Goal: Information Seeking & Learning: Learn about a topic

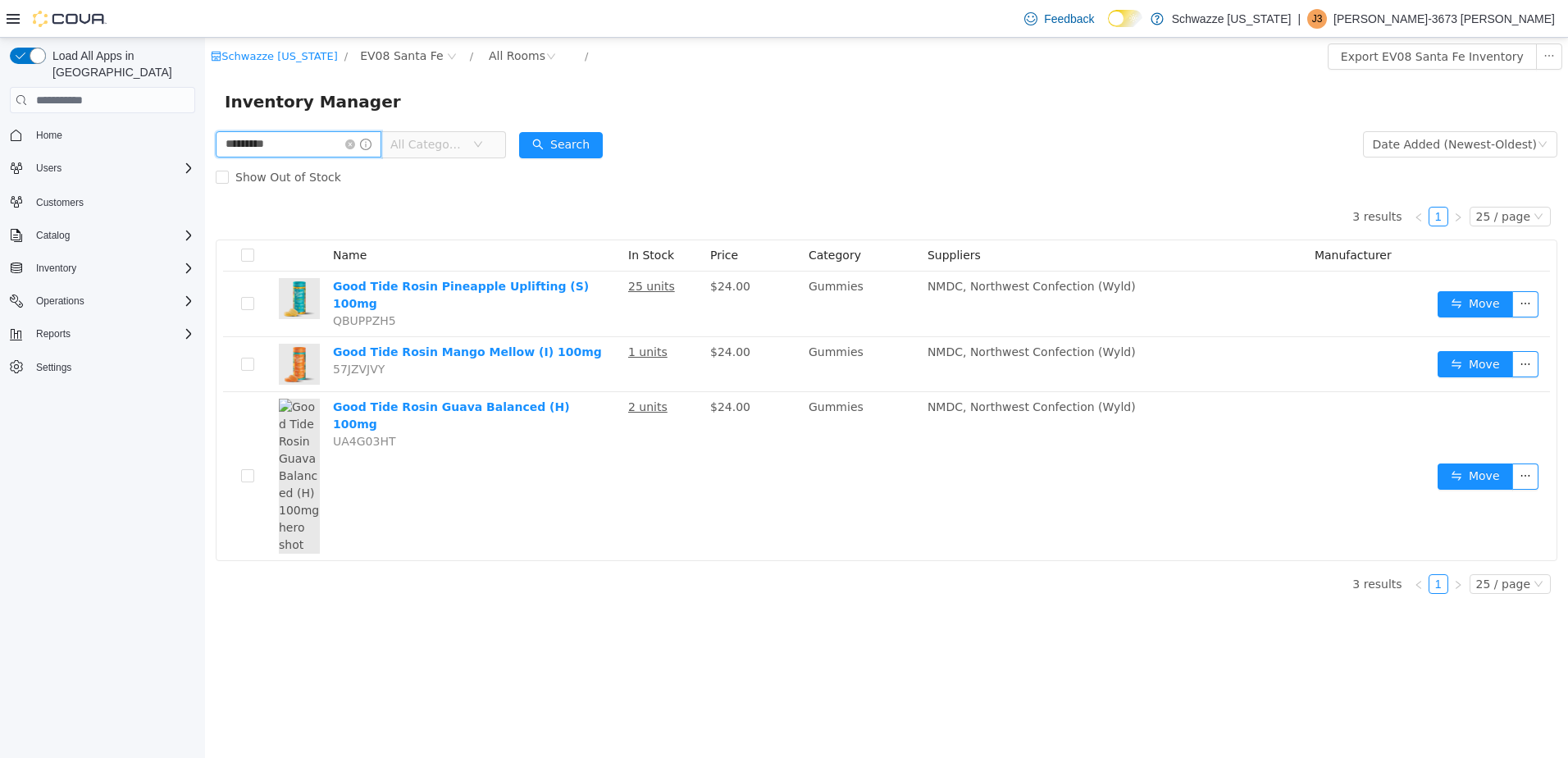
drag, startPoint x: 205, startPoint y: 37, endPoint x: 113, endPoint y: 132, distance: 132.2
click at [205, 132] on html "Schwazze New Mexico / EV08 Santa Fe / All Rooms / Export EV08 Santa Fe Inventor…" at bounding box center [887, 398] width 1363 height 721
type input "*****"
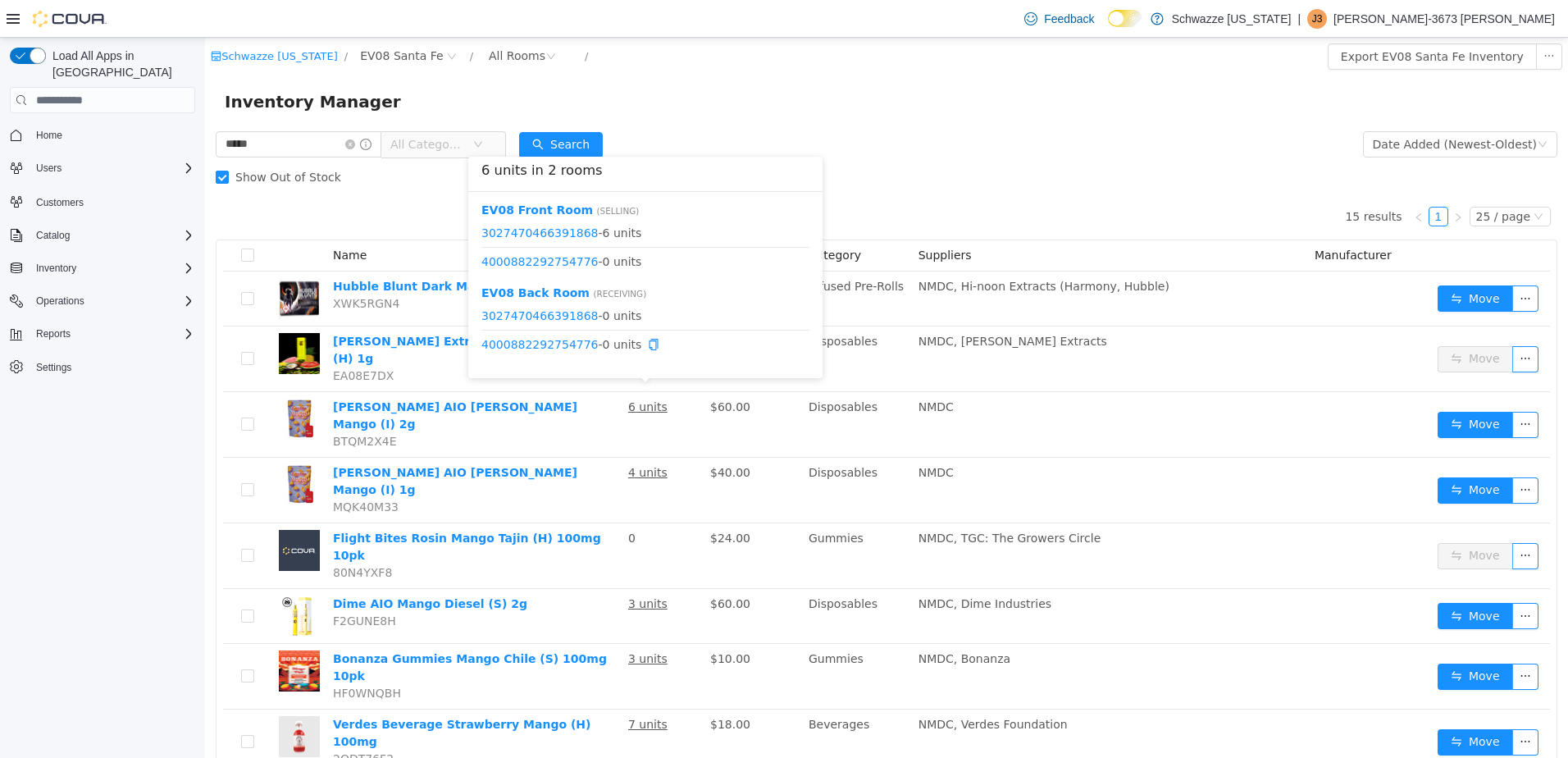
scroll to position [82, 0]
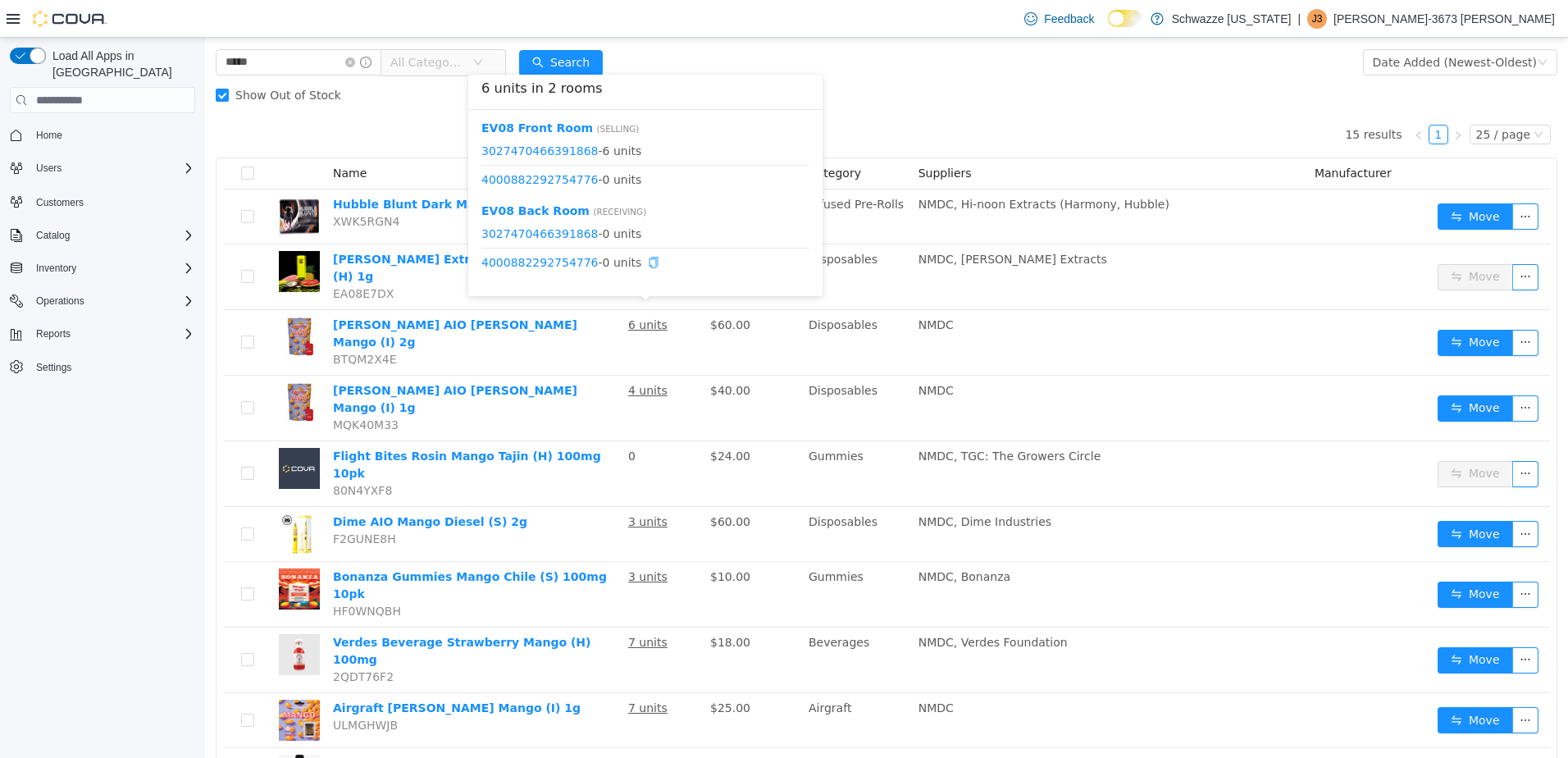
click at [647, 264] on icon "icon: copy" at bounding box center [653, 262] width 12 height 12
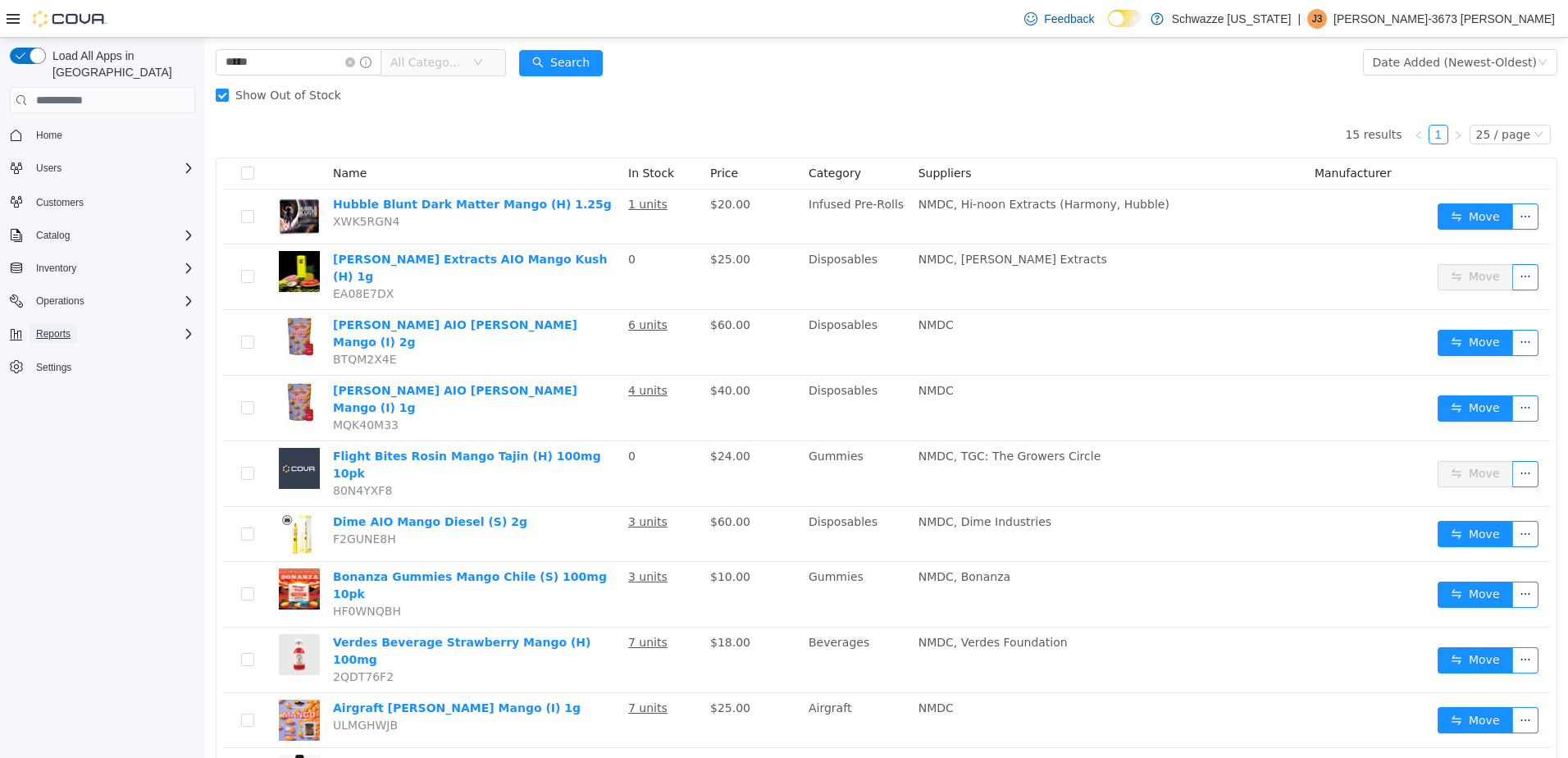
click at [67, 324] on span "Reports" at bounding box center [53, 334] width 35 height 20
click at [71, 289] on button "Operations" at bounding box center [102, 301] width 198 height 23
click at [77, 294] on span "Operations" at bounding box center [60, 301] width 48 height 13
click at [76, 258] on span "Inventory" at bounding box center [56, 268] width 40 height 20
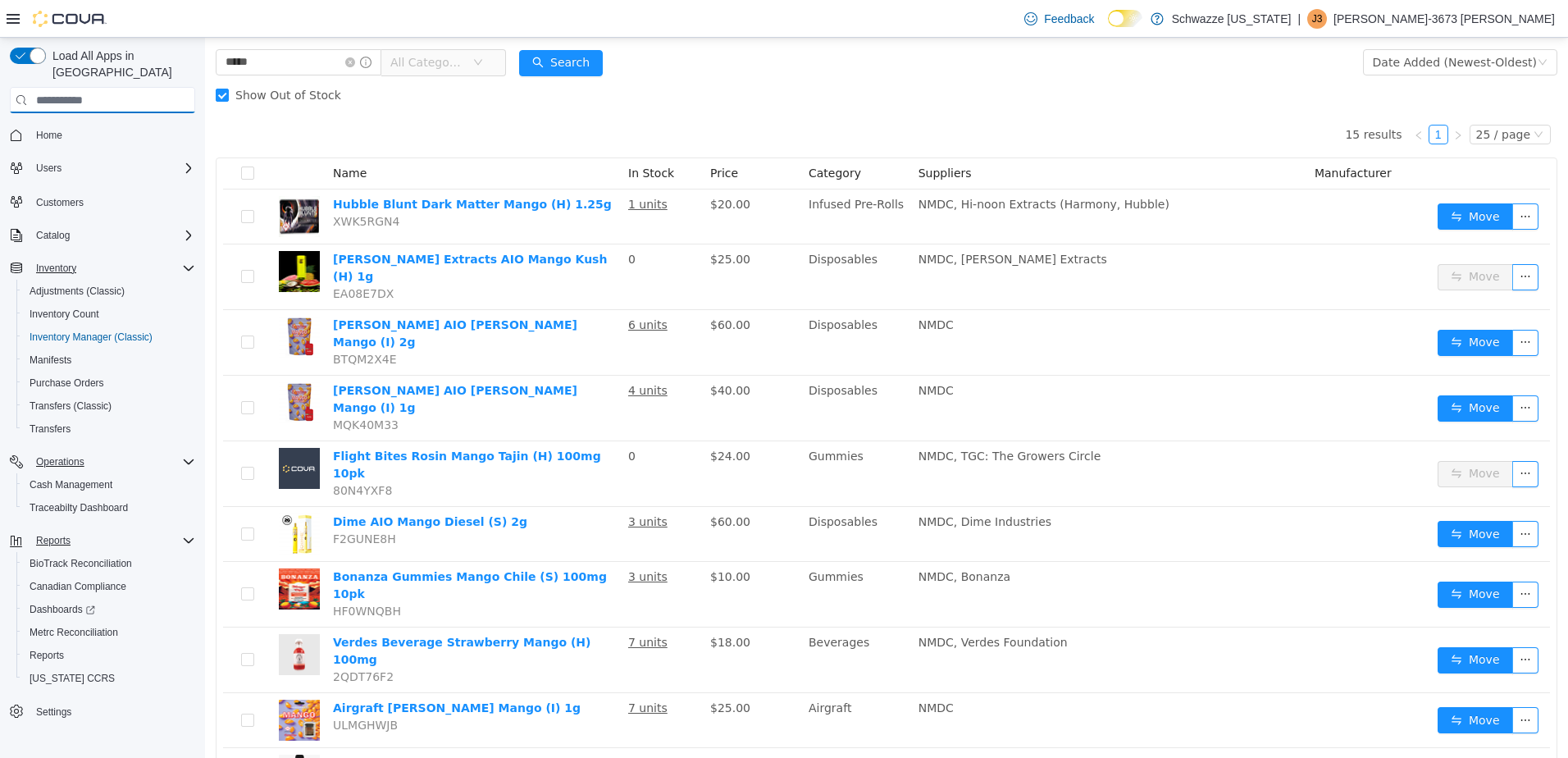
click at [118, 87] on input "search" at bounding box center [102, 101] width 185 height 27
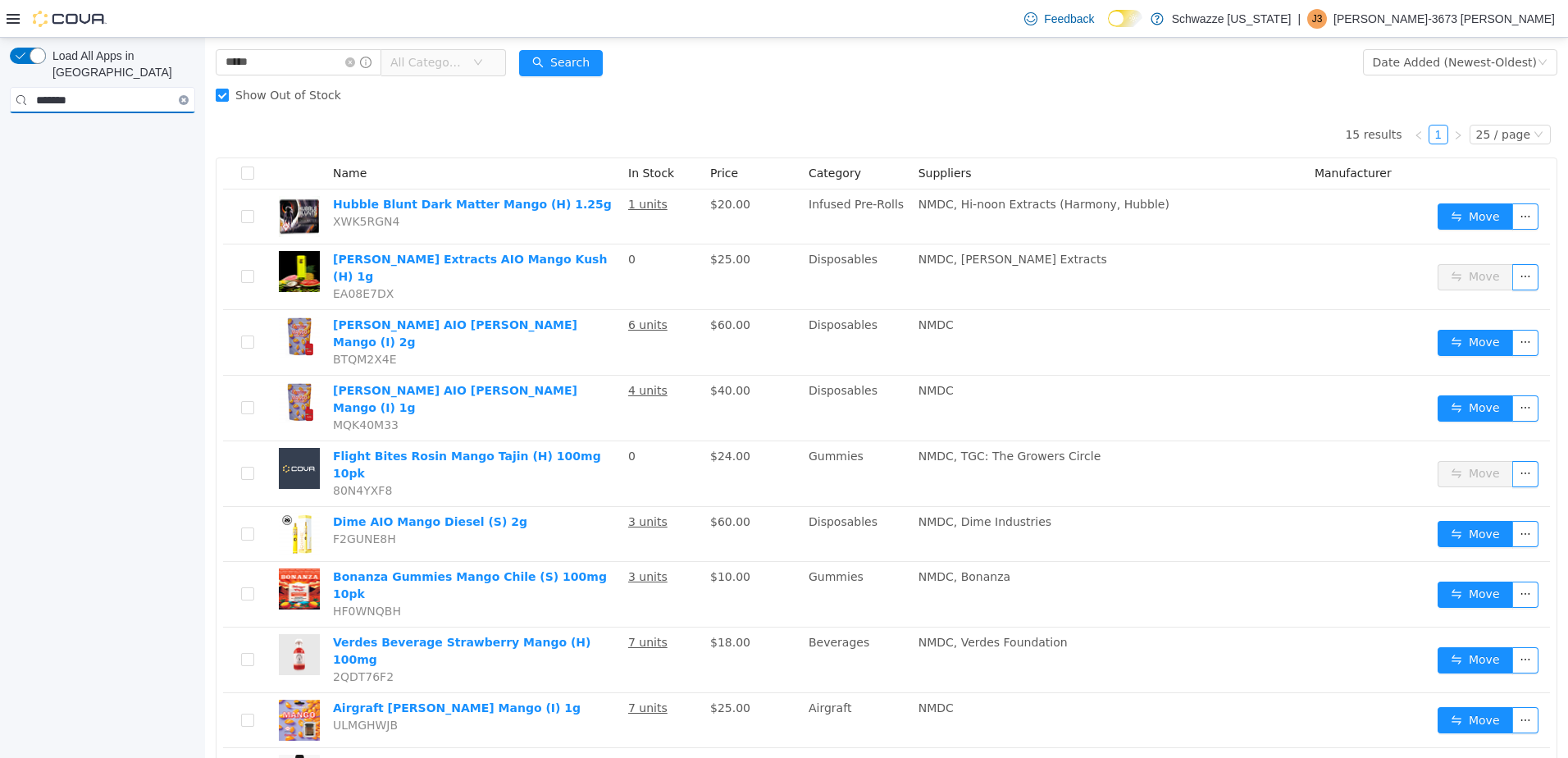
type input "*******"
click at [183, 87] on div "*******" at bounding box center [102, 101] width 185 height 27
click at [182, 98] on icon "Clear input" at bounding box center [184, 101] width 5 height 5
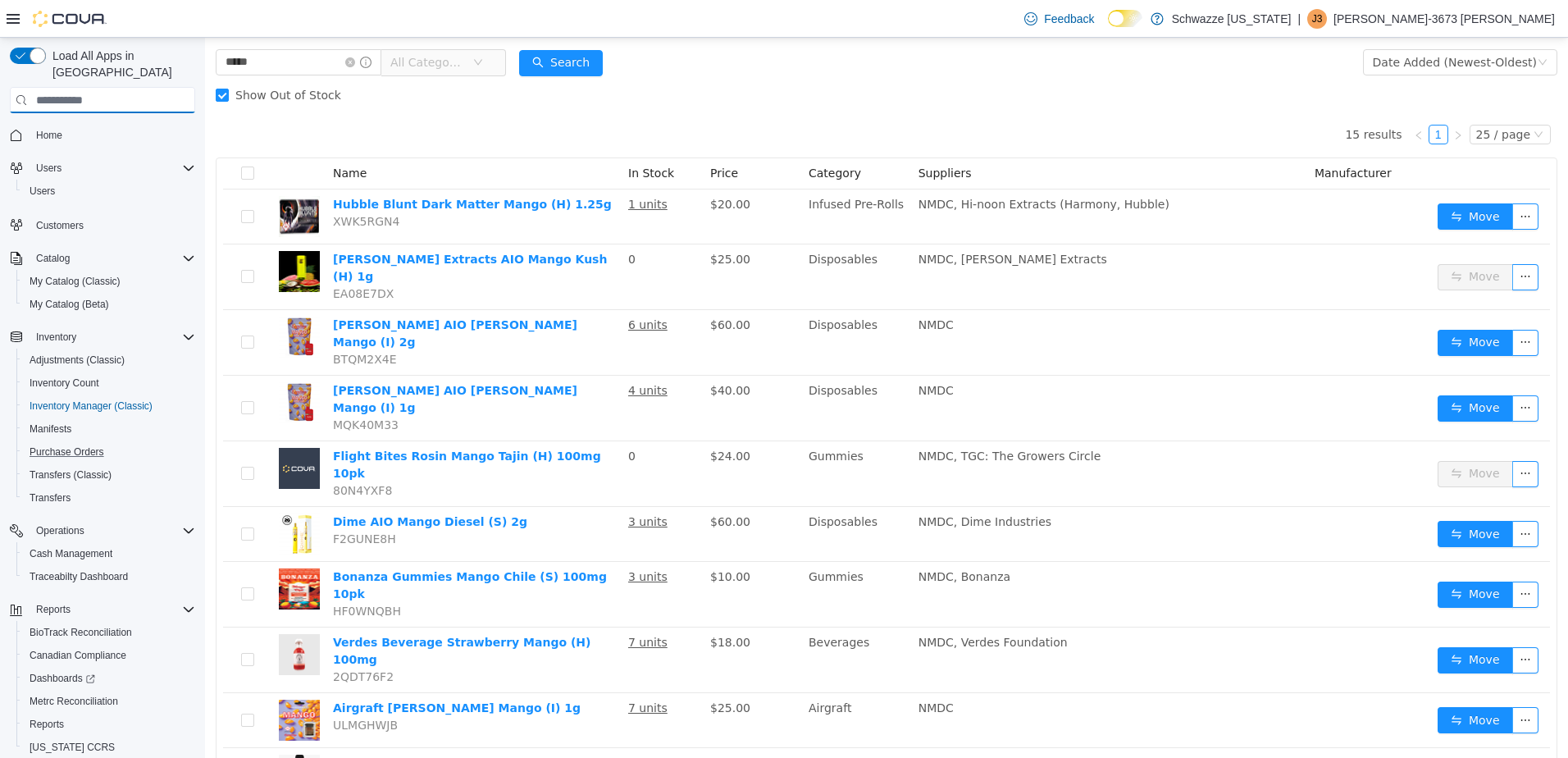
scroll to position [44, 0]
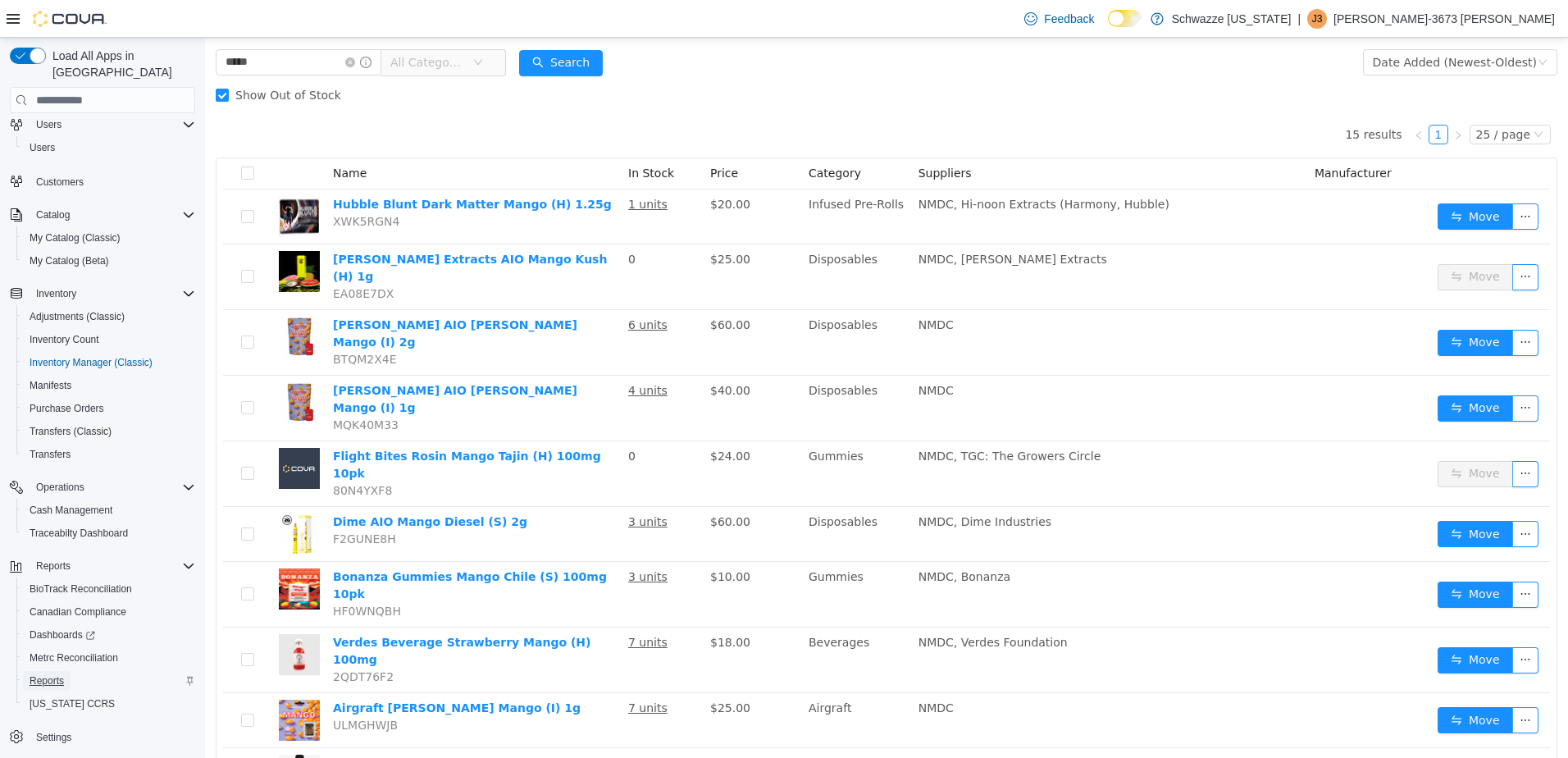
click at [65, 671] on link "Reports" at bounding box center [46, 681] width 47 height 20
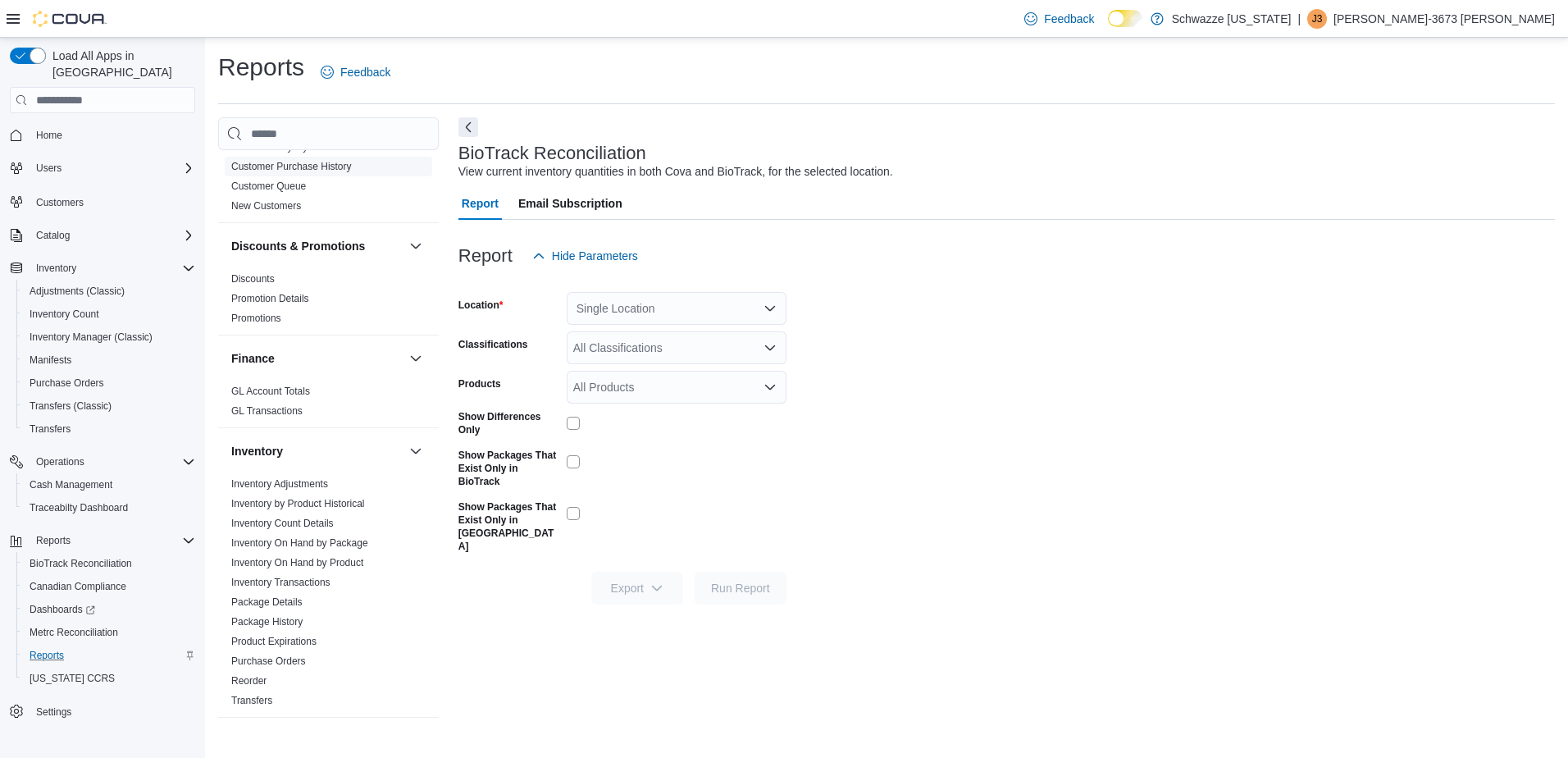
scroll to position [246, 0]
click at [327, 507] on link "Inventory by Product Historical" at bounding box center [298, 502] width 133 height 12
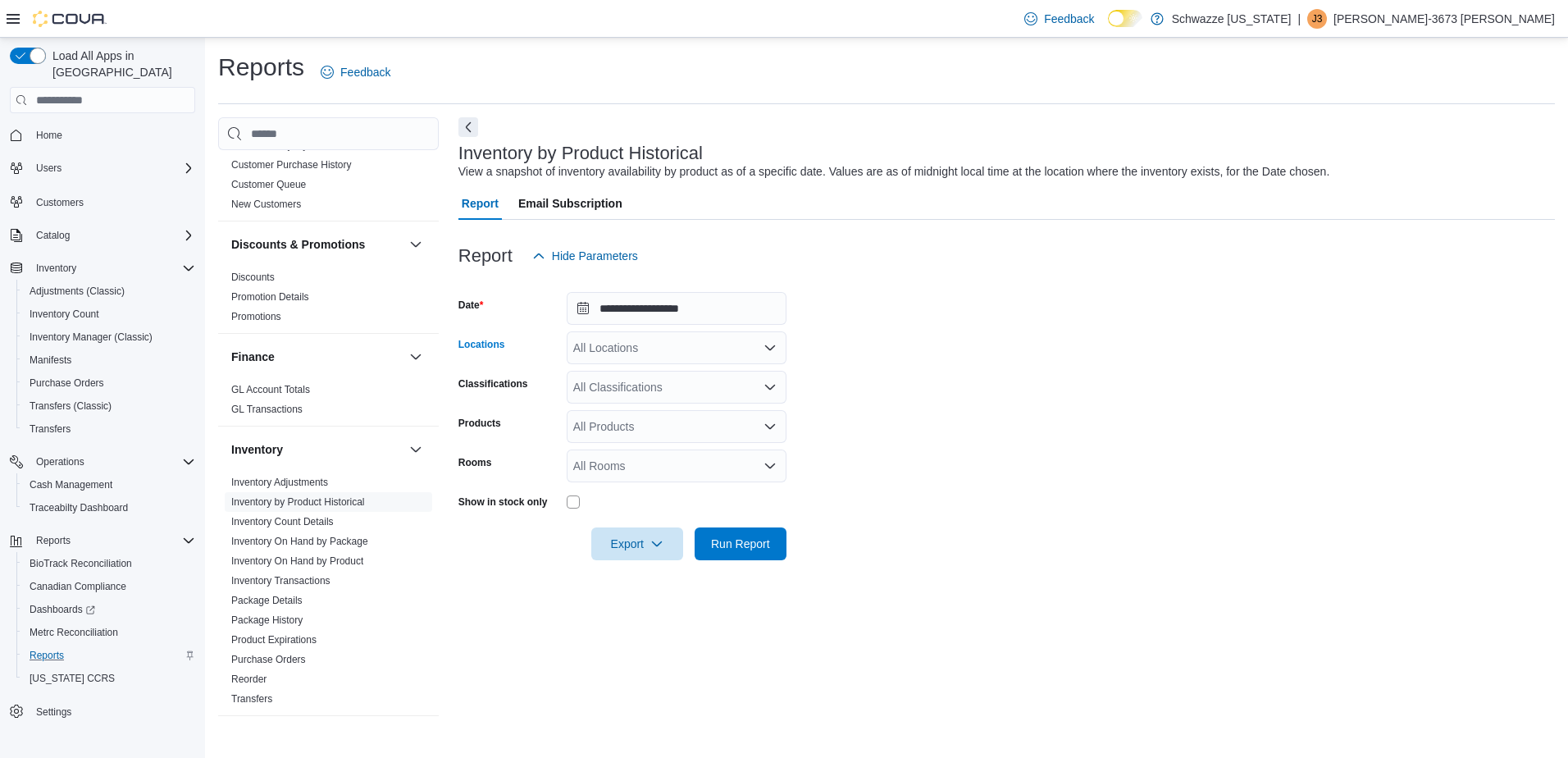
click at [621, 352] on div "All Locations" at bounding box center [676, 348] width 220 height 33
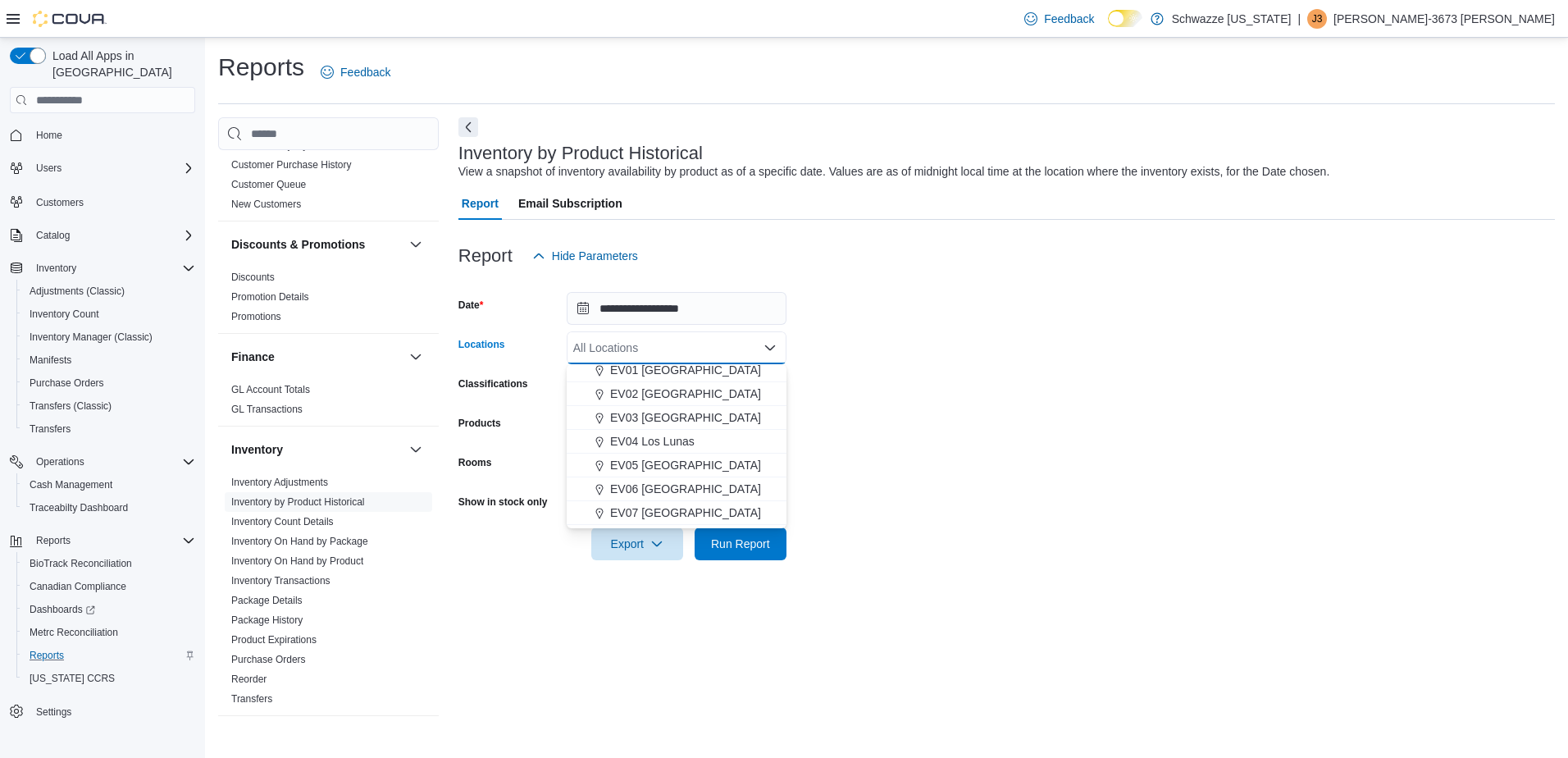
scroll to position [82, 0]
click at [643, 500] on span "EV08 Santa Fe" at bounding box center [649, 508] width 78 height 16
click at [877, 376] on form "**********" at bounding box center [1006, 416] width 1097 height 288
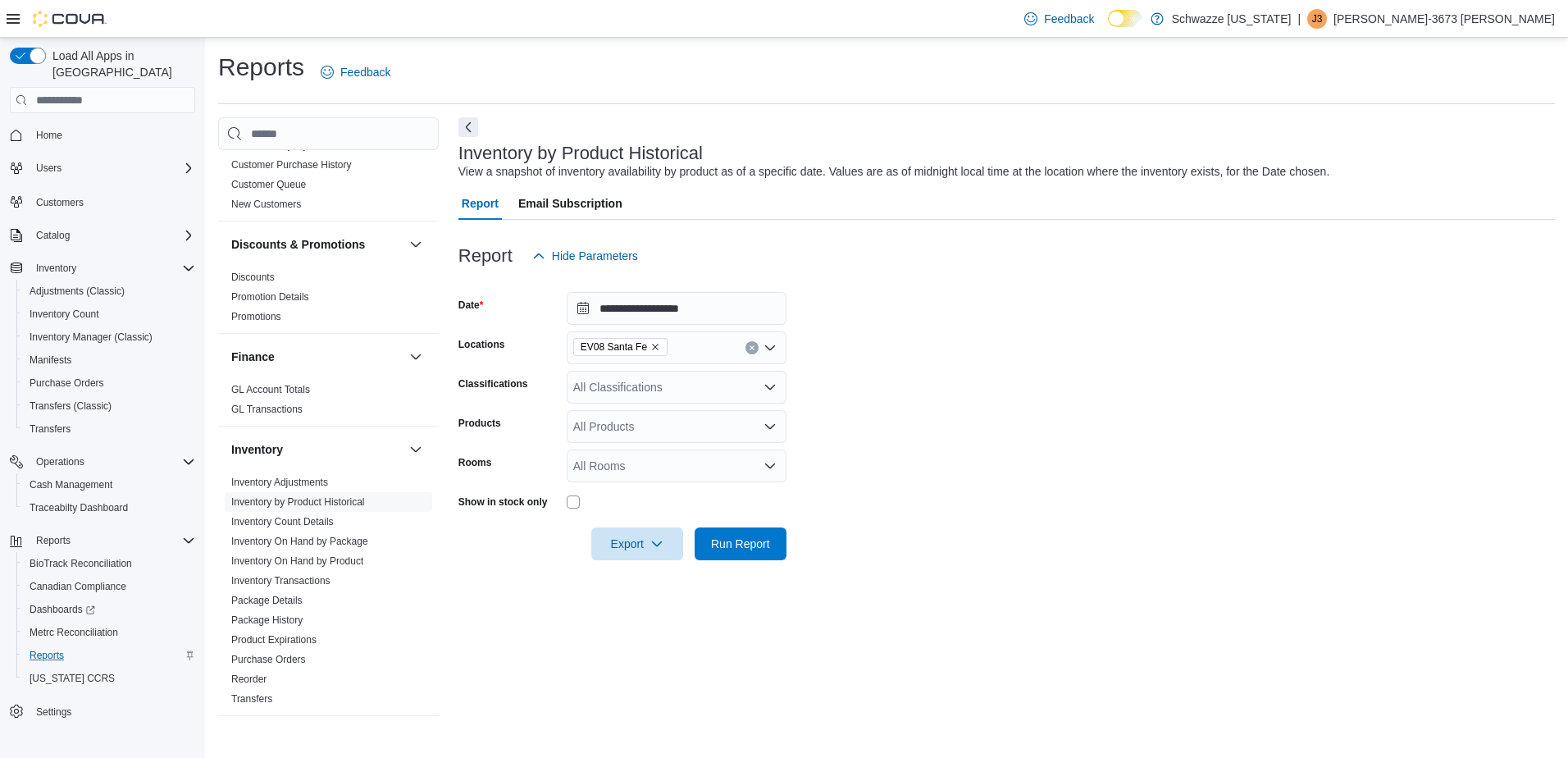
click at [609, 374] on div "All Classifications" at bounding box center [676, 387] width 220 height 33
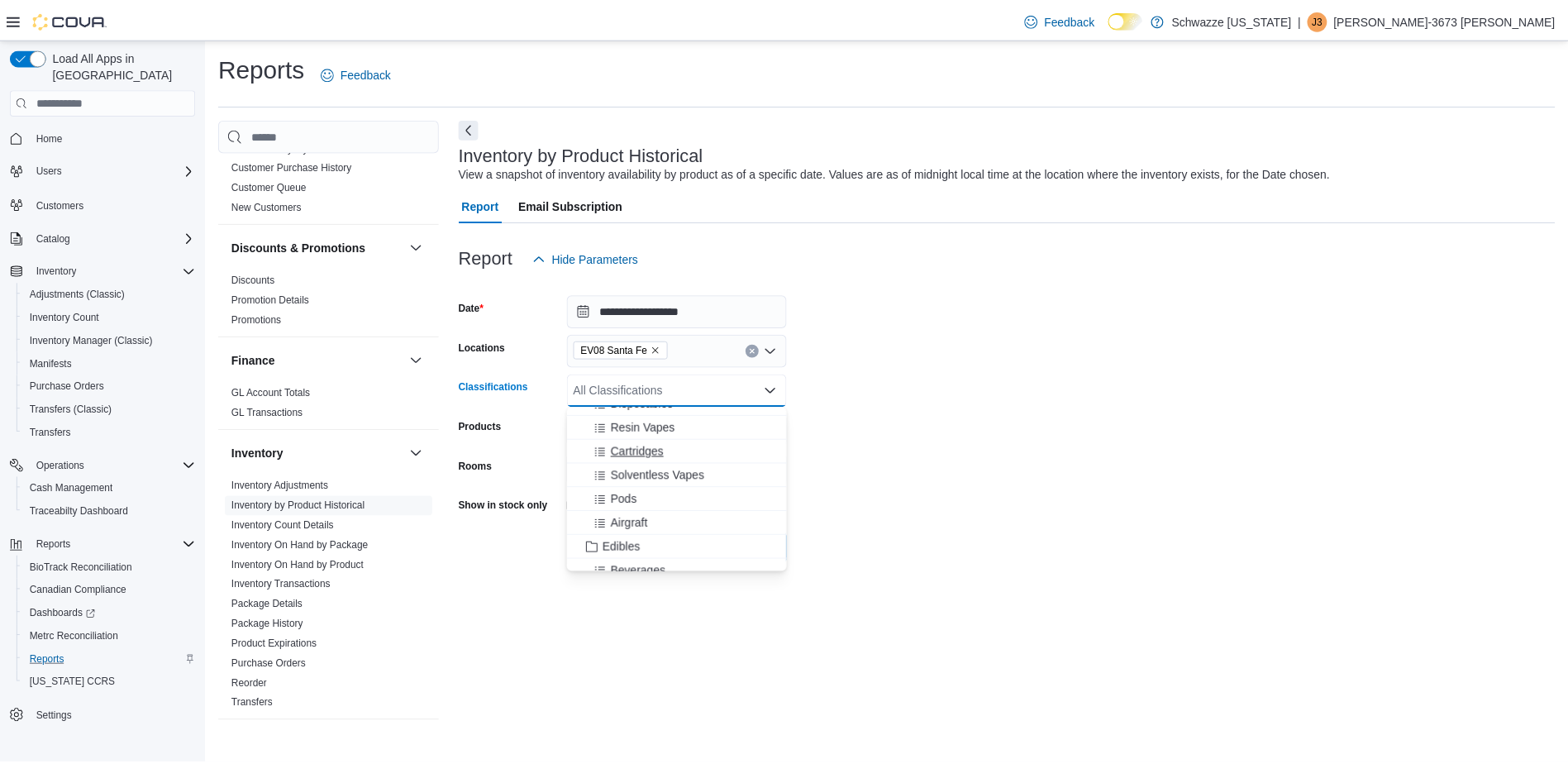
scroll to position [556, 0]
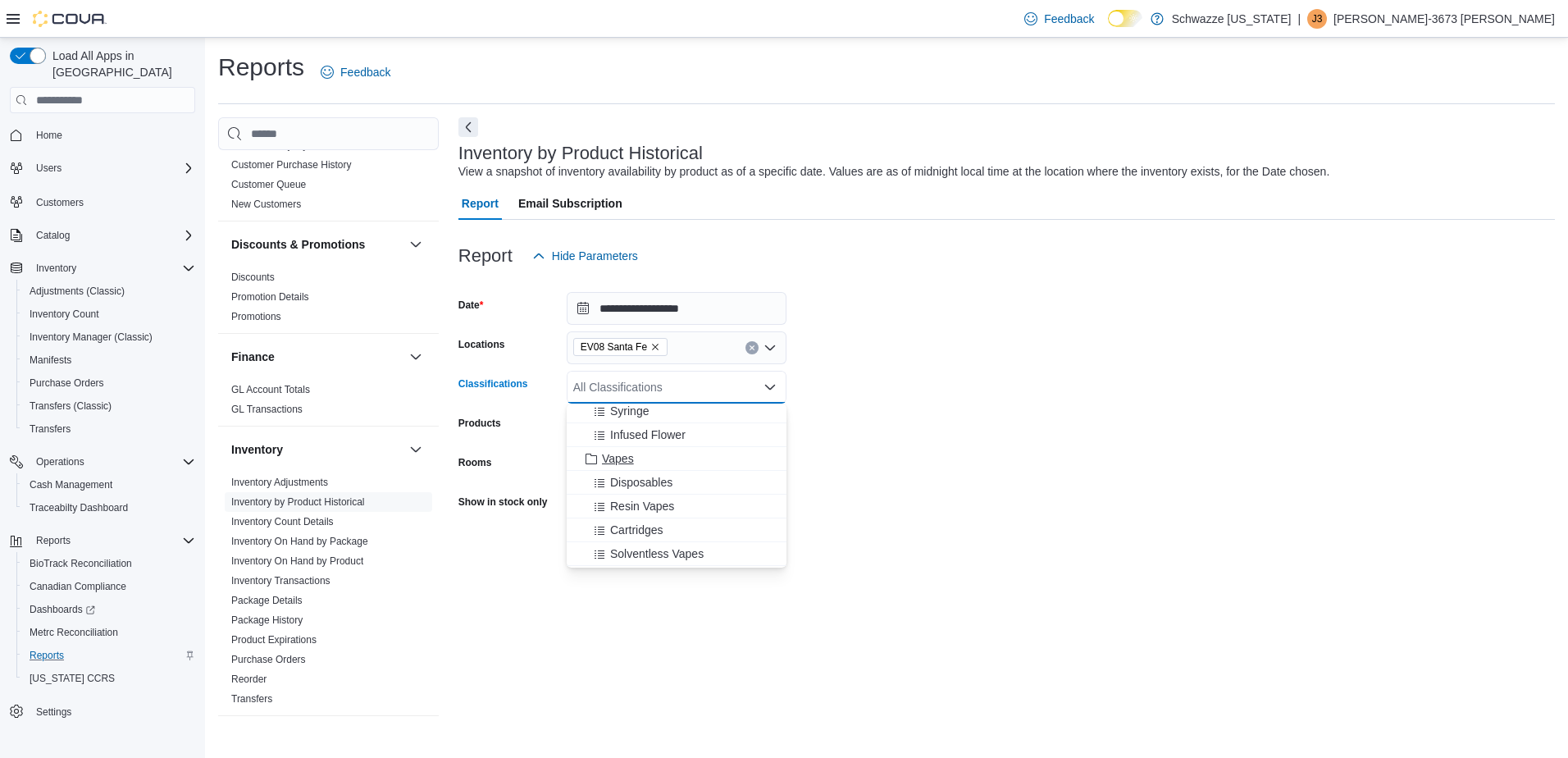
click at [609, 462] on span "Vapes" at bounding box center [618, 458] width 32 height 16
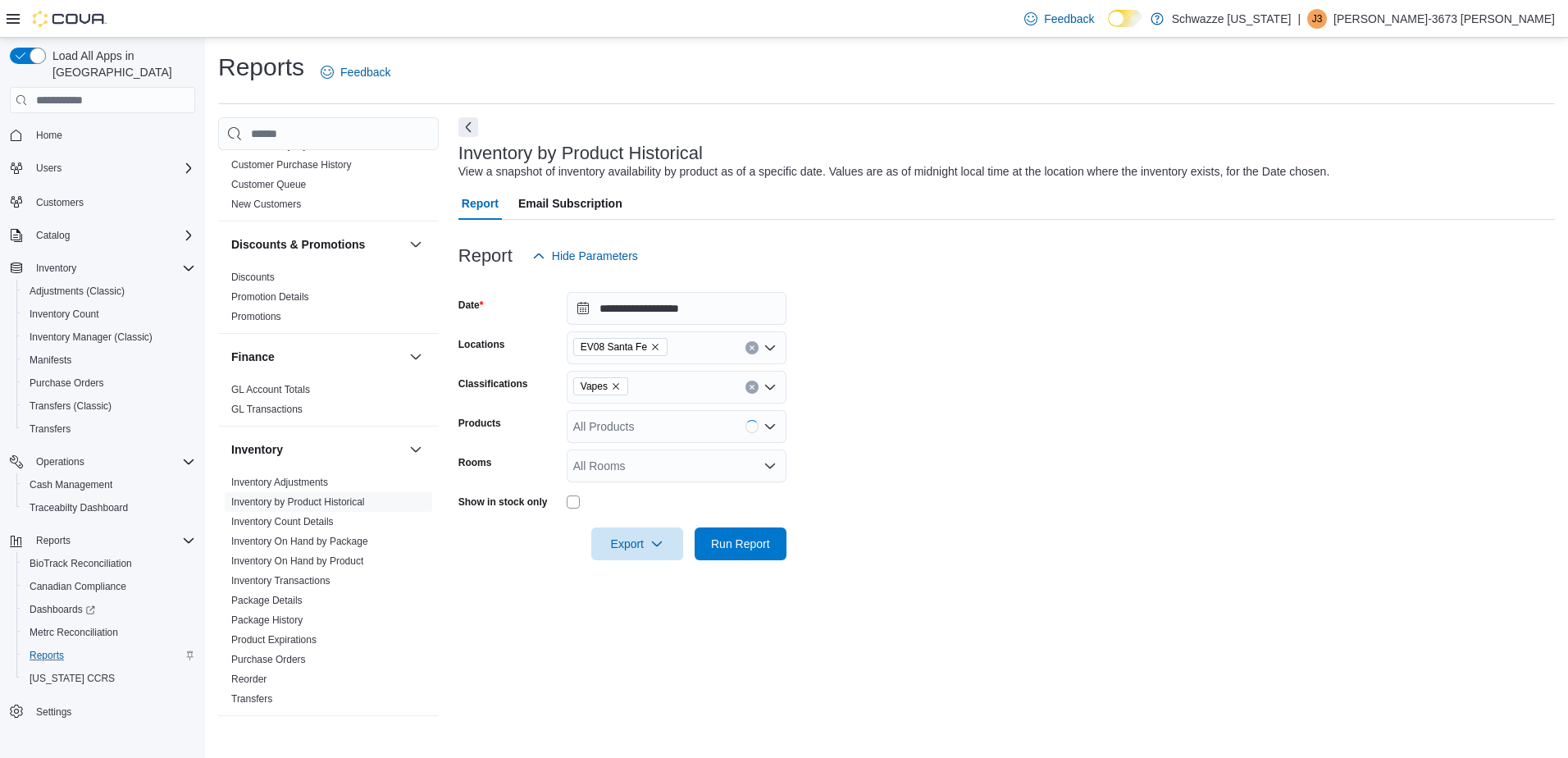
click at [900, 430] on form "**********" at bounding box center [1006, 416] width 1097 height 288
click at [763, 534] on span "Run Report" at bounding box center [740, 543] width 72 height 33
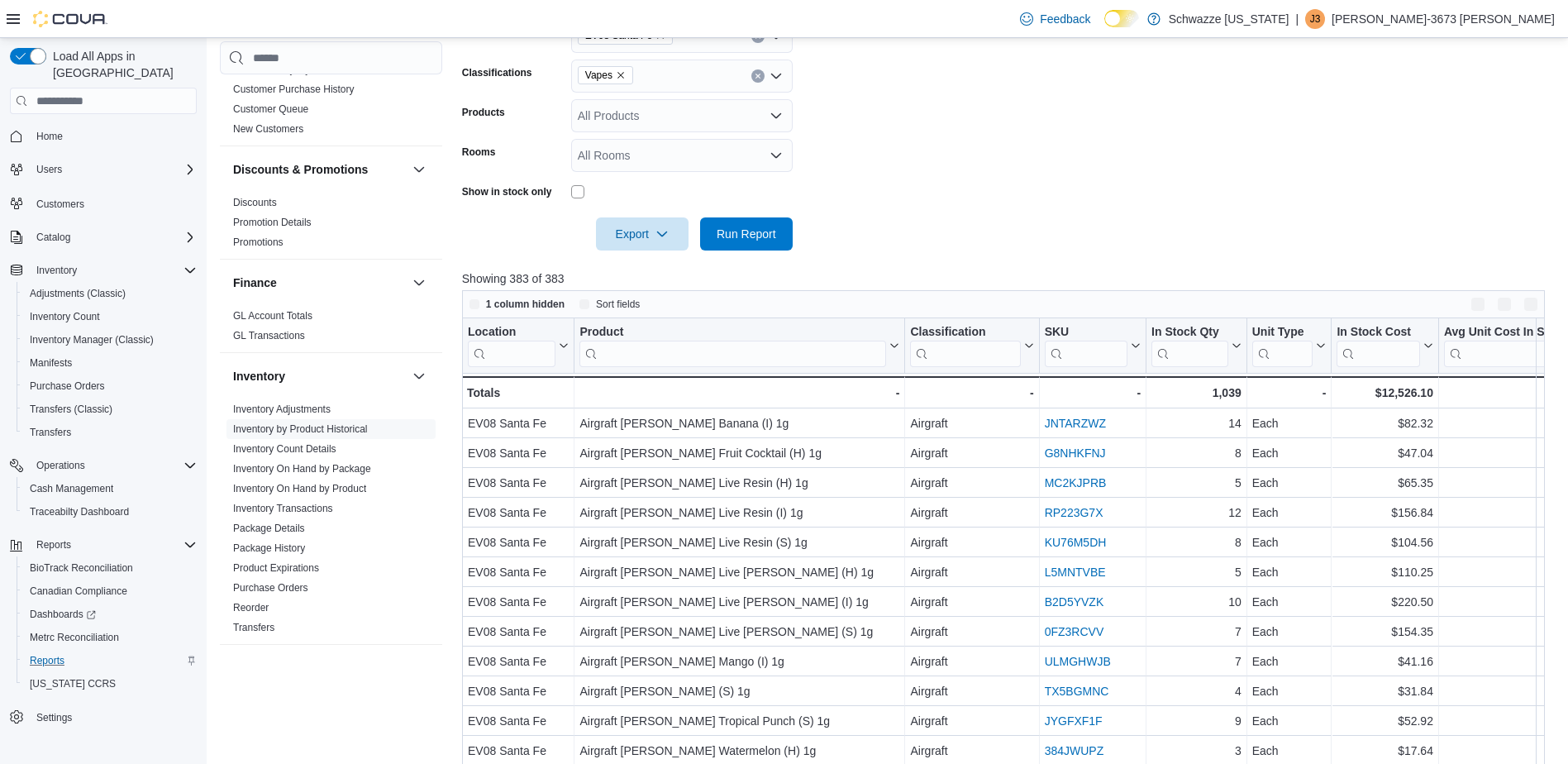
scroll to position [82, 0]
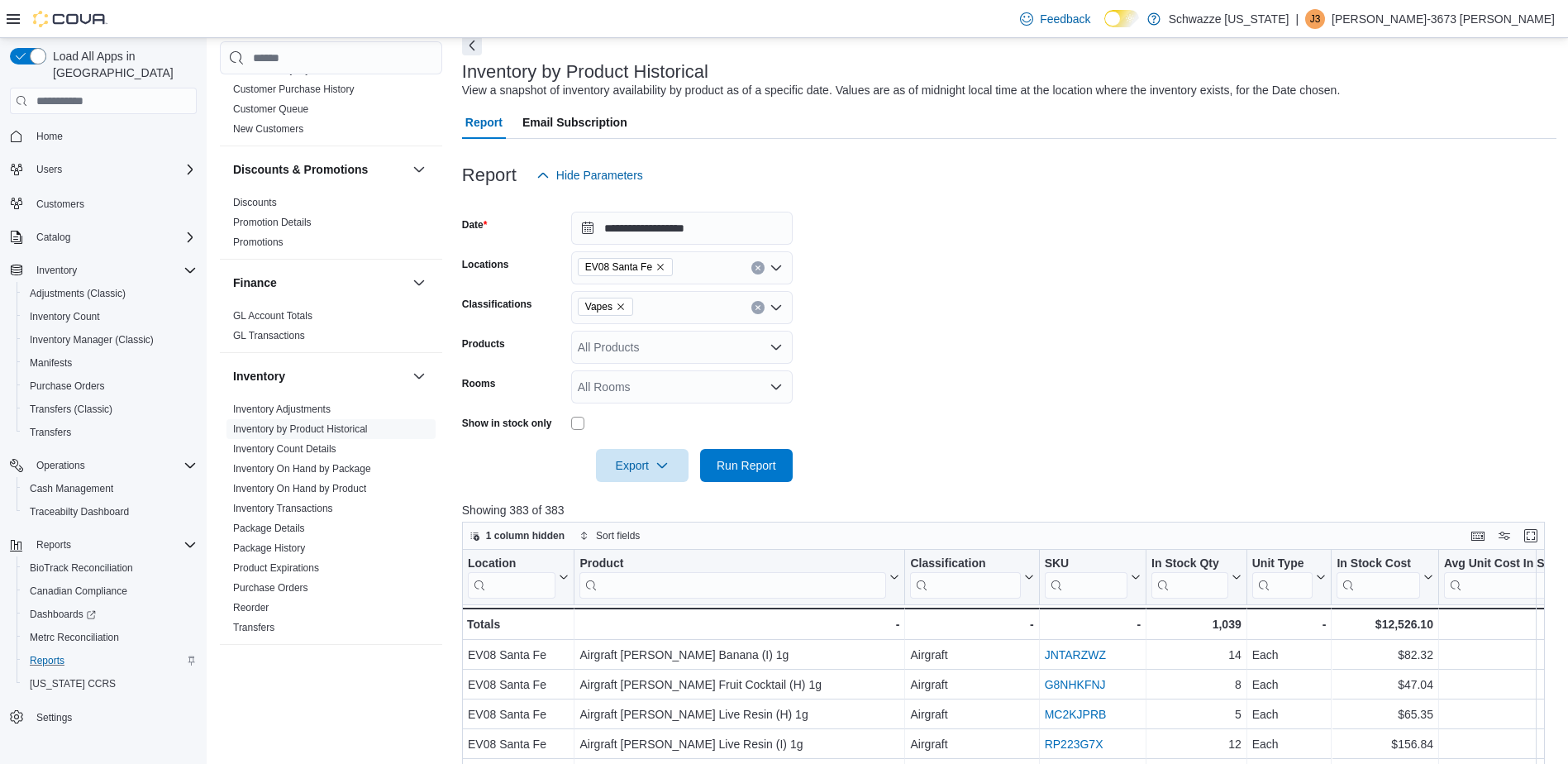
click at [632, 349] on div "All Products" at bounding box center [681, 347] width 221 height 33
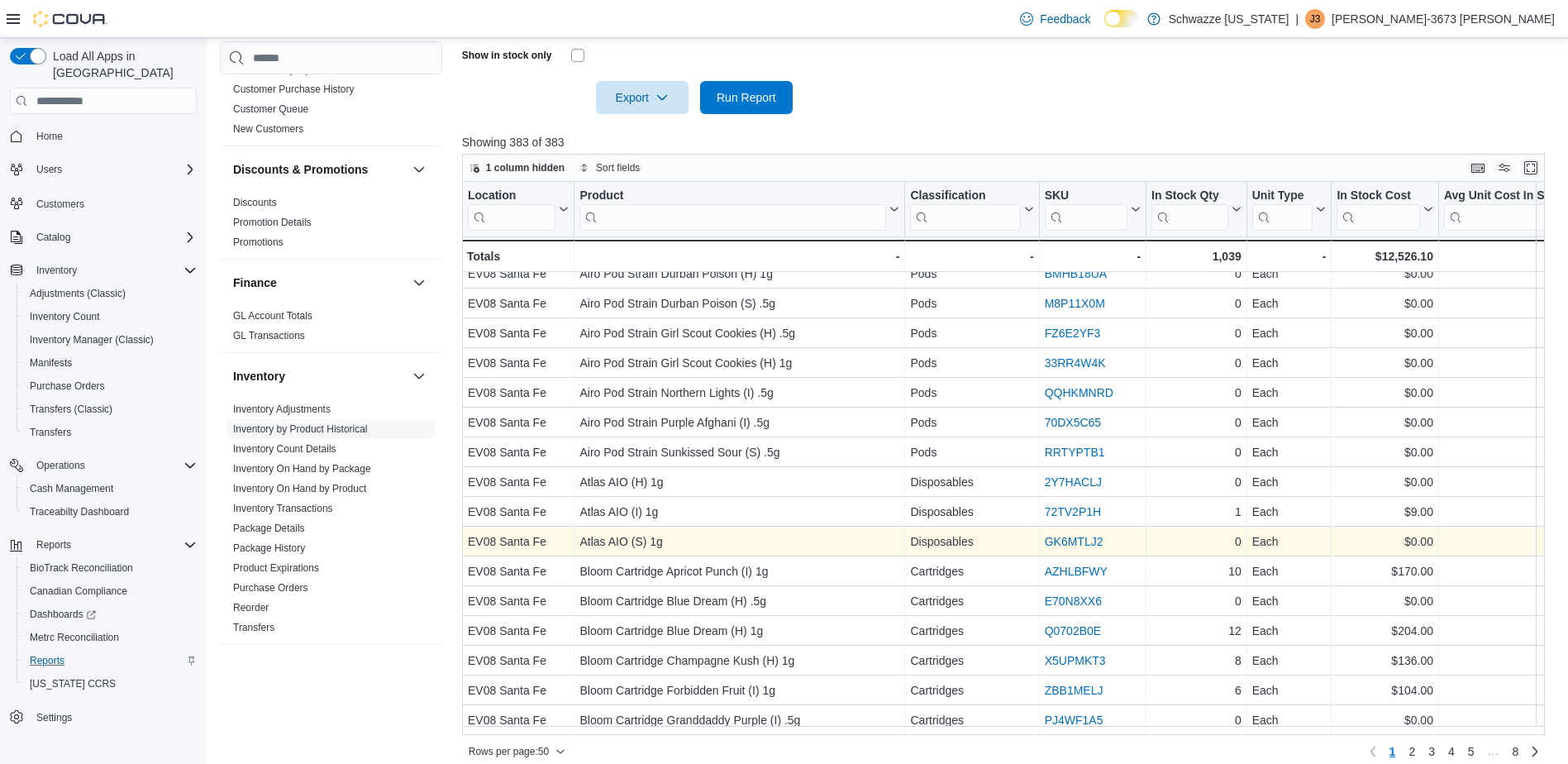
scroll to position [464, 0]
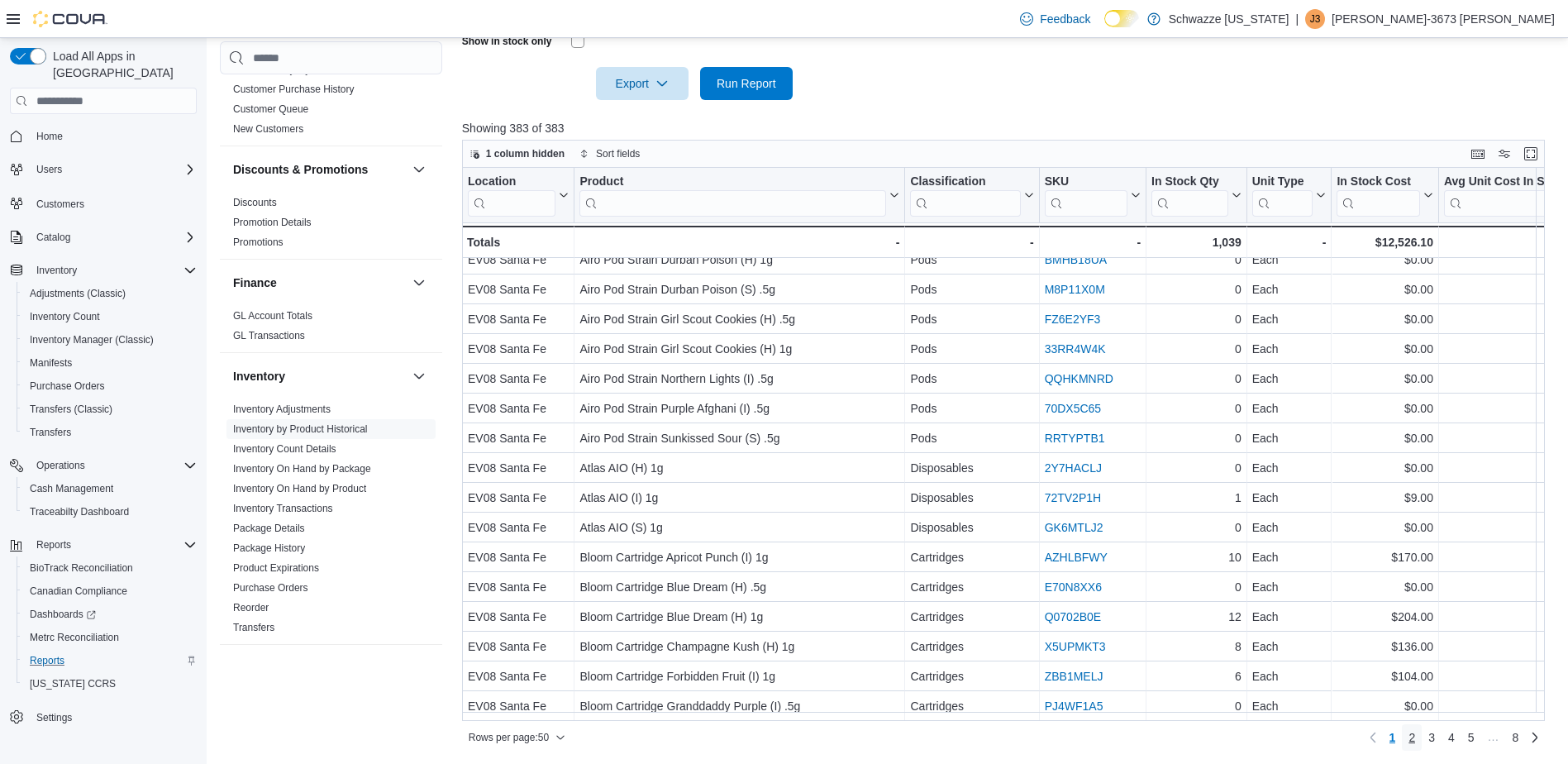
click at [1416, 736] on span "2" at bounding box center [1411, 737] width 6 height 16
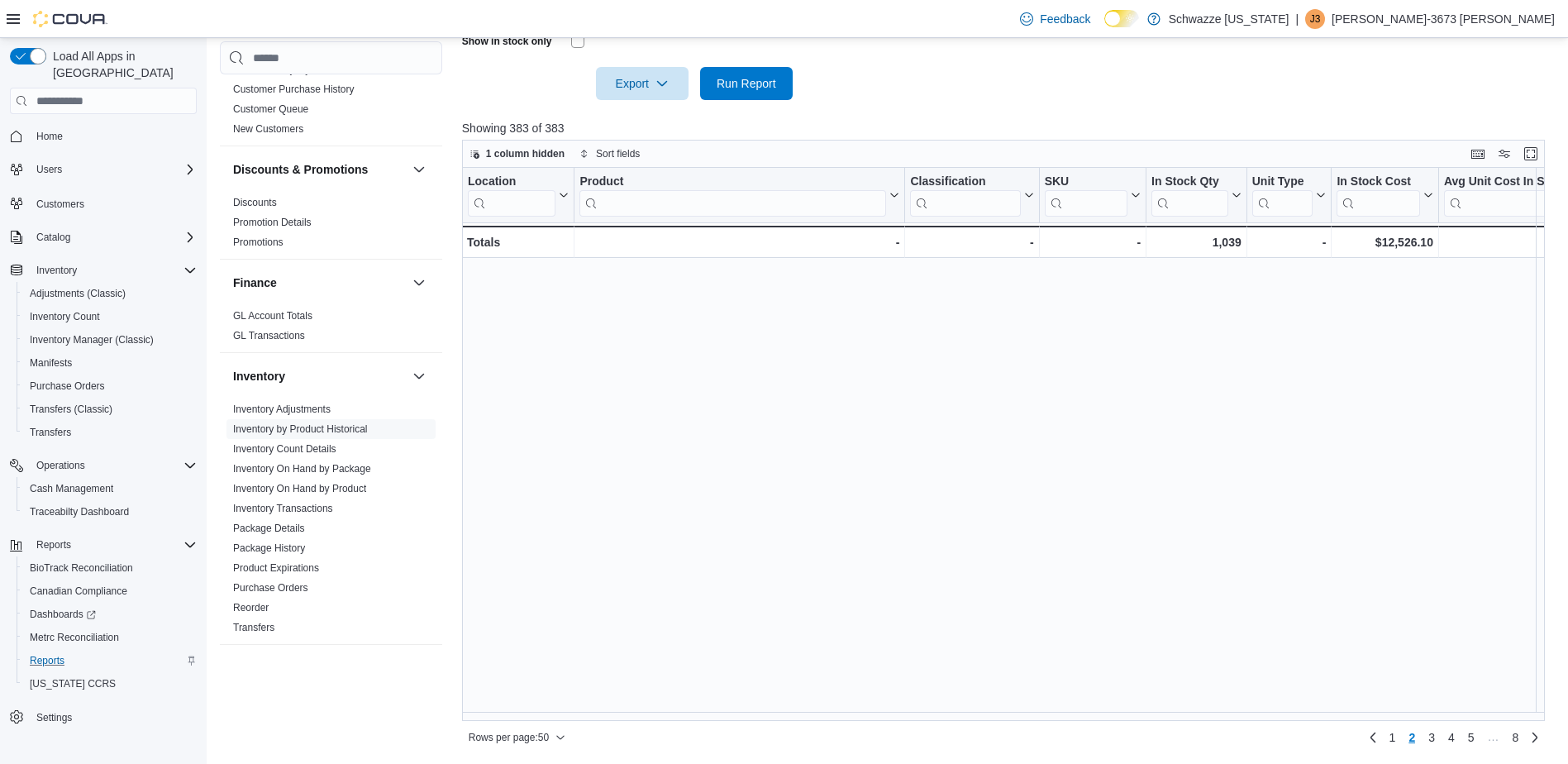
scroll to position [0, 0]
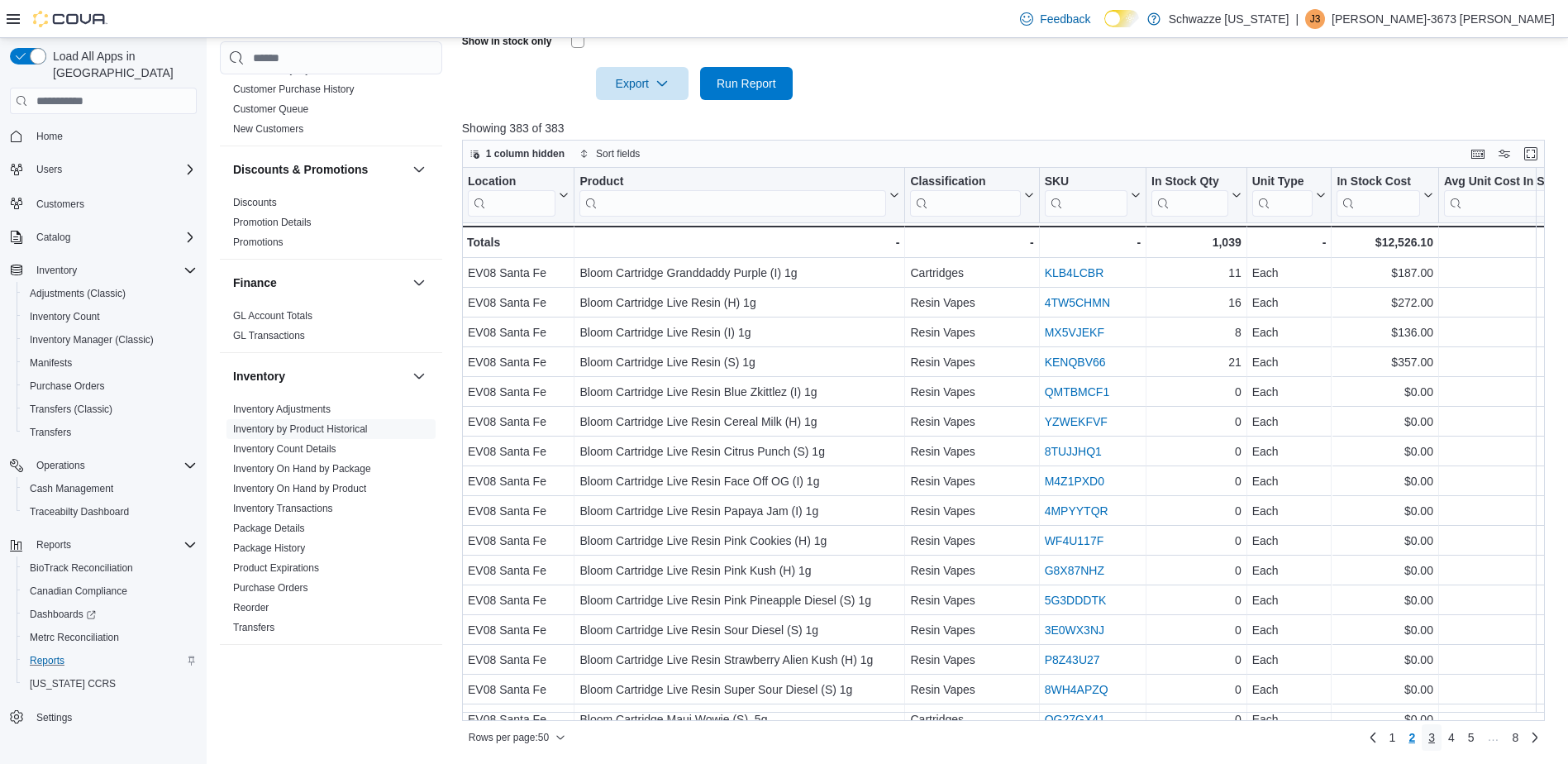
click at [1435, 738] on span "3" at bounding box center [1431, 737] width 6 height 16
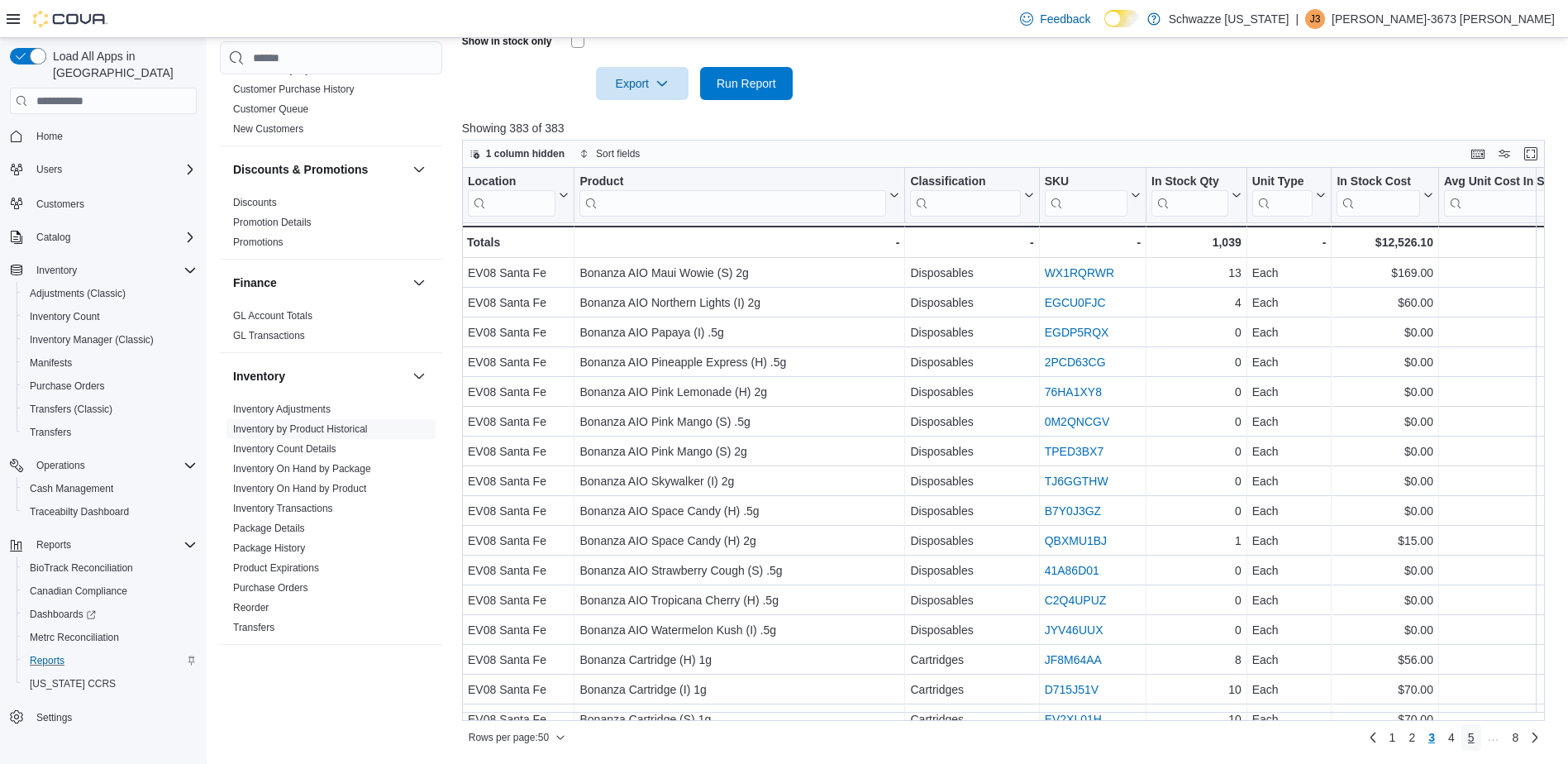
click at [1475, 736] on span "5" at bounding box center [1471, 737] width 6 height 16
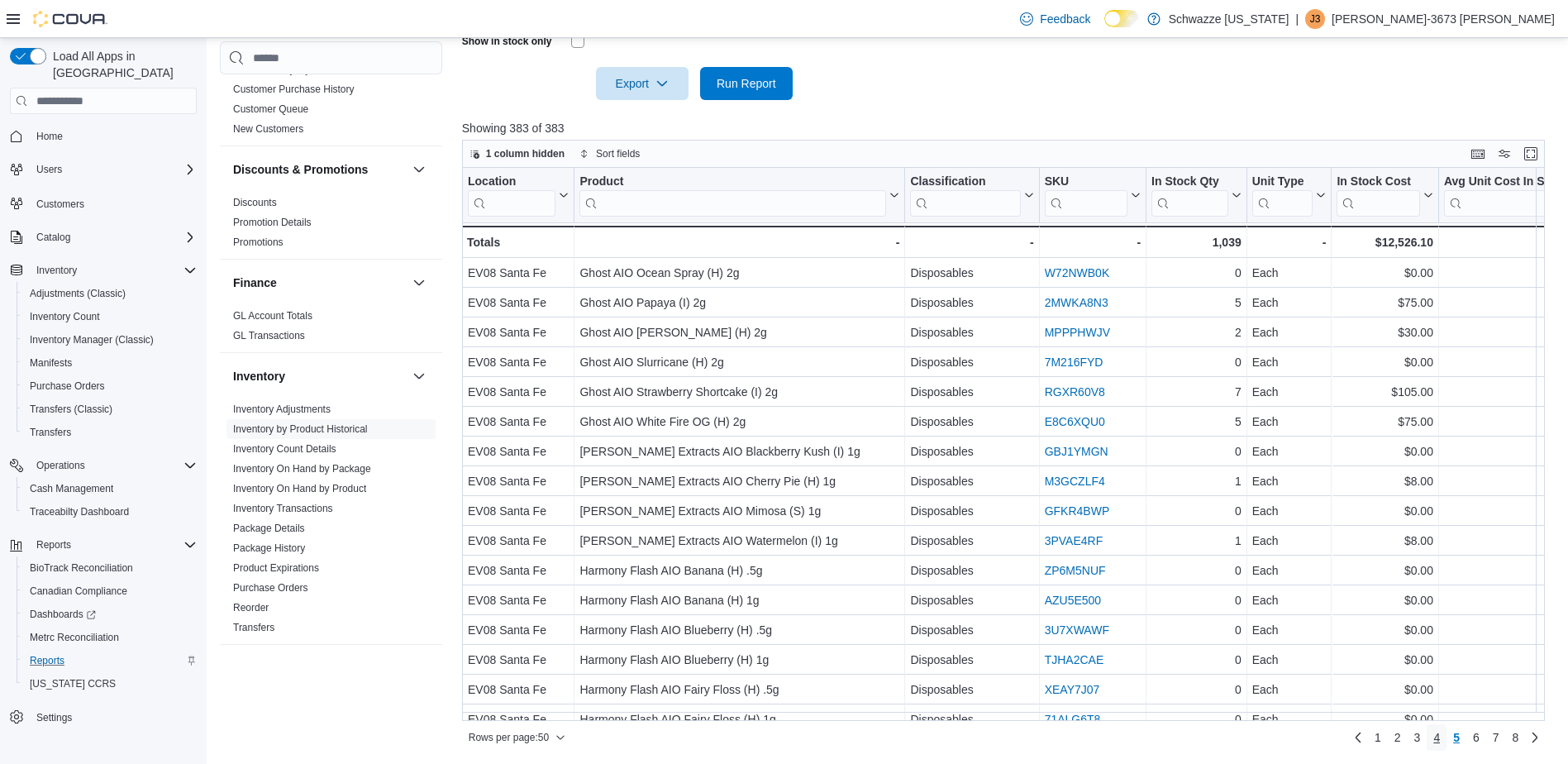
click at [1440, 735] on span "4" at bounding box center [1436, 737] width 6 height 16
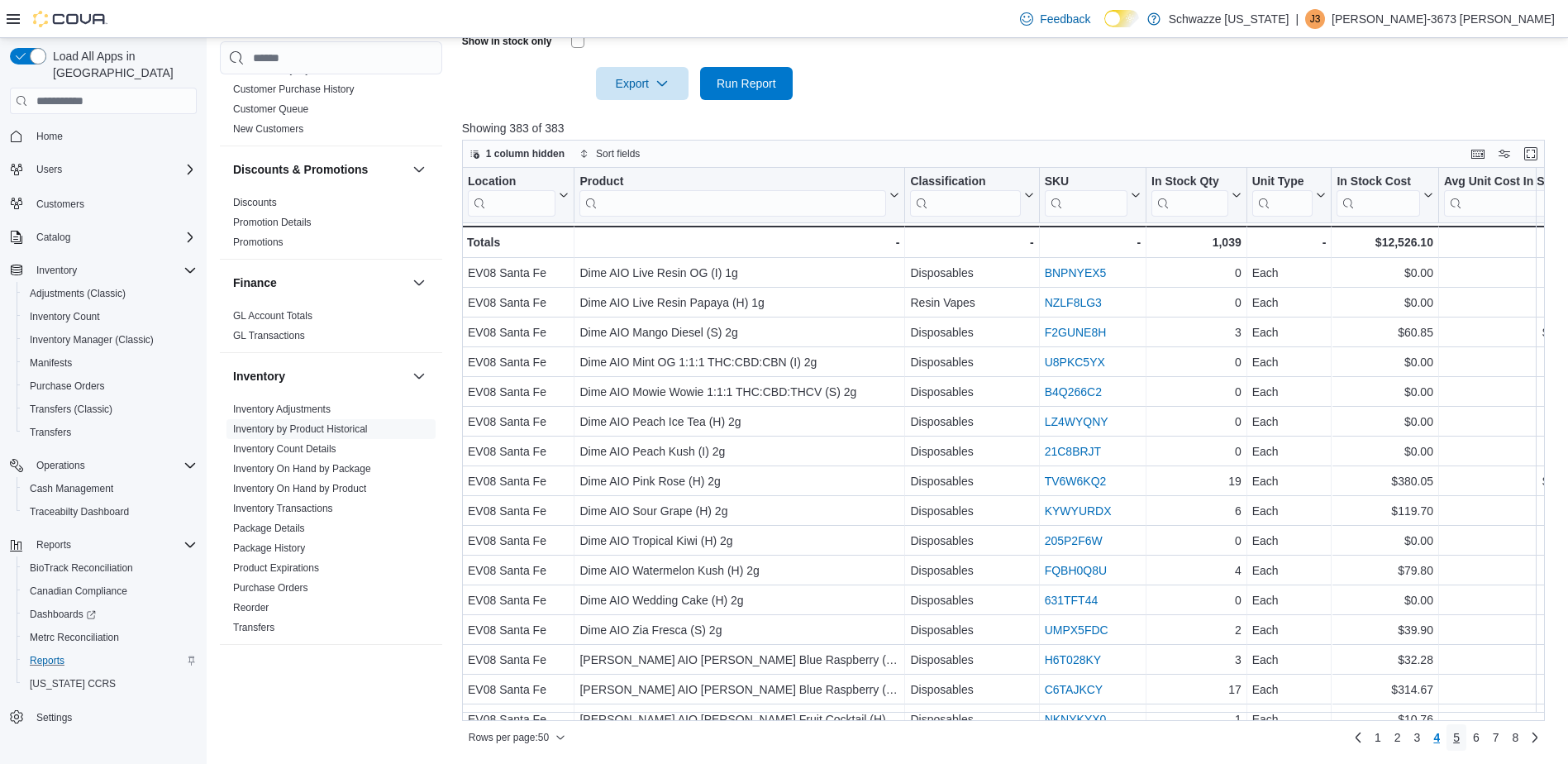
click at [1460, 734] on span "5" at bounding box center [1456, 737] width 6 height 16
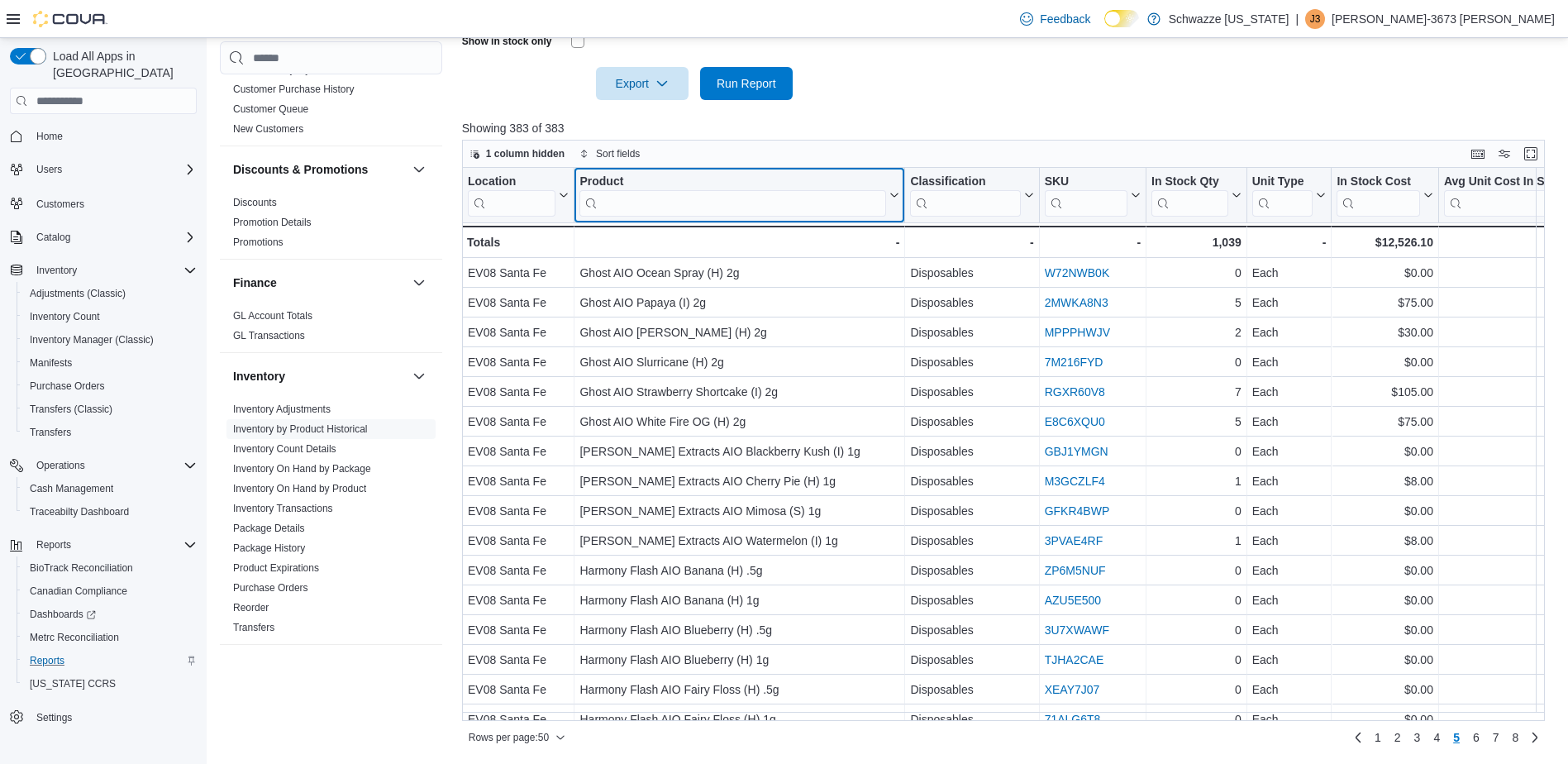
click at [871, 203] on input "search" at bounding box center [732, 204] width 307 height 27
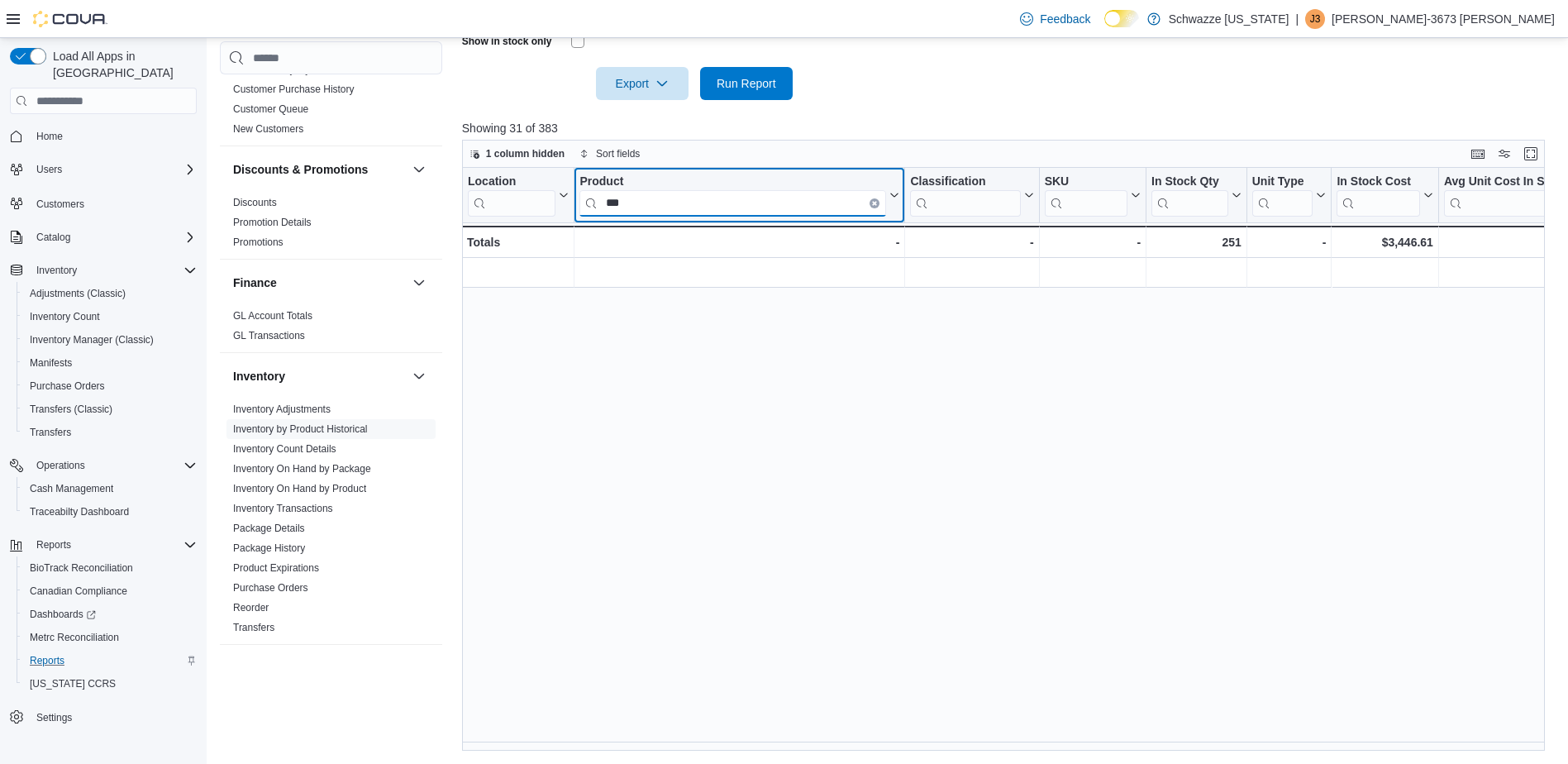
type input "***"
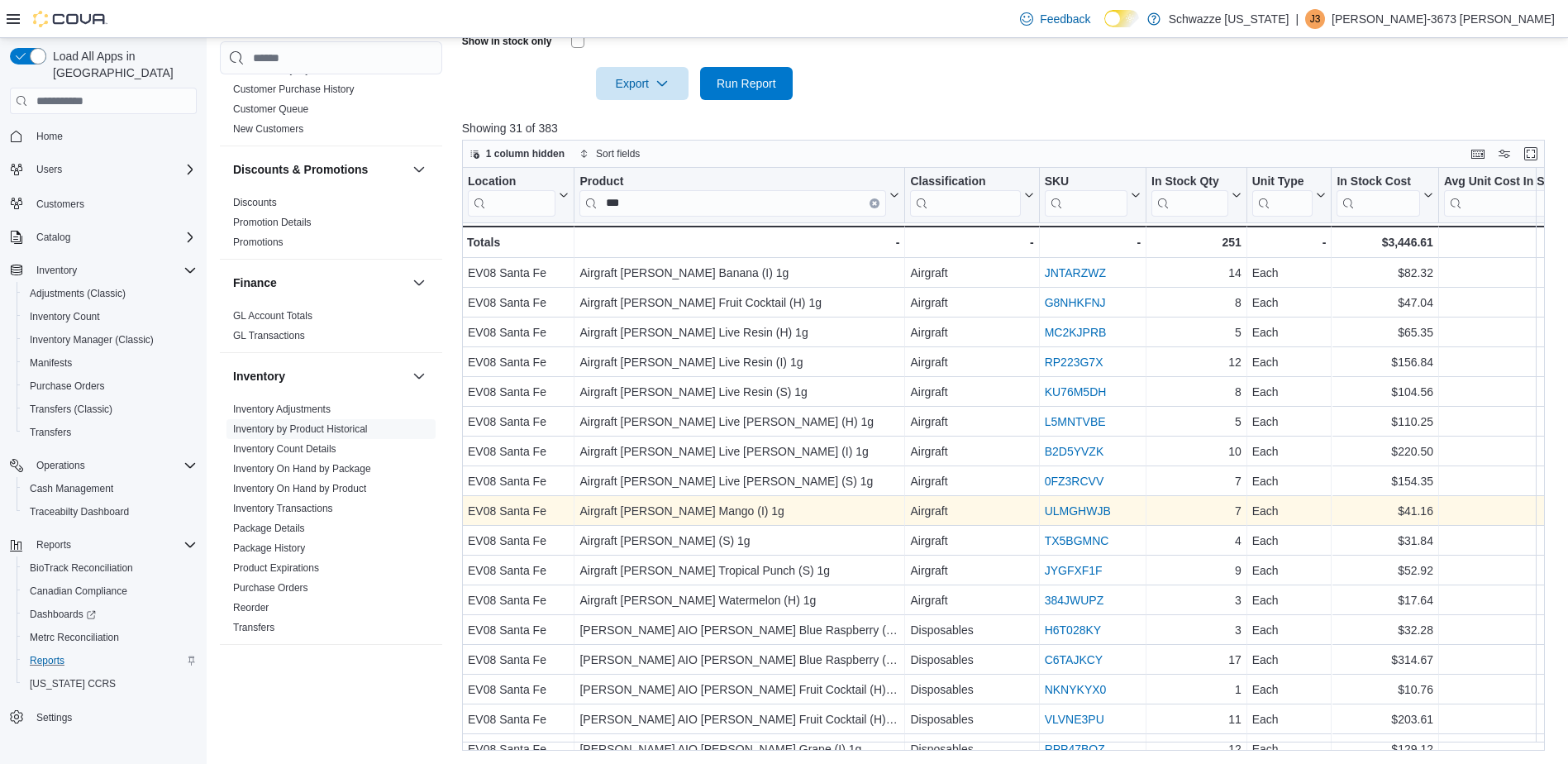
click at [1053, 515] on link "ULMGHWJB" at bounding box center [1078, 510] width 66 height 13
drag, startPoint x: 1115, startPoint y: 508, endPoint x: 1035, endPoint y: 506, distance: 80.0
click at [1035, 506] on div "EV08 Santa Fe - Location, column 1, row 9 Airgraft EDW Mango (I) 1g - Product, …" at bounding box center [1235, 510] width 1547 height 30
copy div "- Classification, column 3, row 9 ULMGHWJB"
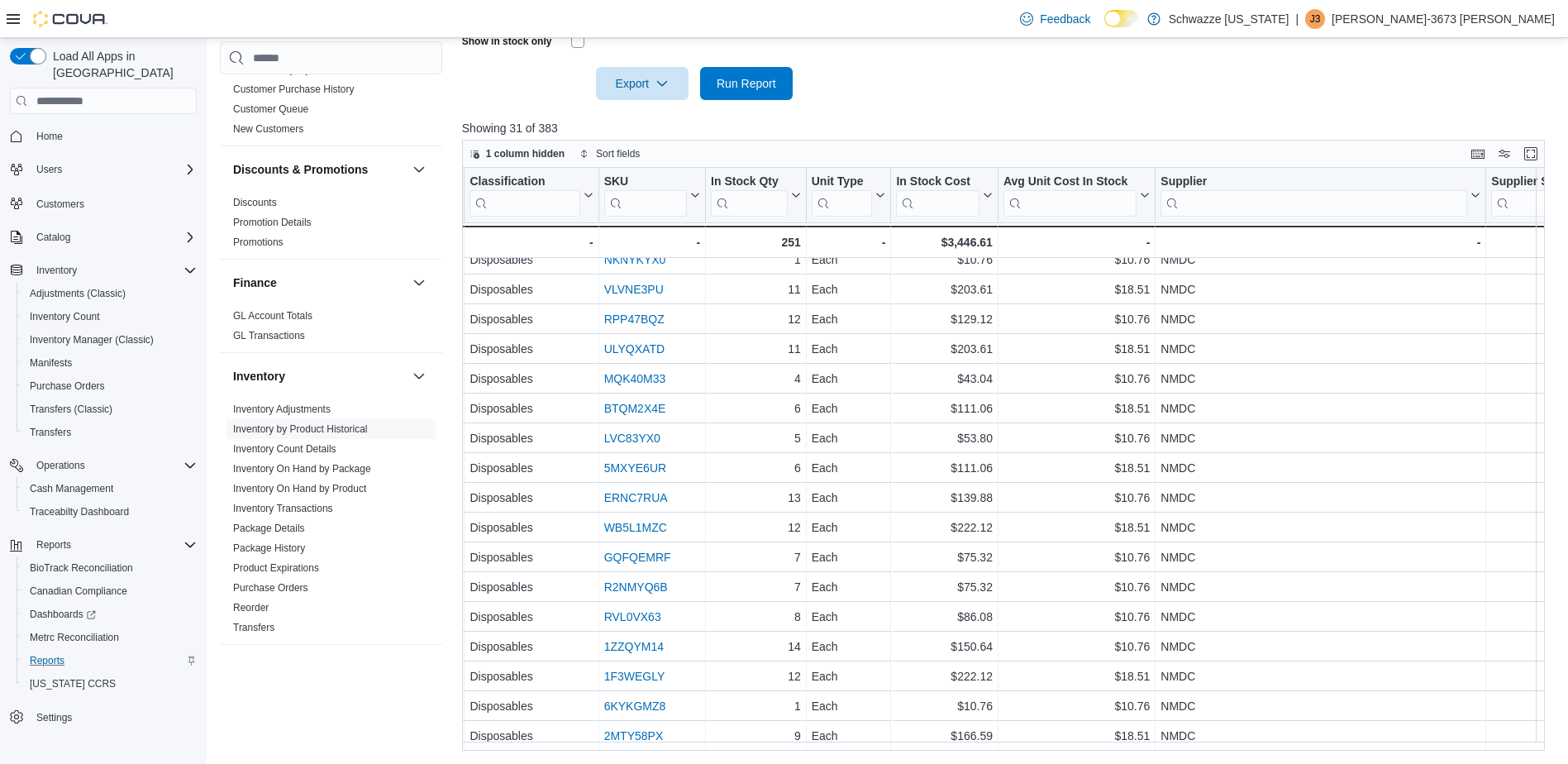
scroll to position [438, 598]
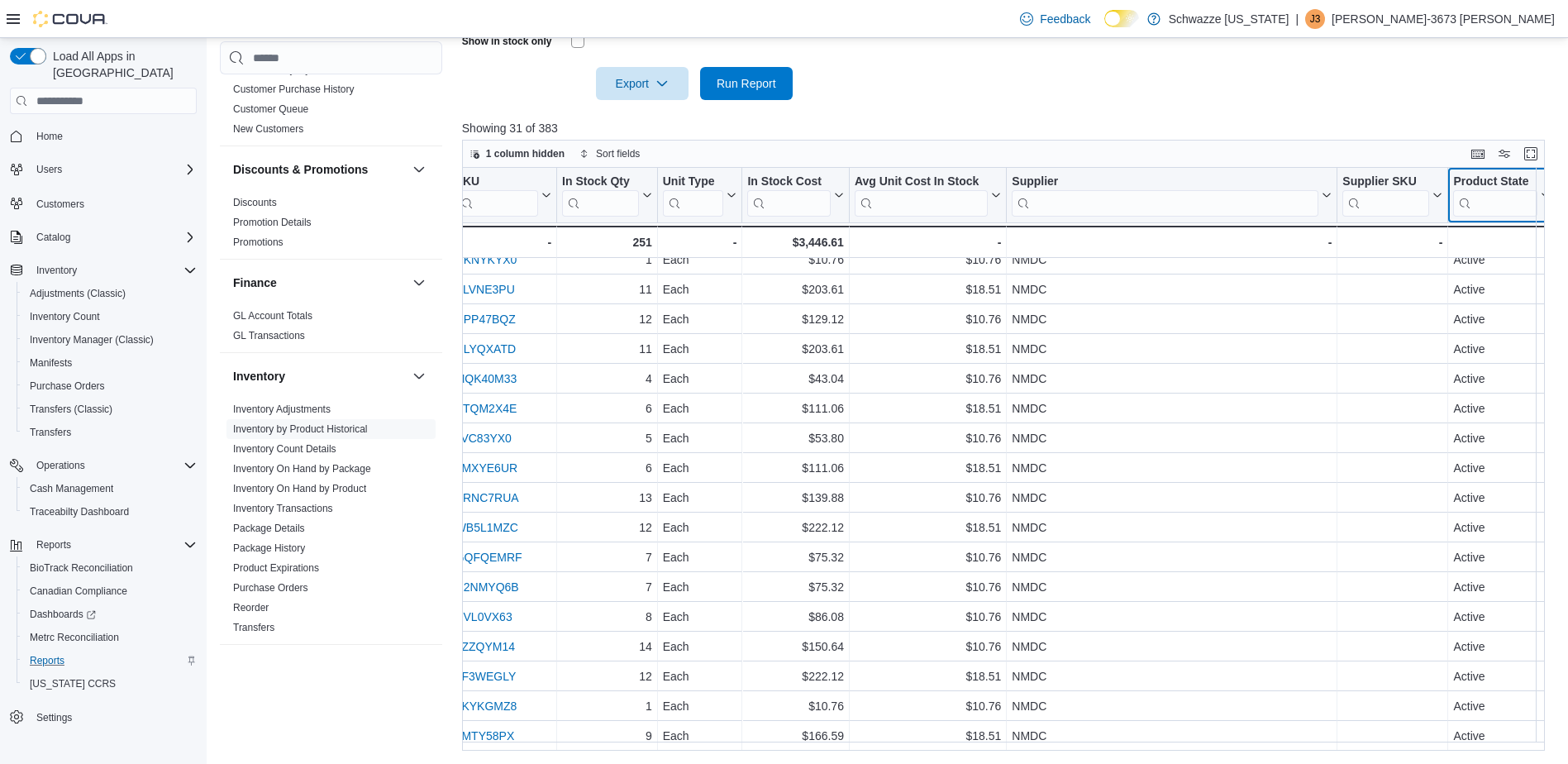
click at [1538, 188] on button "Product State" at bounding box center [1502, 195] width 98 height 42
click at [1511, 275] on span "Sort Z-A" at bounding box center [1494, 278] width 34 height 13
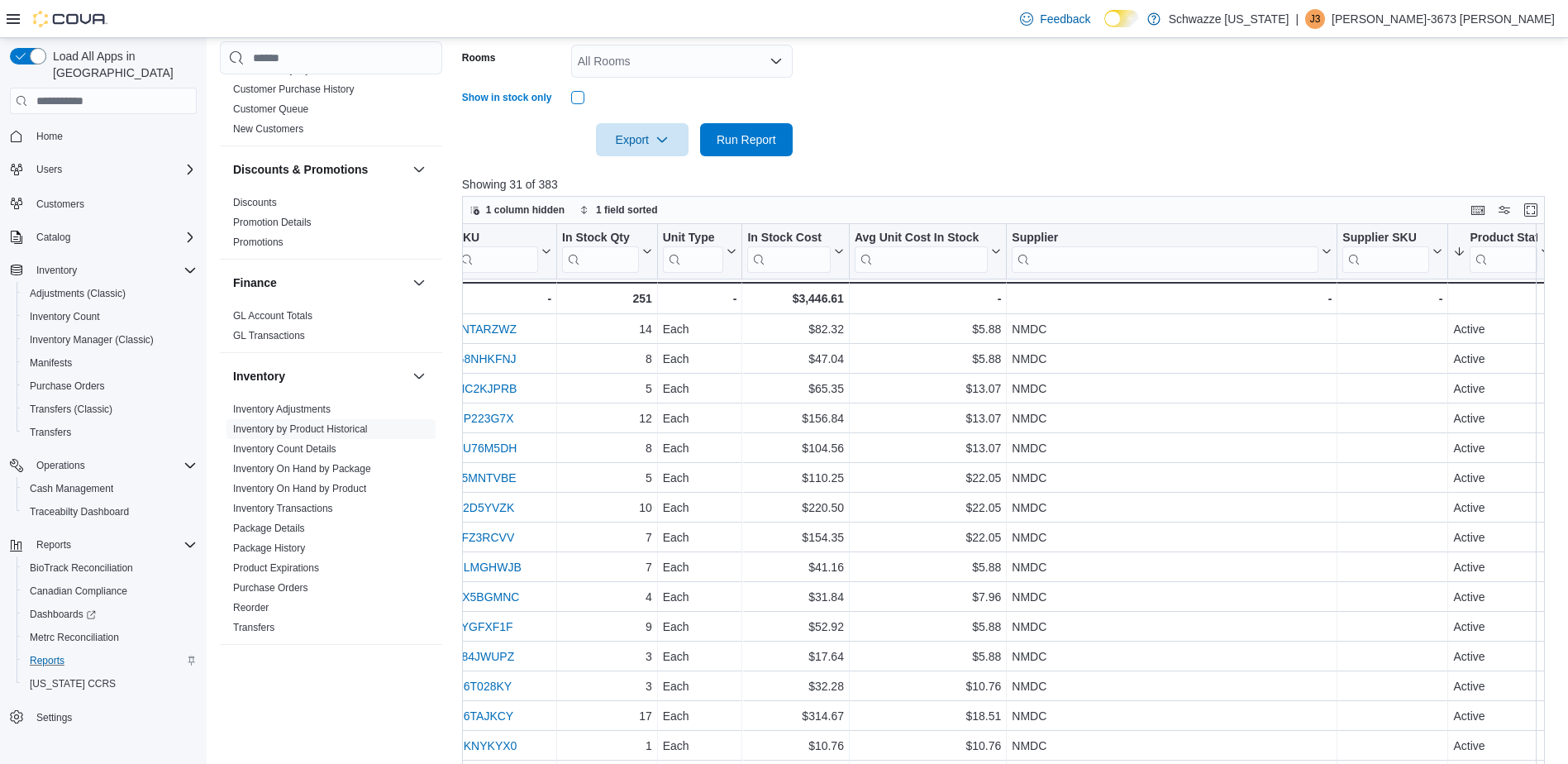
scroll to position [217, 0]
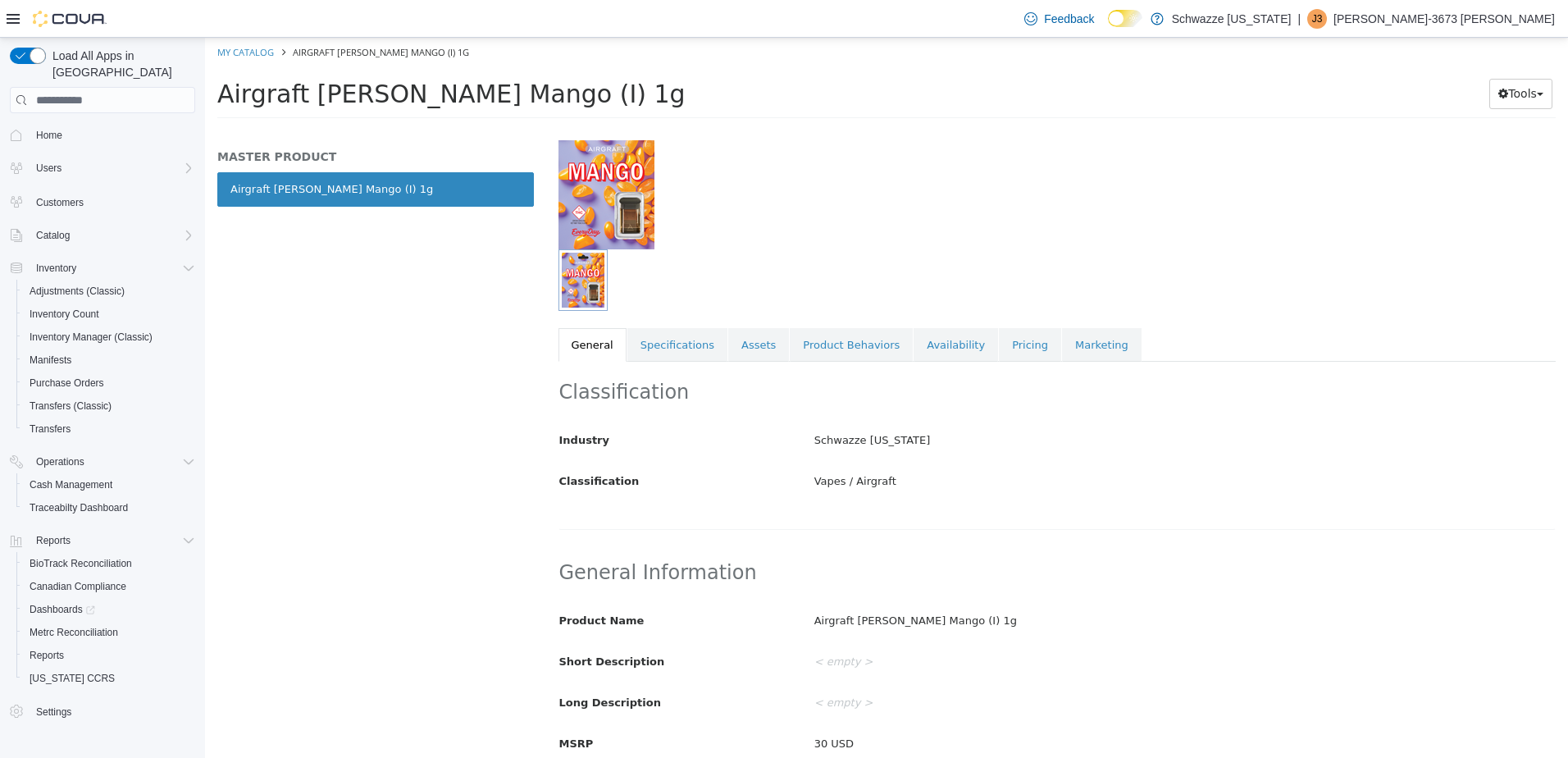
scroll to position [82, 0]
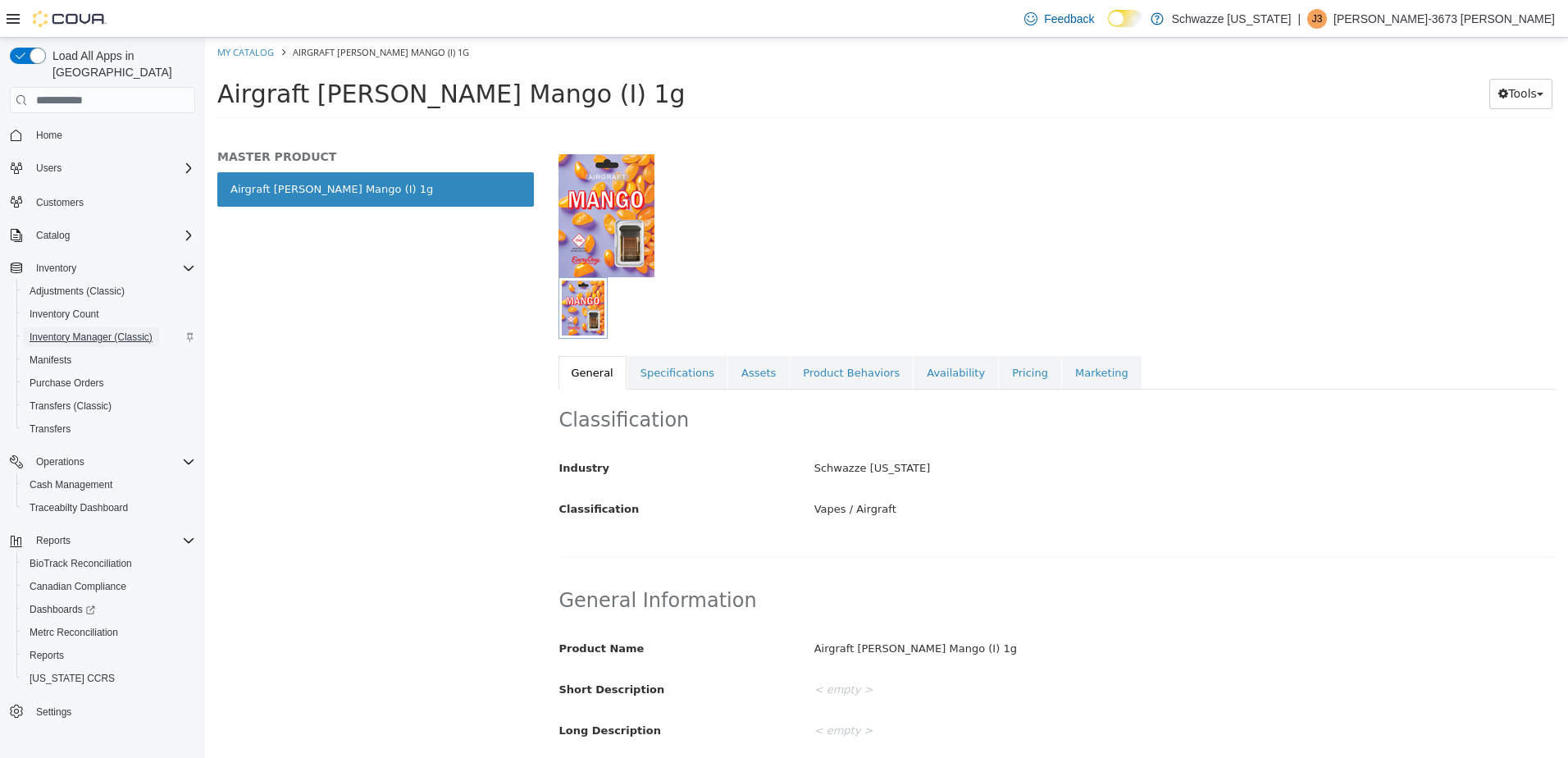
click at [96, 327] on span "Inventory Manager (Classic)" at bounding box center [91, 337] width 123 height 20
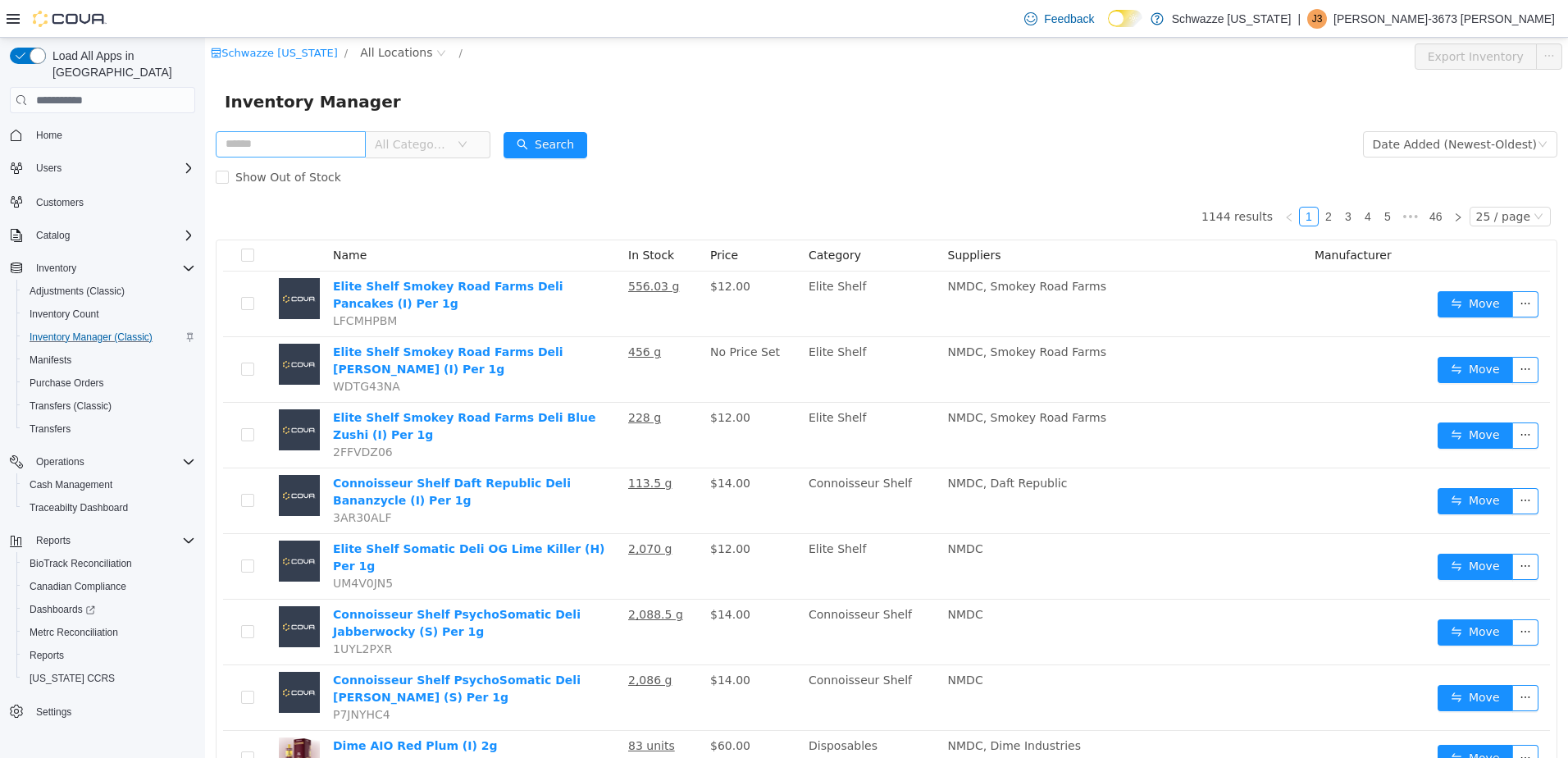
click at [318, 144] on input "text" at bounding box center [291, 145] width 150 height 27
type input "********"
click at [587, 151] on button "Search" at bounding box center [545, 145] width 84 height 27
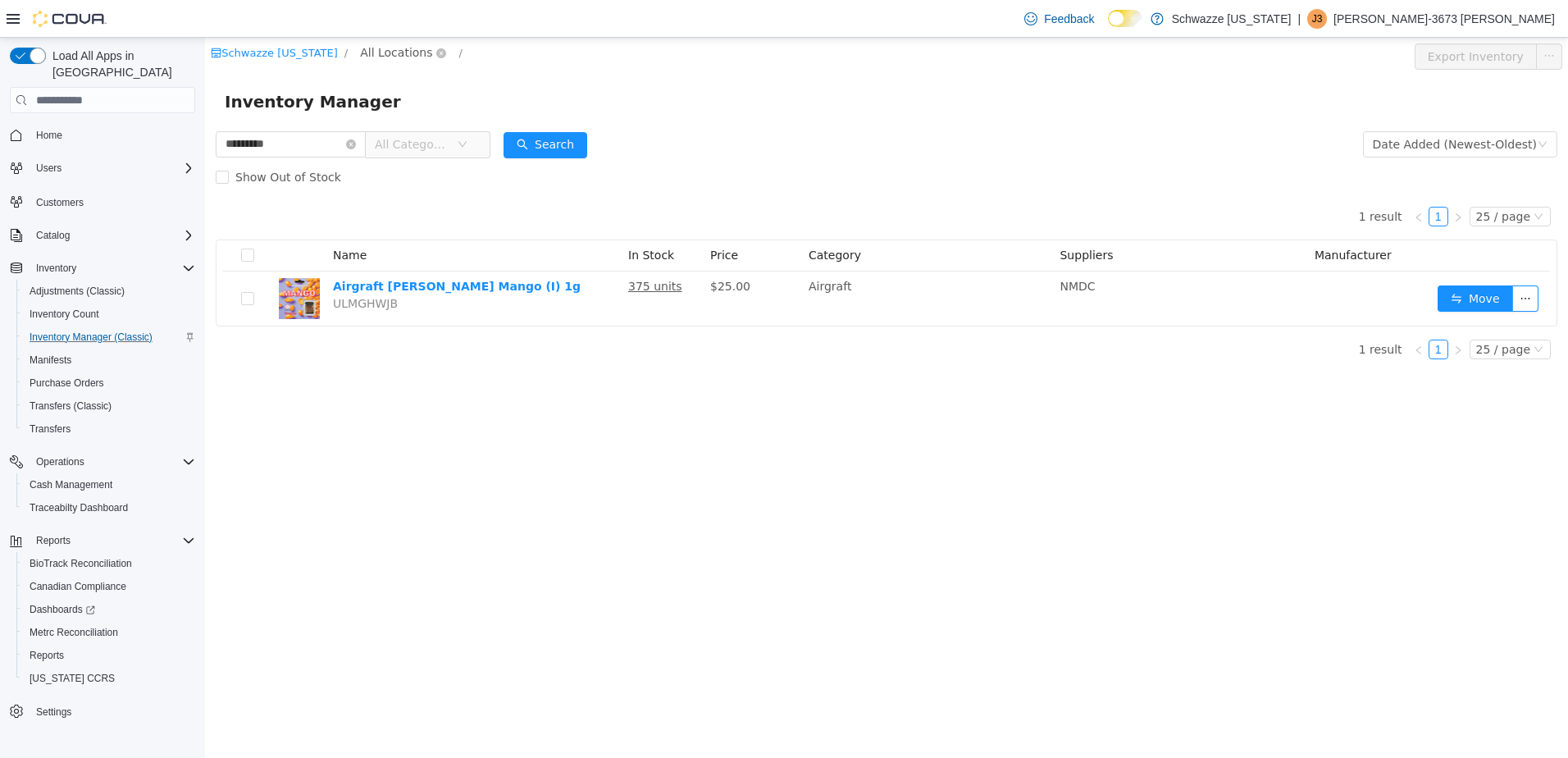
click at [382, 54] on span "All Locations" at bounding box center [396, 52] width 72 height 18
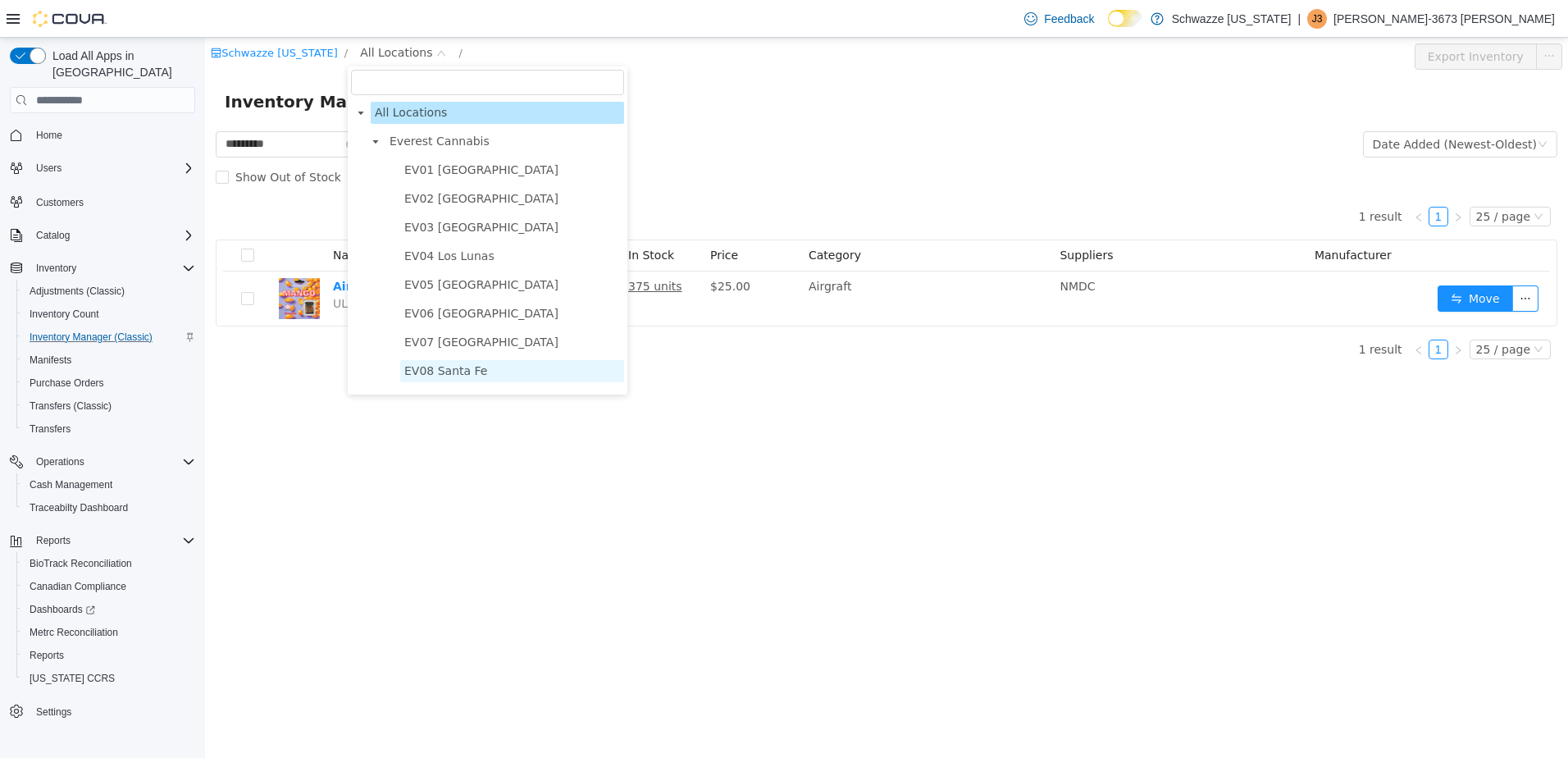
click at [437, 375] on span "EV08 Santa Fe" at bounding box center [446, 370] width 83 height 13
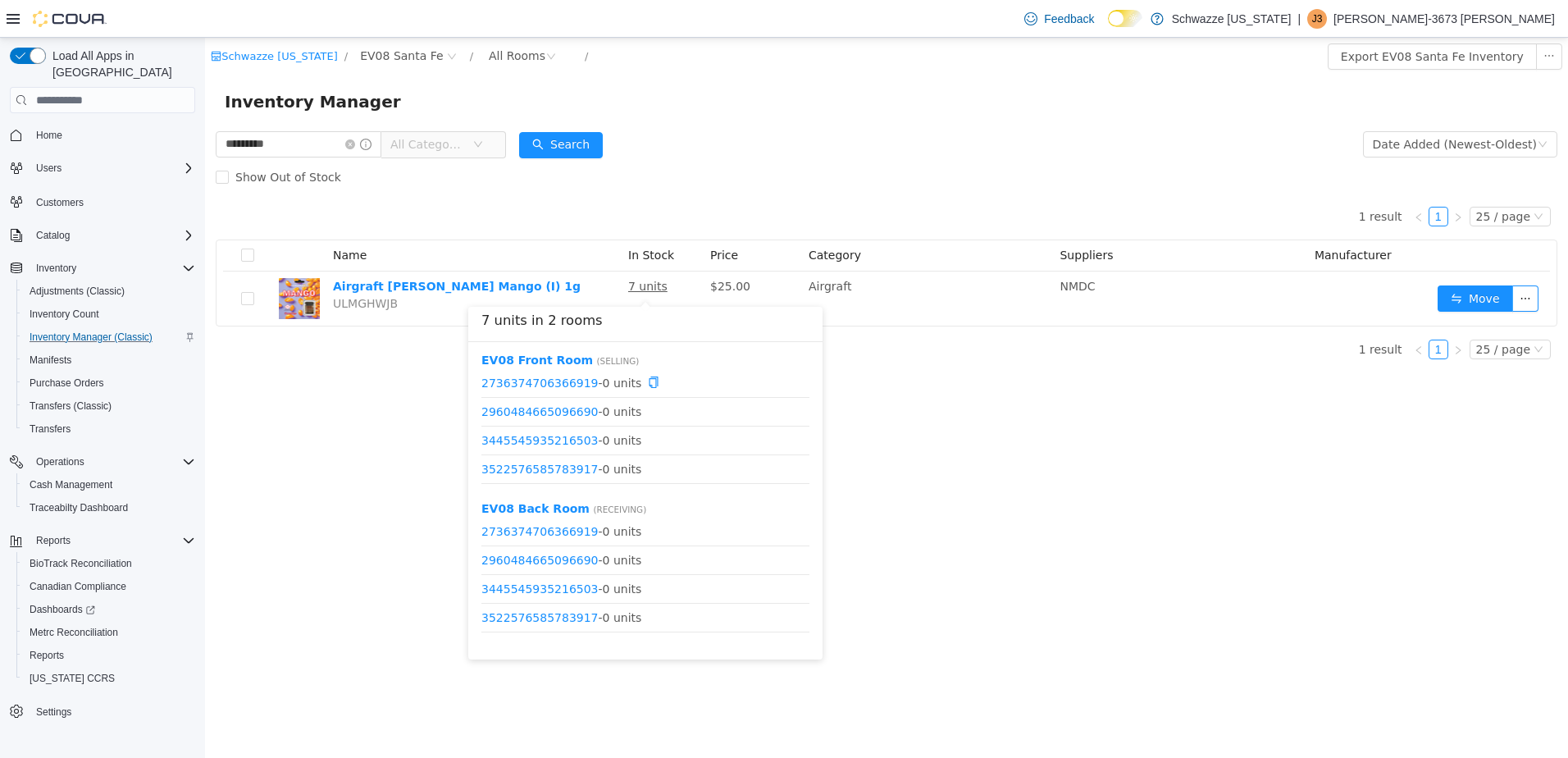
scroll to position [78, 0]
click at [658, 224] on div "1 result 1 25 / page Name In Stock Price Category Suppliers Manufacturer Airgra…" at bounding box center [887, 260] width 1342 height 133
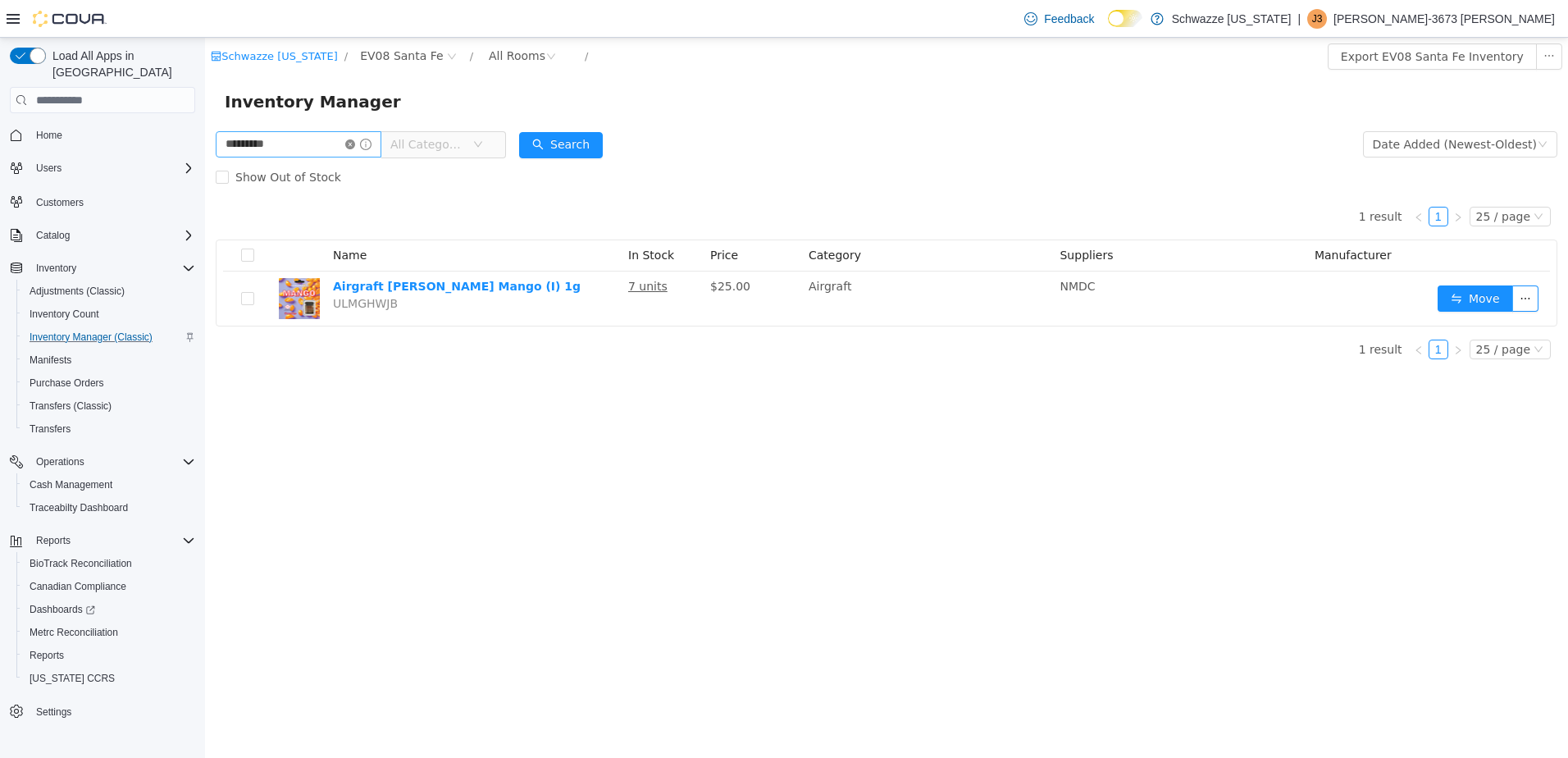
click at [355, 141] on icon "icon: close-circle" at bounding box center [350, 144] width 10 height 10
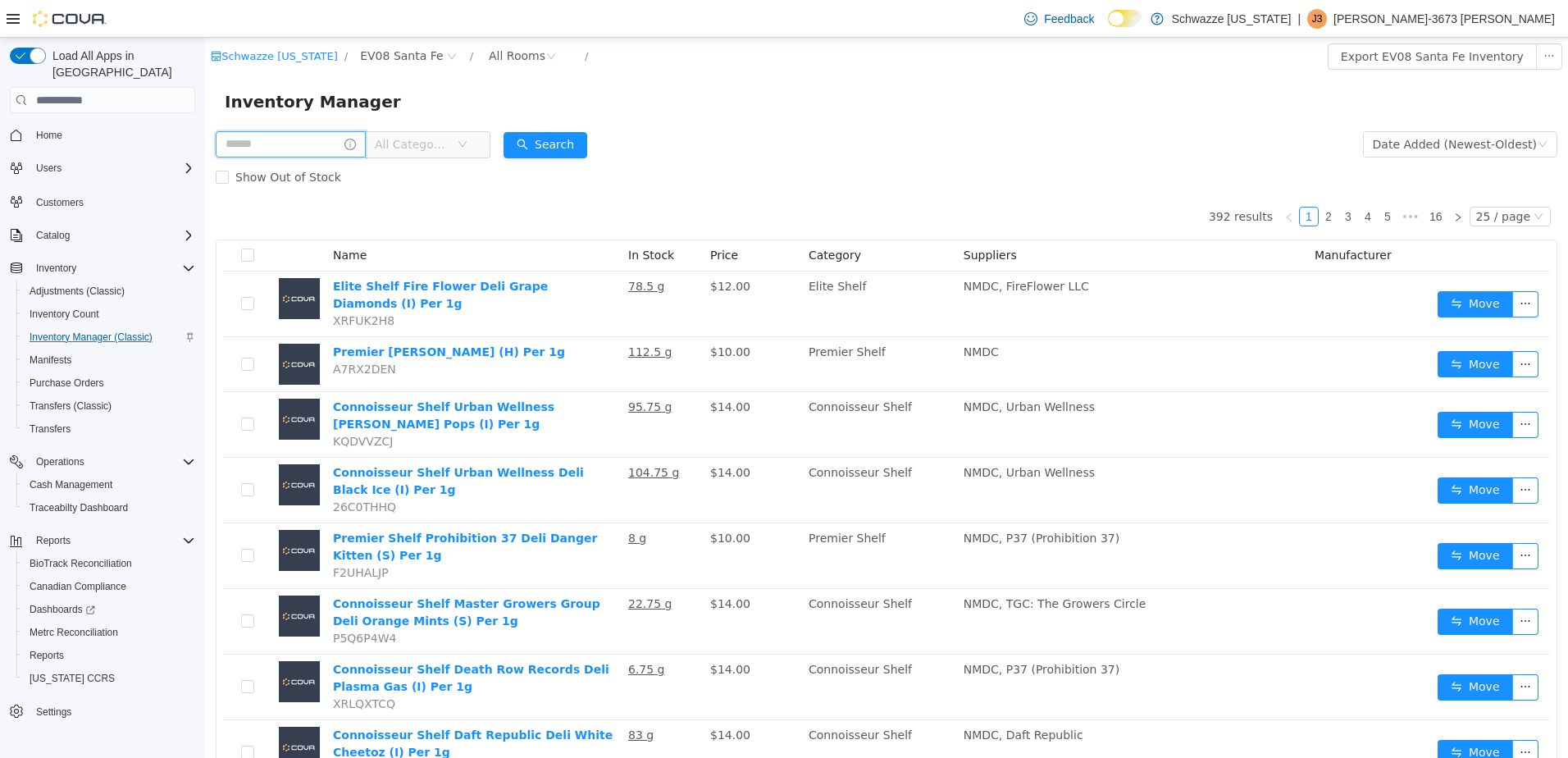
click at [278, 140] on input "text" at bounding box center [291, 145] width 150 height 27
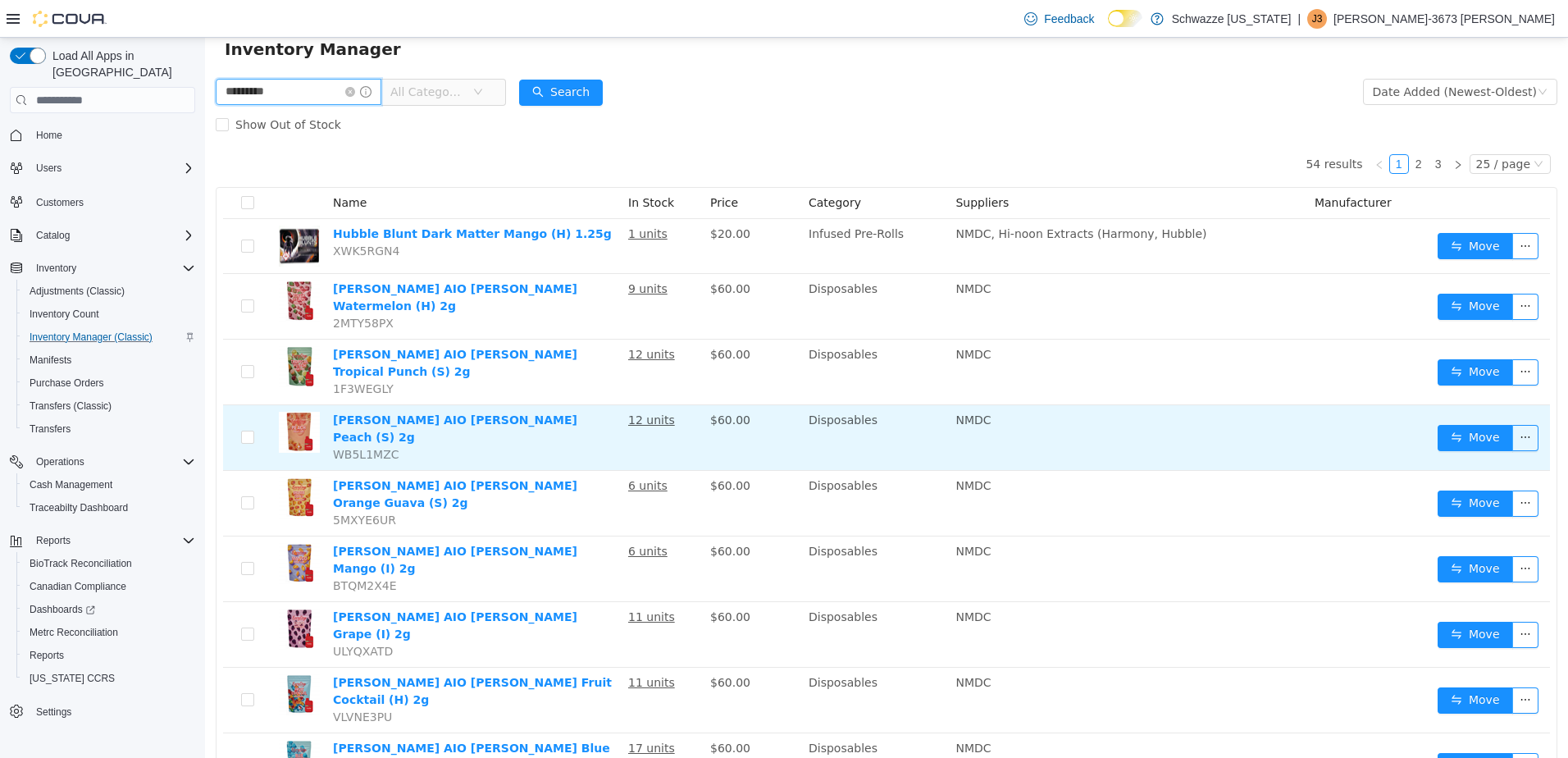
scroll to position [164, 0]
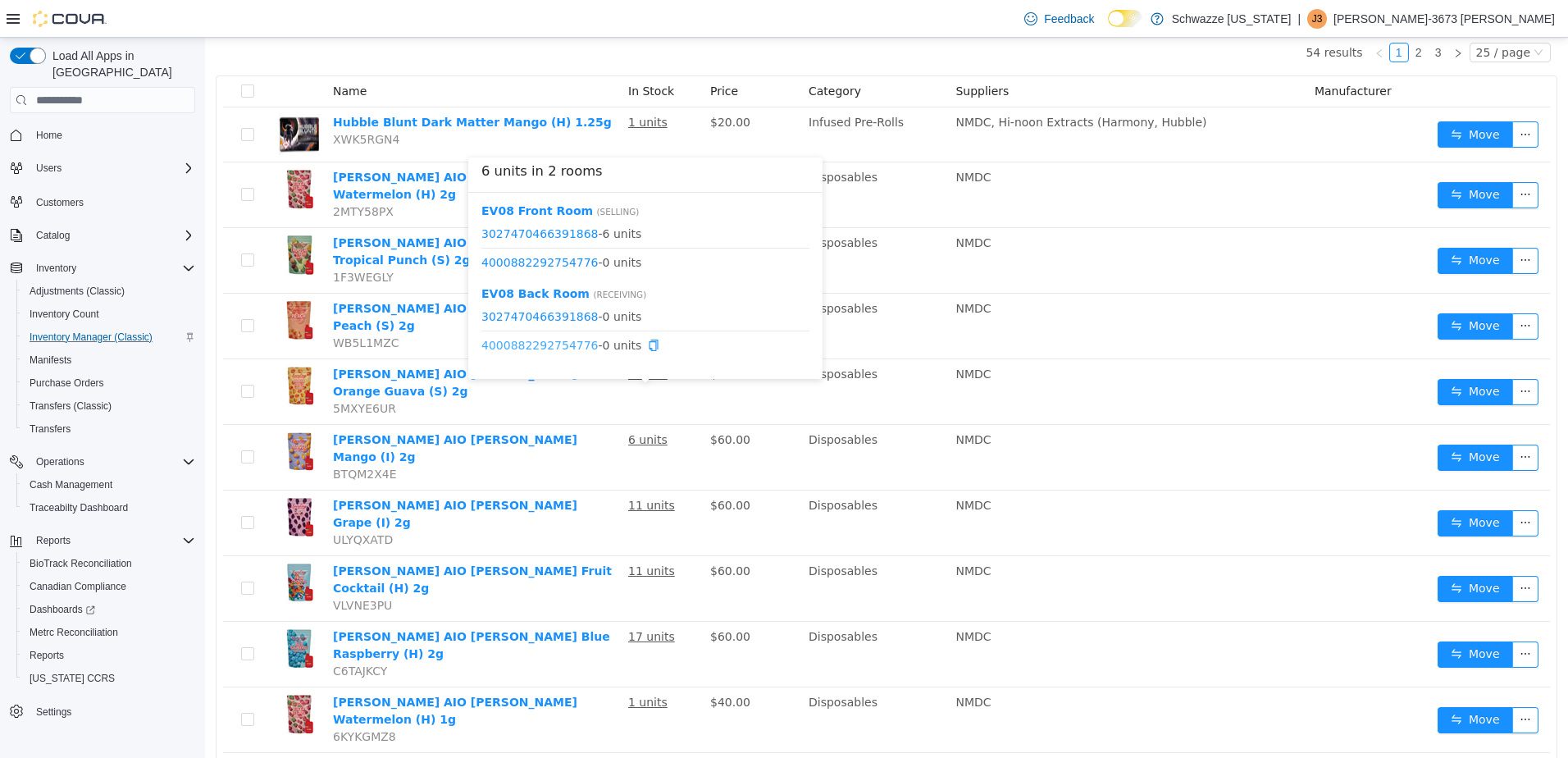
drag, startPoint x: 569, startPoint y: 347, endPoint x: 552, endPoint y: 348, distance: 17.0
click at [552, 348] on span "4000882292754776 - 0 units" at bounding box center [645, 345] width 328 height 17
drag, startPoint x: 552, startPoint y: 348, endPoint x: 637, endPoint y: 340, distance: 85.4
click at [637, 340] on span "4000882292754776 - 0 units" at bounding box center [645, 345] width 328 height 17
click at [649, 343] on icon "icon: copy" at bounding box center [654, 345] width 9 height 12
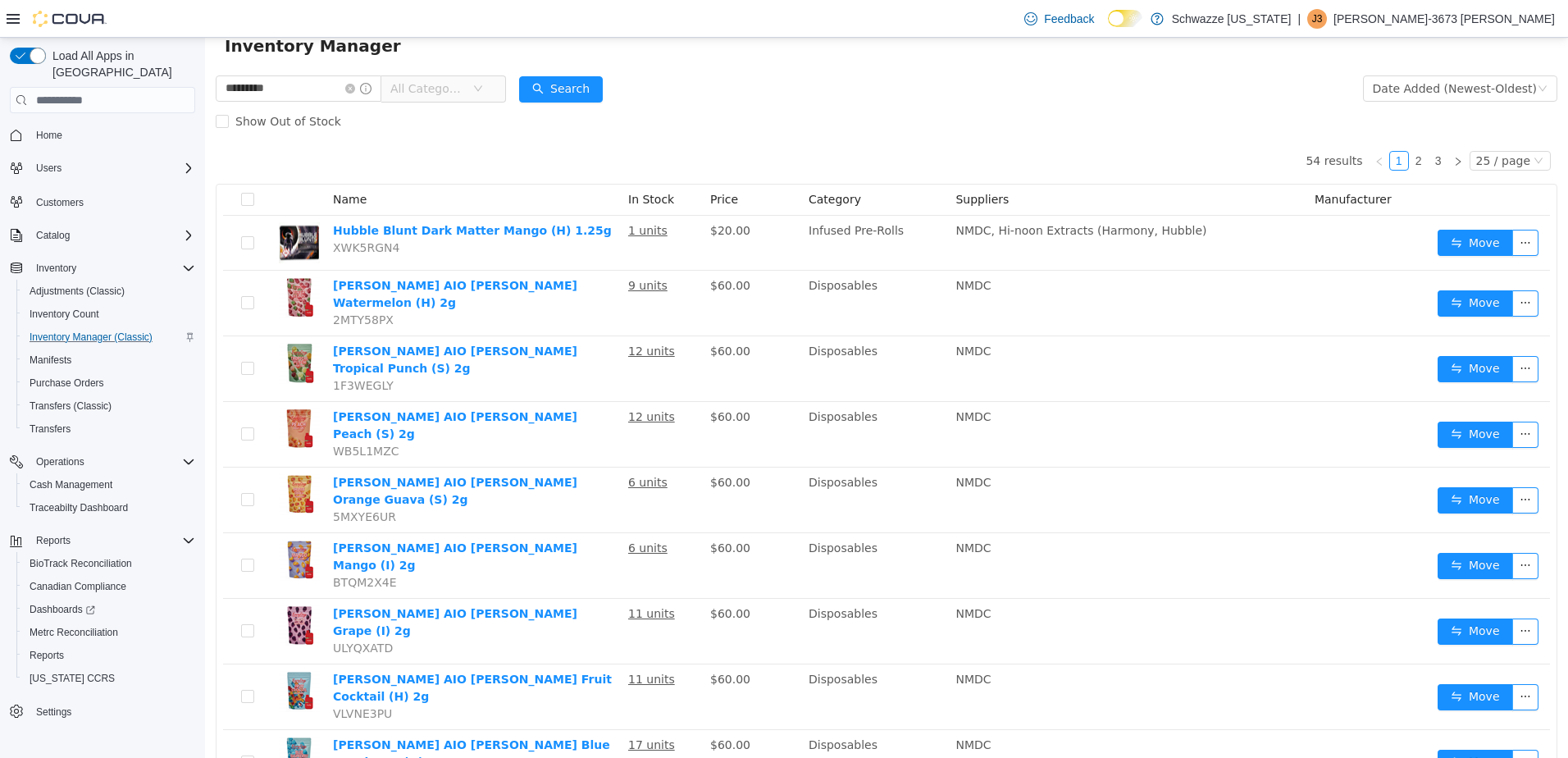
scroll to position [0, 0]
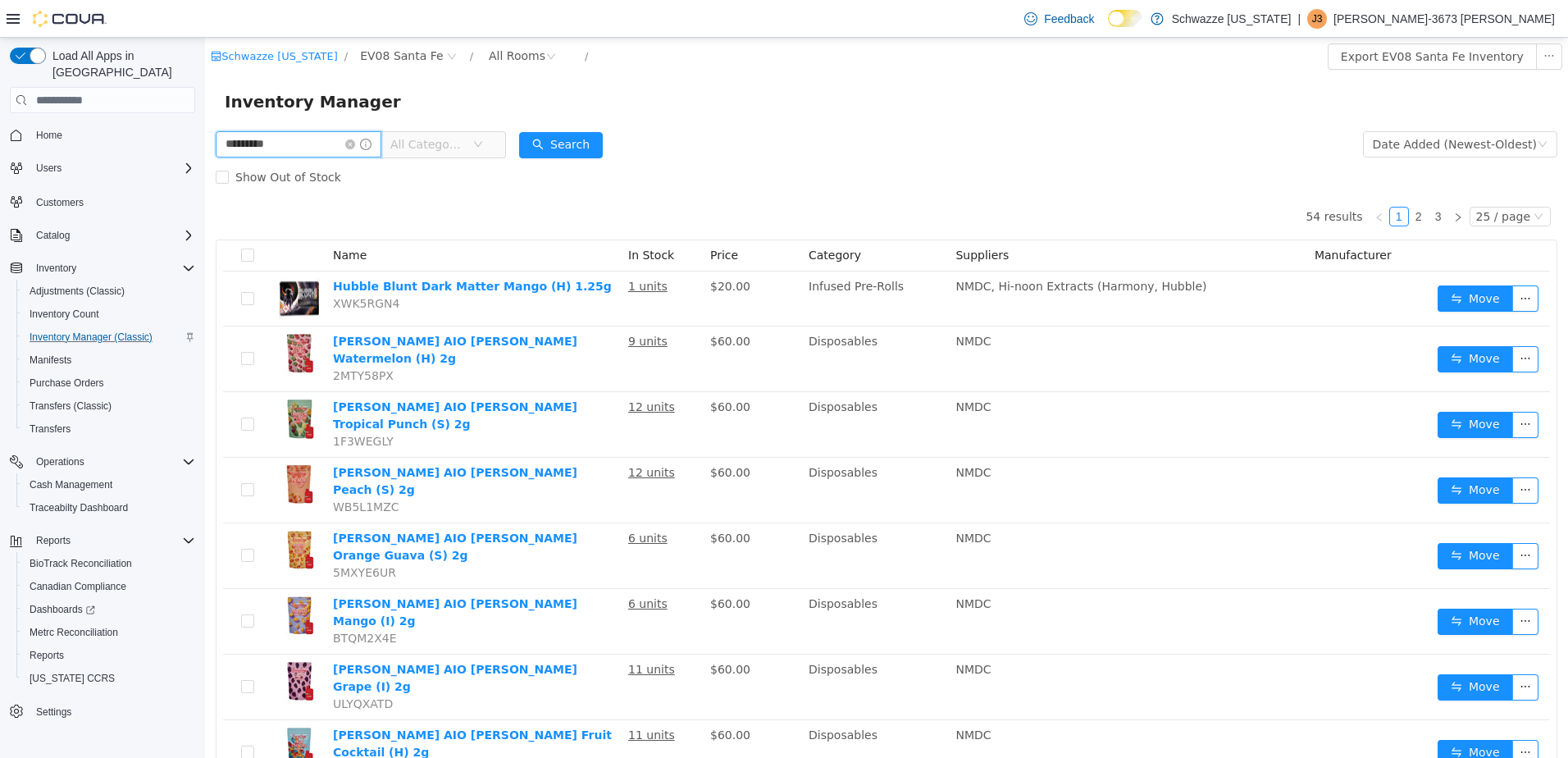
click at [205, 143] on html "Schwazze New Mexico / EV08 Santa Fe / All Rooms / Export EV08 Santa Fe Inventor…" at bounding box center [887, 398] width 1363 height 721
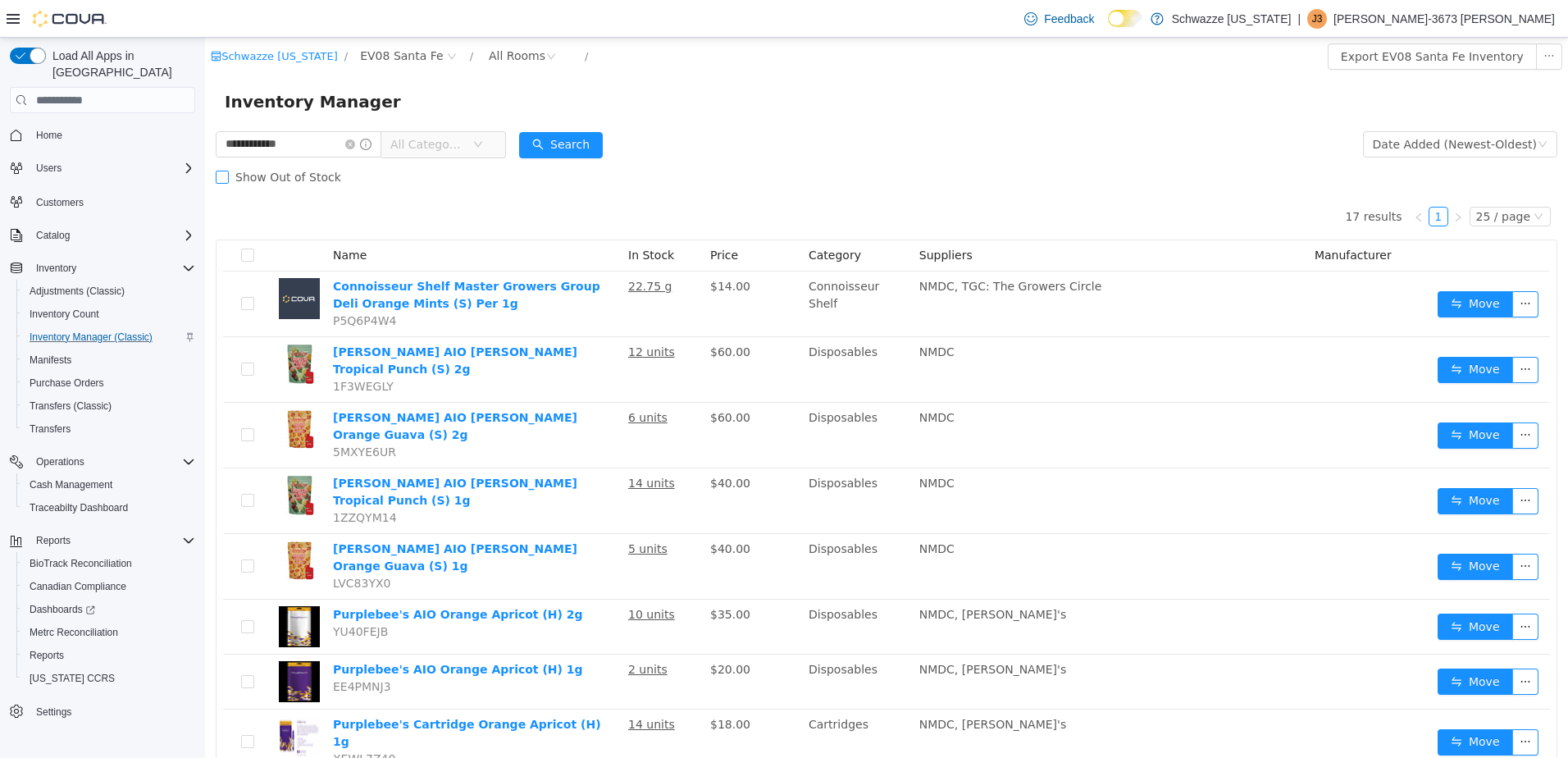
click at [227, 173] on span at bounding box center [222, 177] width 13 height 13
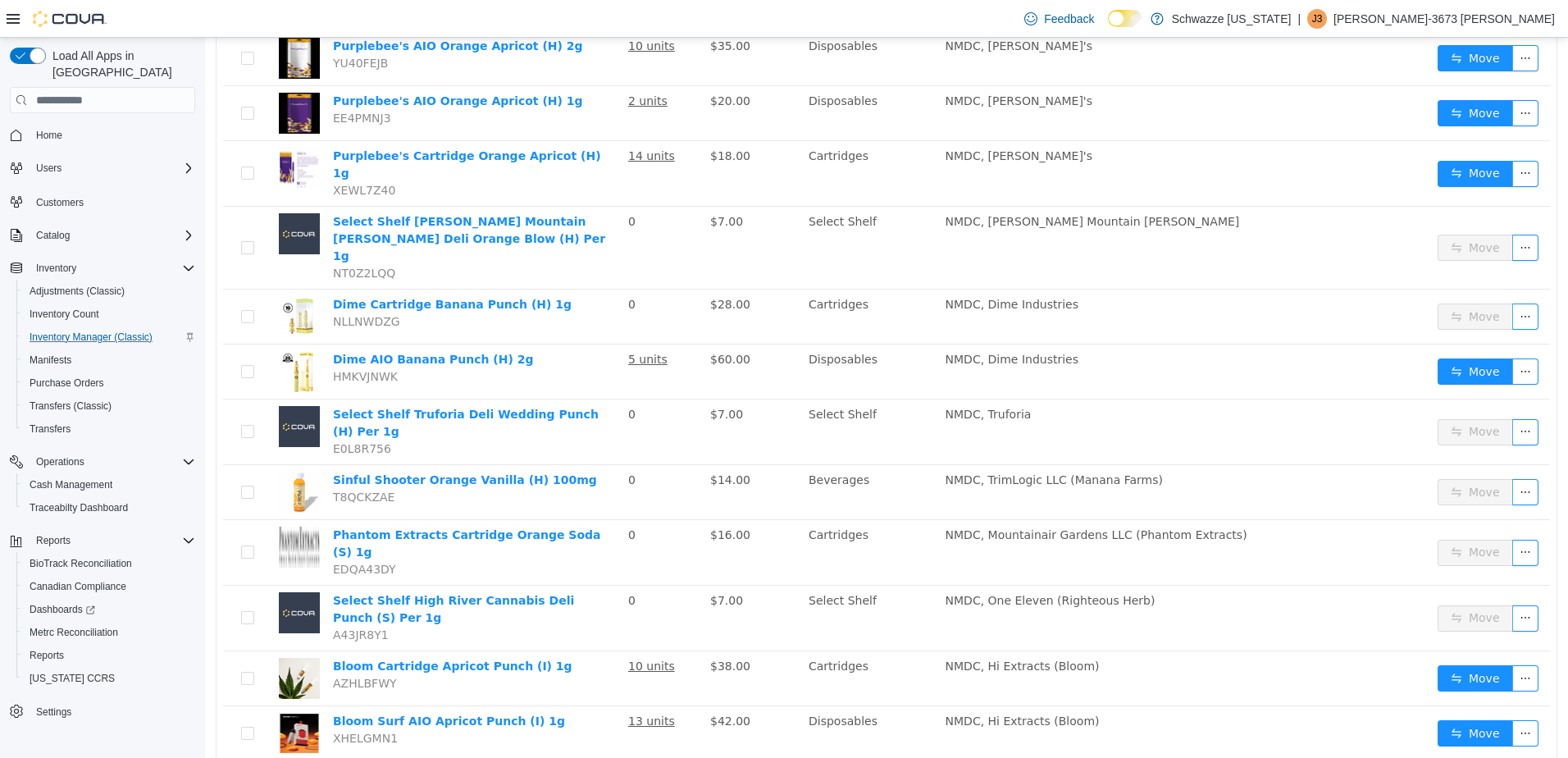
scroll to position [985, 0]
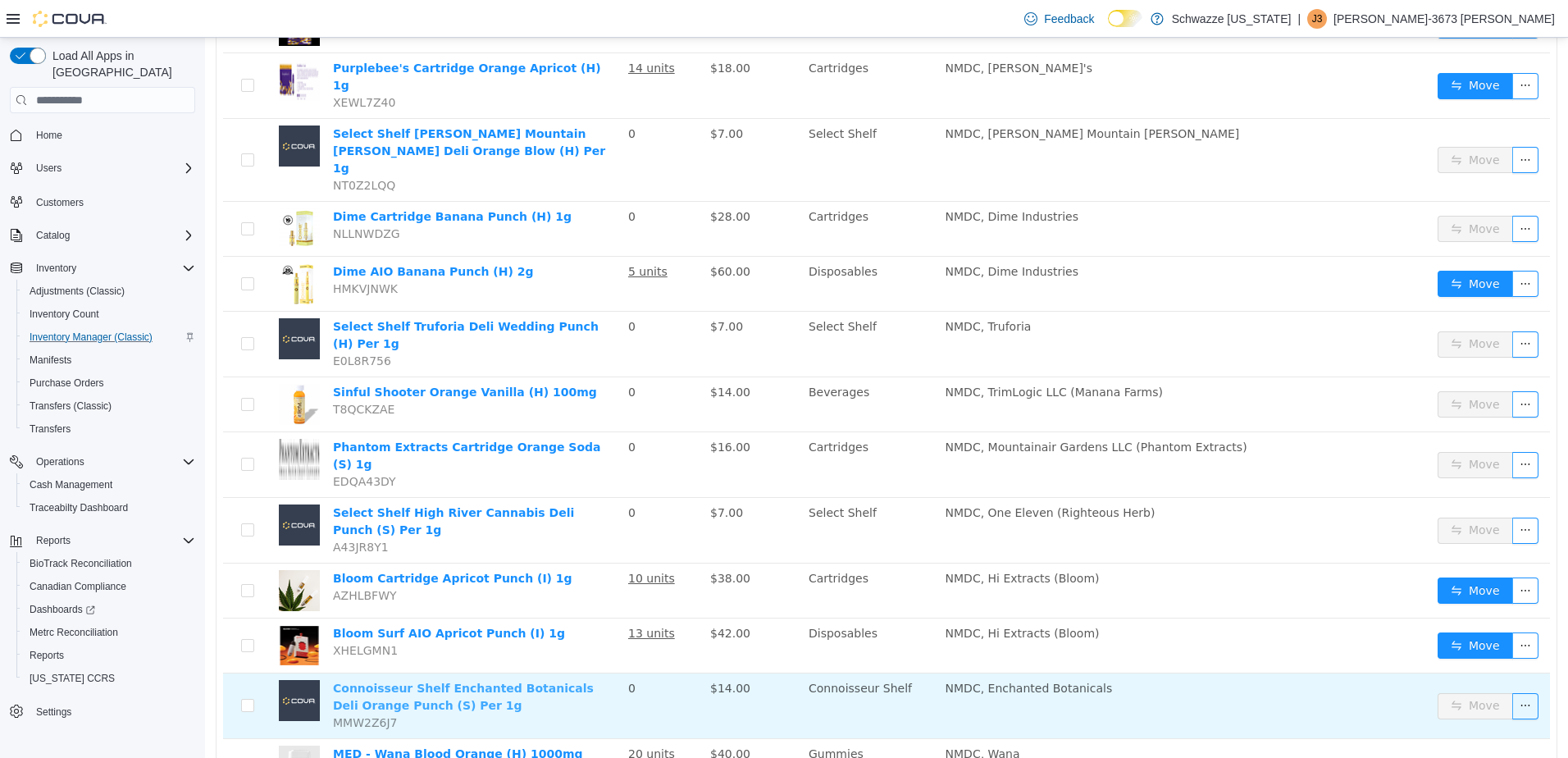
click at [556, 681] on link "Connoisseur Shelf Enchanted Botanicals Deli Orange Punch (S) Per 1g" at bounding box center [462, 697] width 261 height 30
click at [1517, 693] on button "button" at bounding box center [1525, 706] width 27 height 27
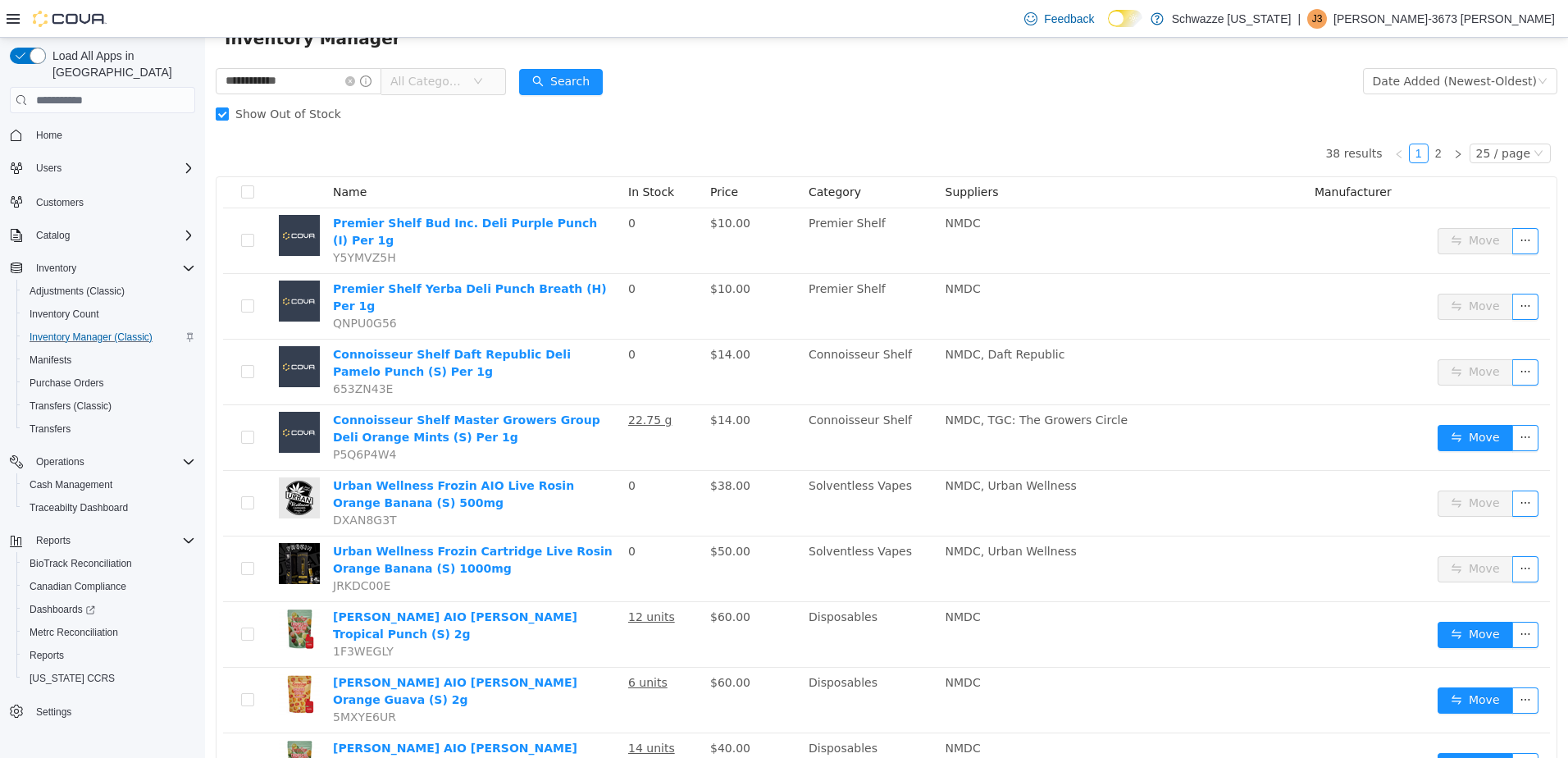
scroll to position [0, 0]
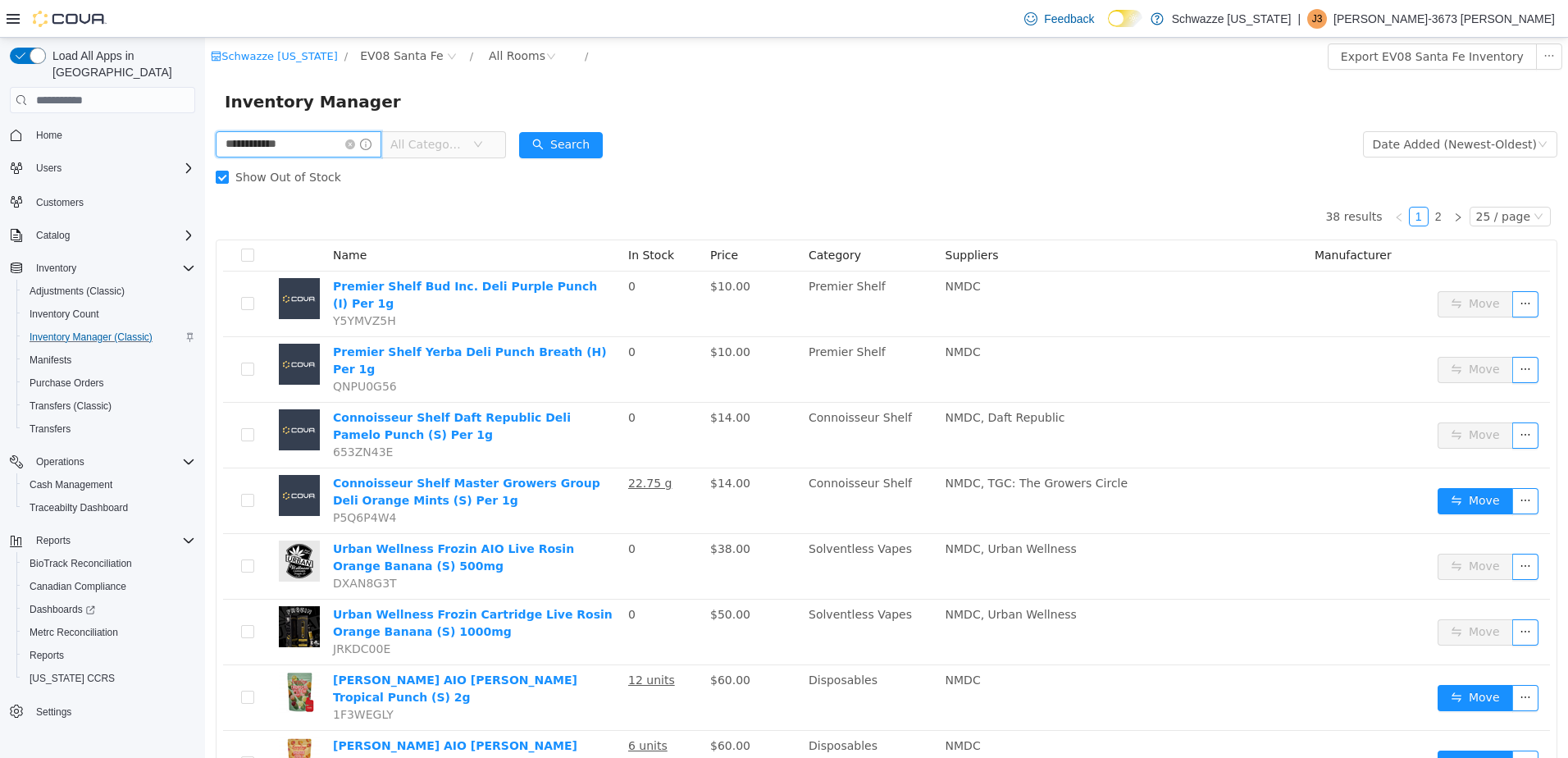
drag, startPoint x: 316, startPoint y: 142, endPoint x: -4, endPoint y: 103, distance: 322.4
click at [205, 103] on html "**********" at bounding box center [887, 398] width 1363 height 721
click at [603, 142] on button "Search" at bounding box center [561, 145] width 84 height 27
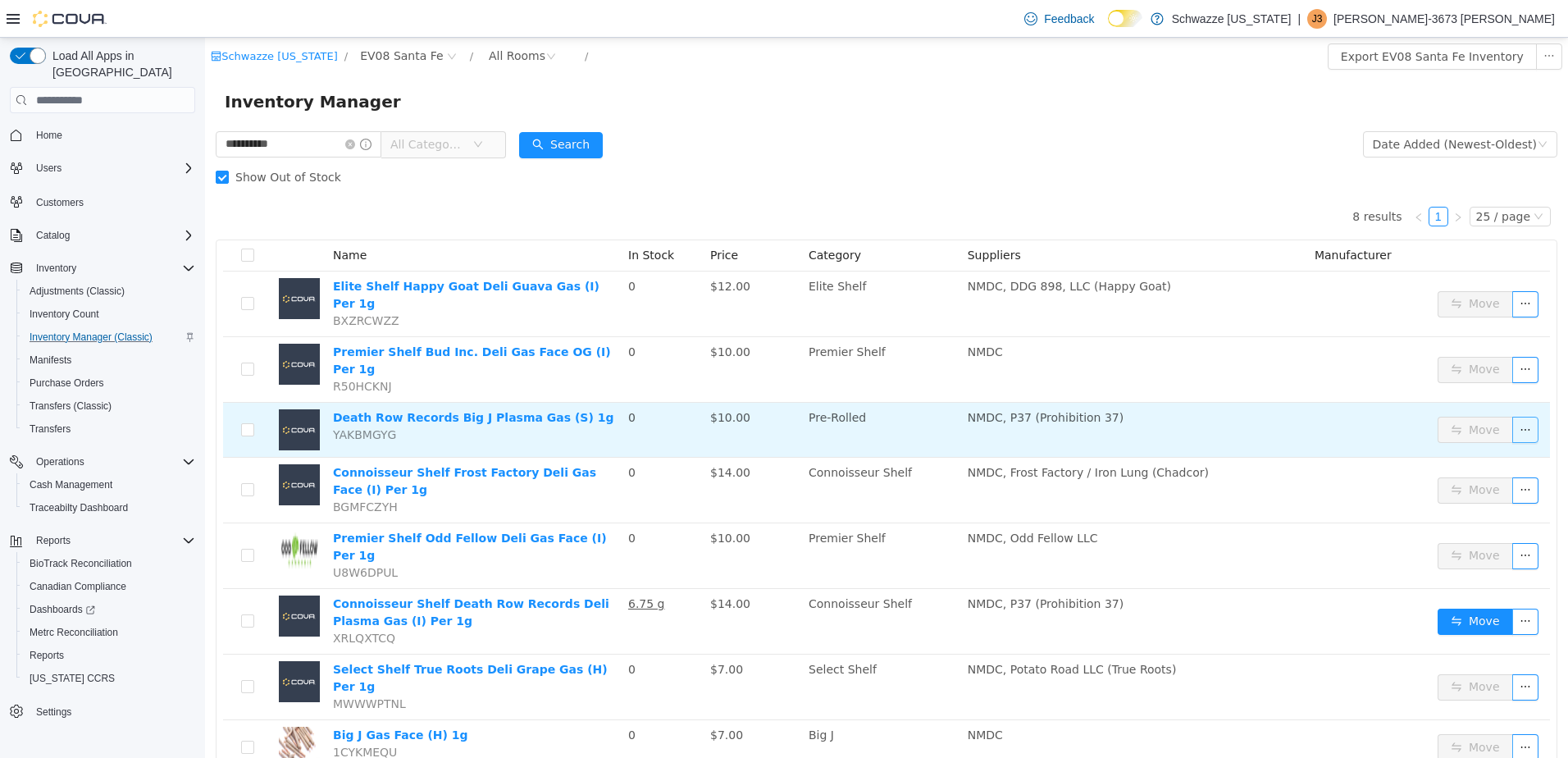
click at [1519, 416] on button "button" at bounding box center [1525, 430] width 27 height 27
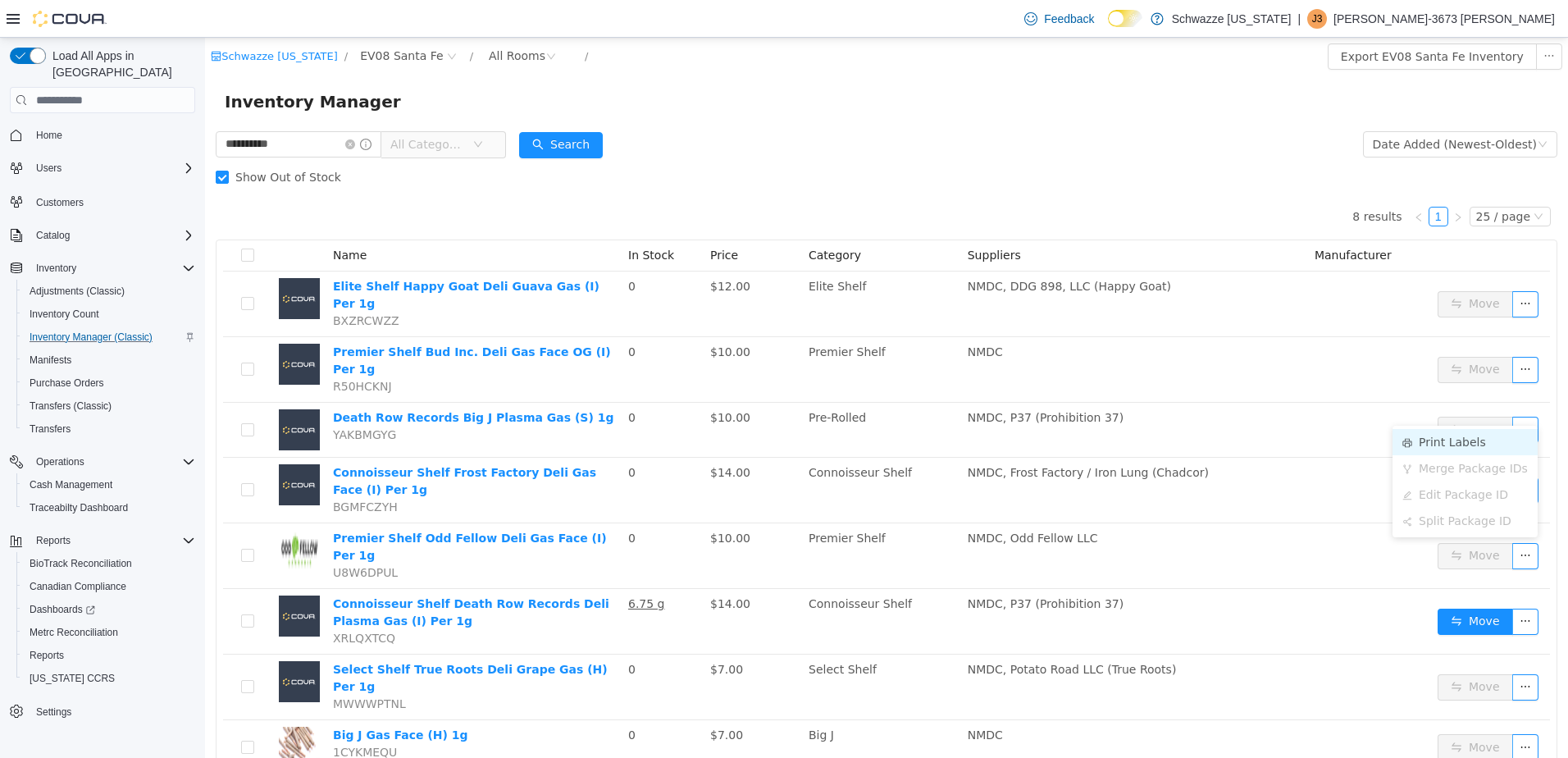
click at [1425, 434] on li "Print Labels" at bounding box center [1465, 442] width 145 height 27
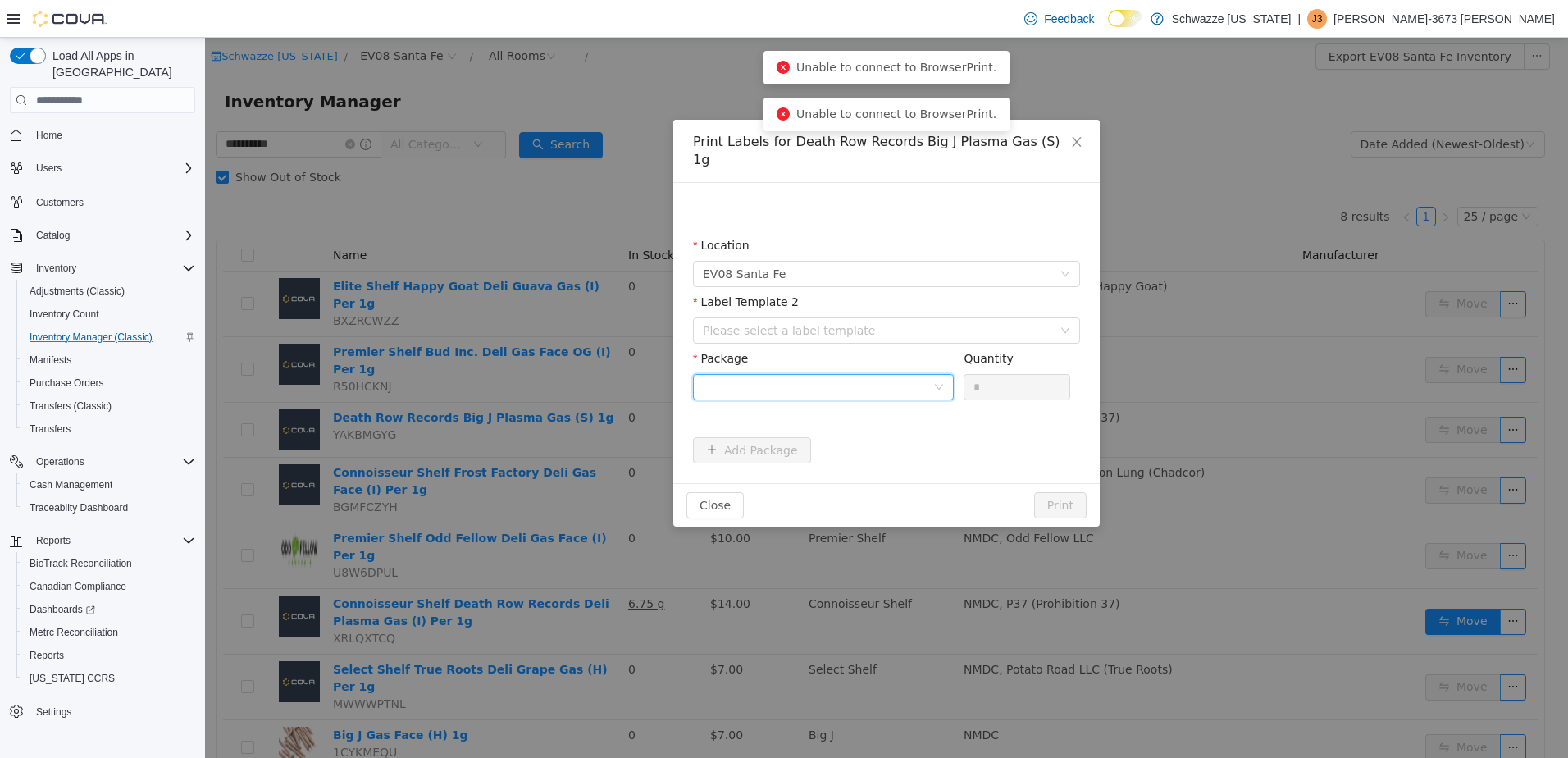
click at [906, 375] on div at bounding box center [817, 387] width 230 height 25
click at [893, 410] on li "No Package Available" at bounding box center [823, 402] width 261 height 27
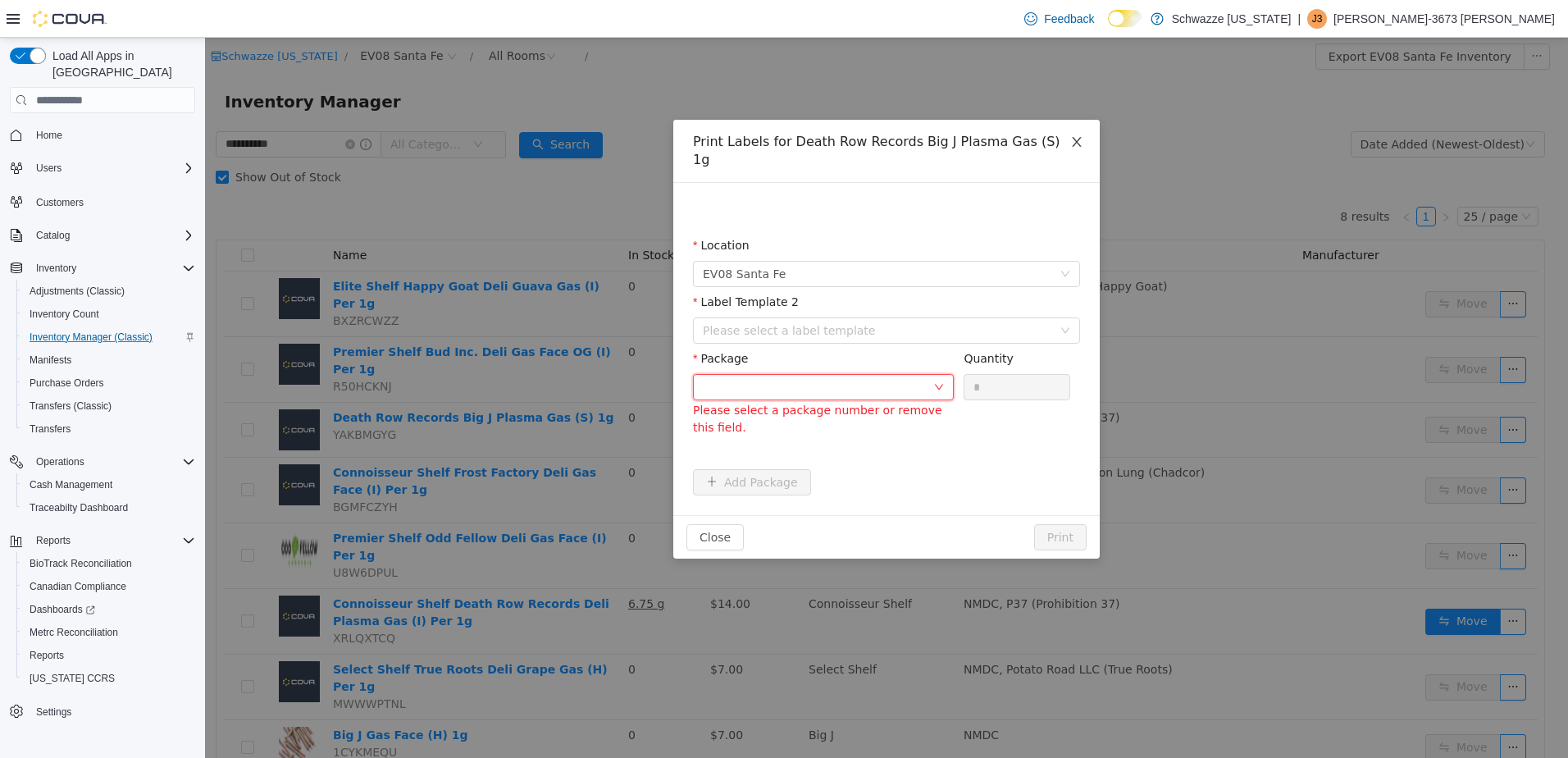
click at [1082, 135] on icon "icon: close" at bounding box center [1076, 141] width 13 height 13
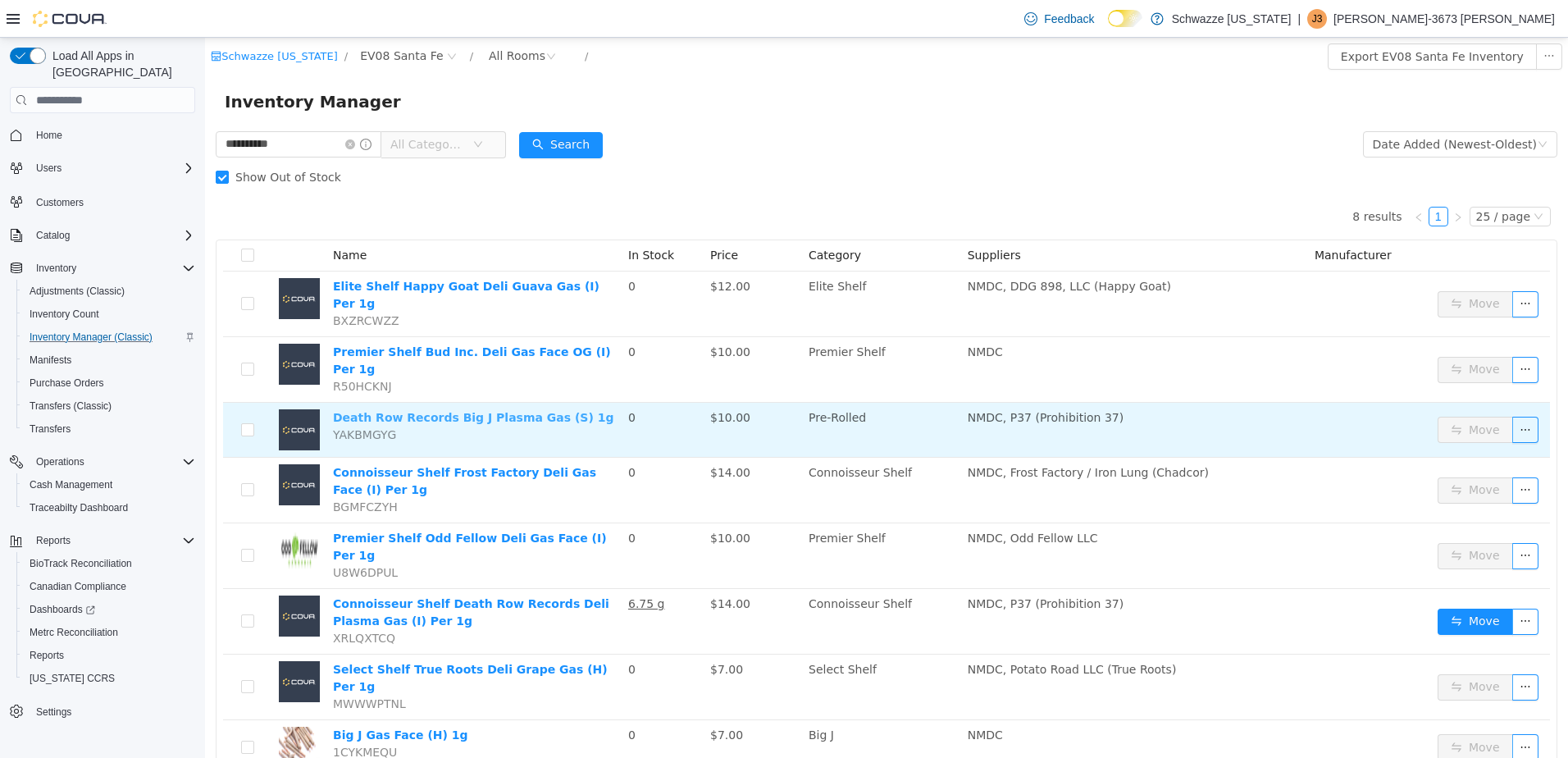
click at [521, 411] on link "Death Row Records Big J Plasma Gas (S) 1g" at bounding box center [473, 417] width 281 height 13
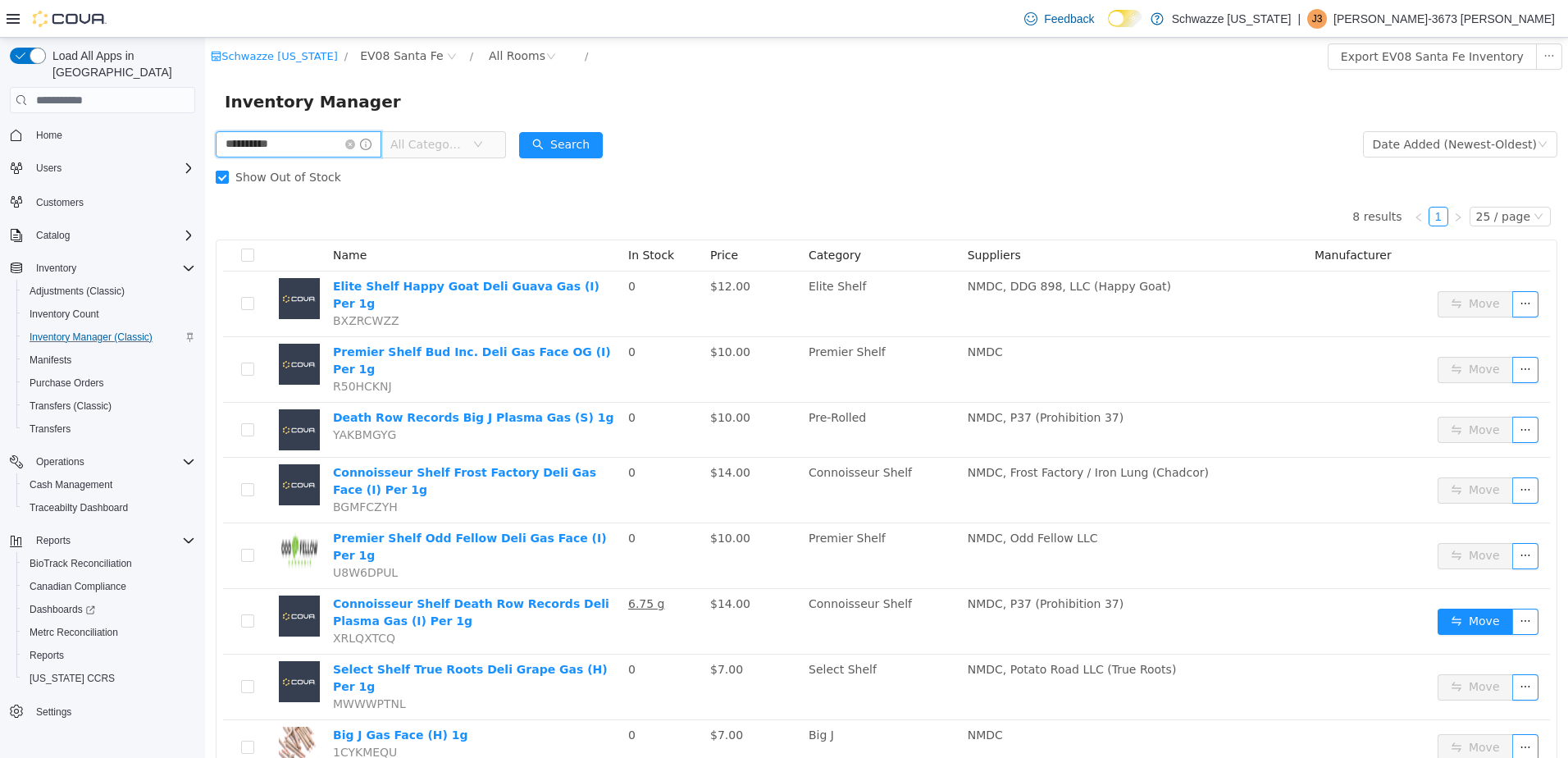
drag, startPoint x: 293, startPoint y: 149, endPoint x: 118, endPoint y: 145, distance: 175.0
click at [205, 145] on html "**********" at bounding box center [887, 398] width 1363 height 721
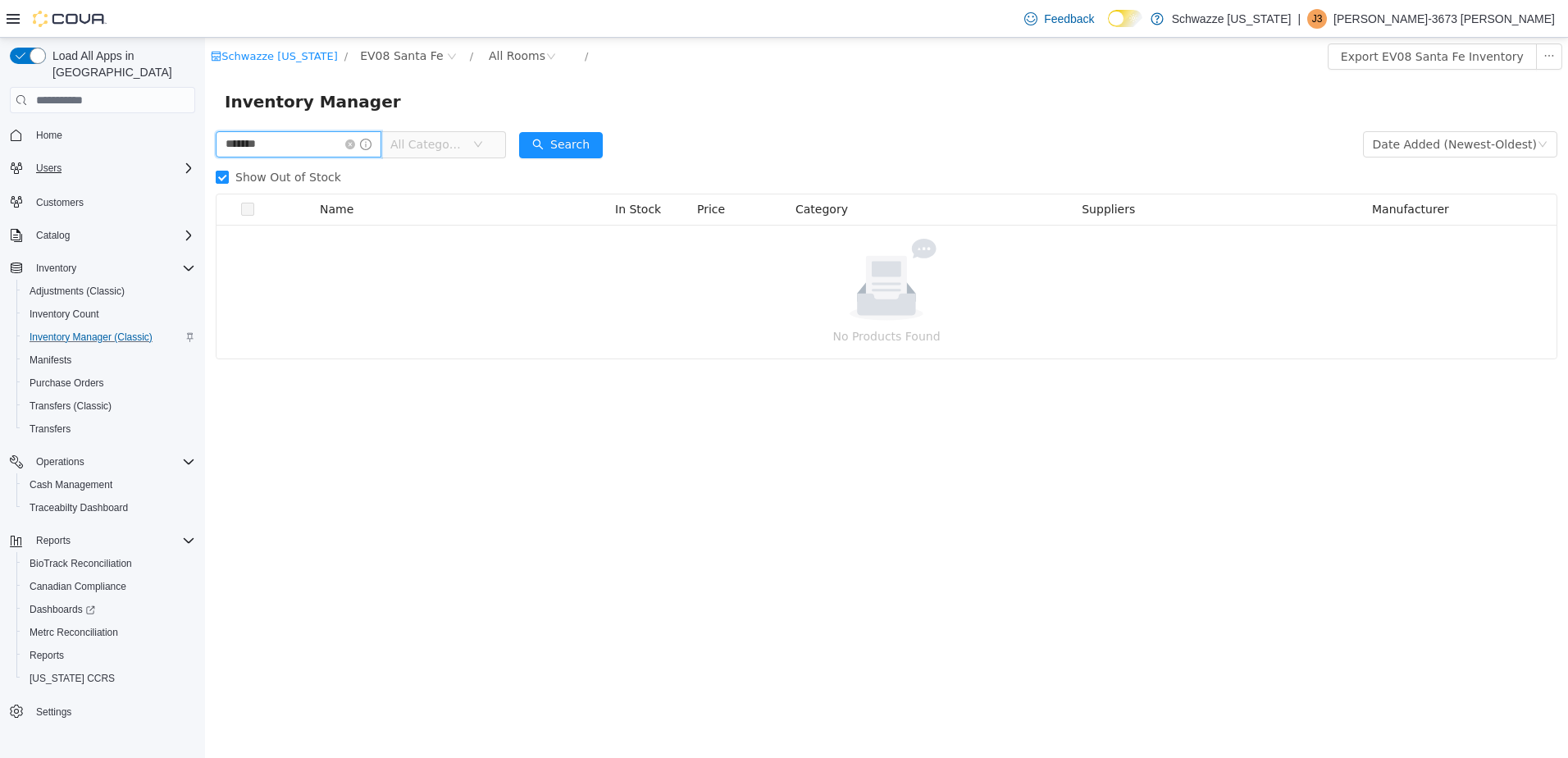
type input "*******"
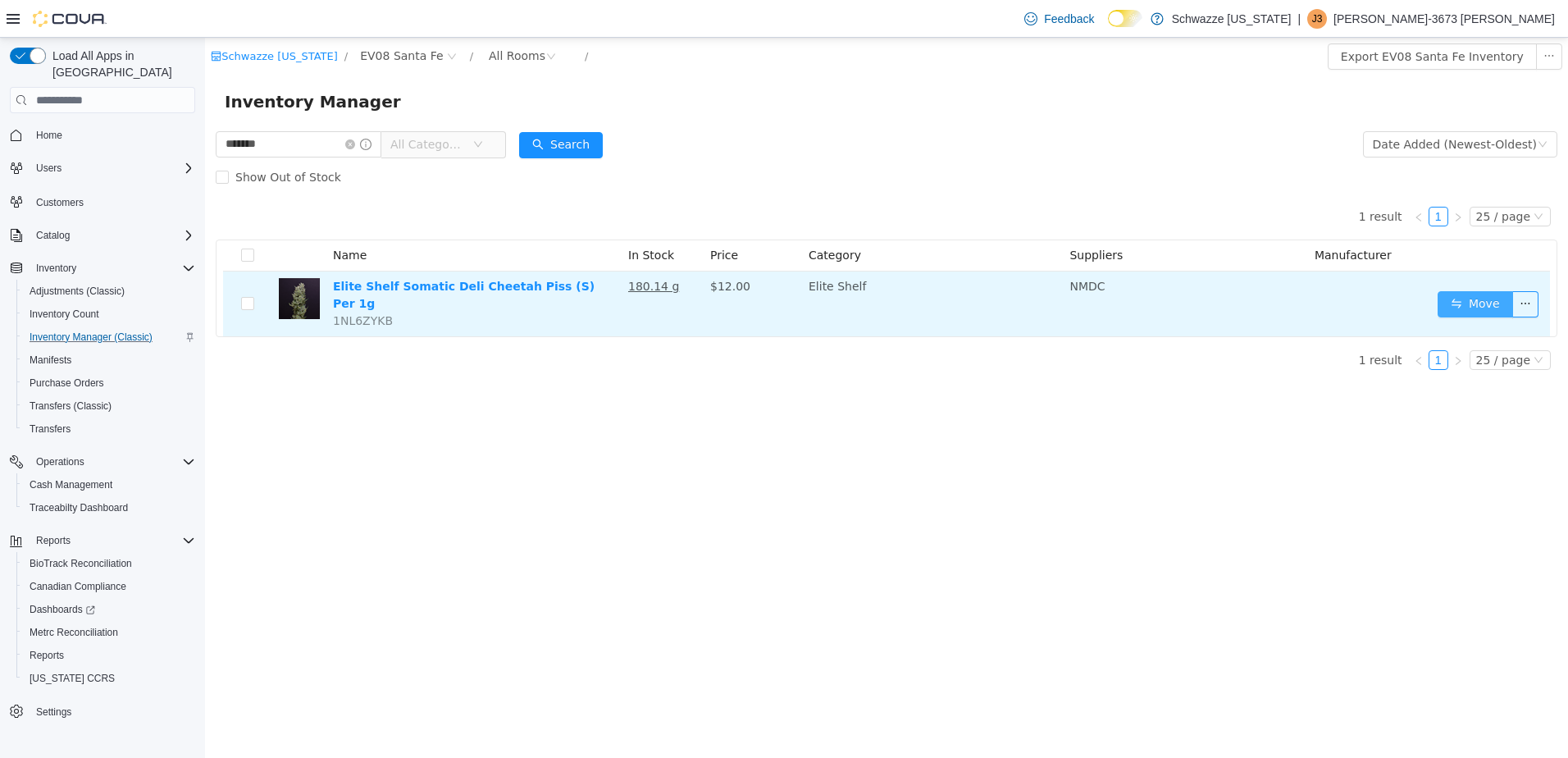
click at [1458, 295] on button "Move" at bounding box center [1475, 304] width 76 height 27
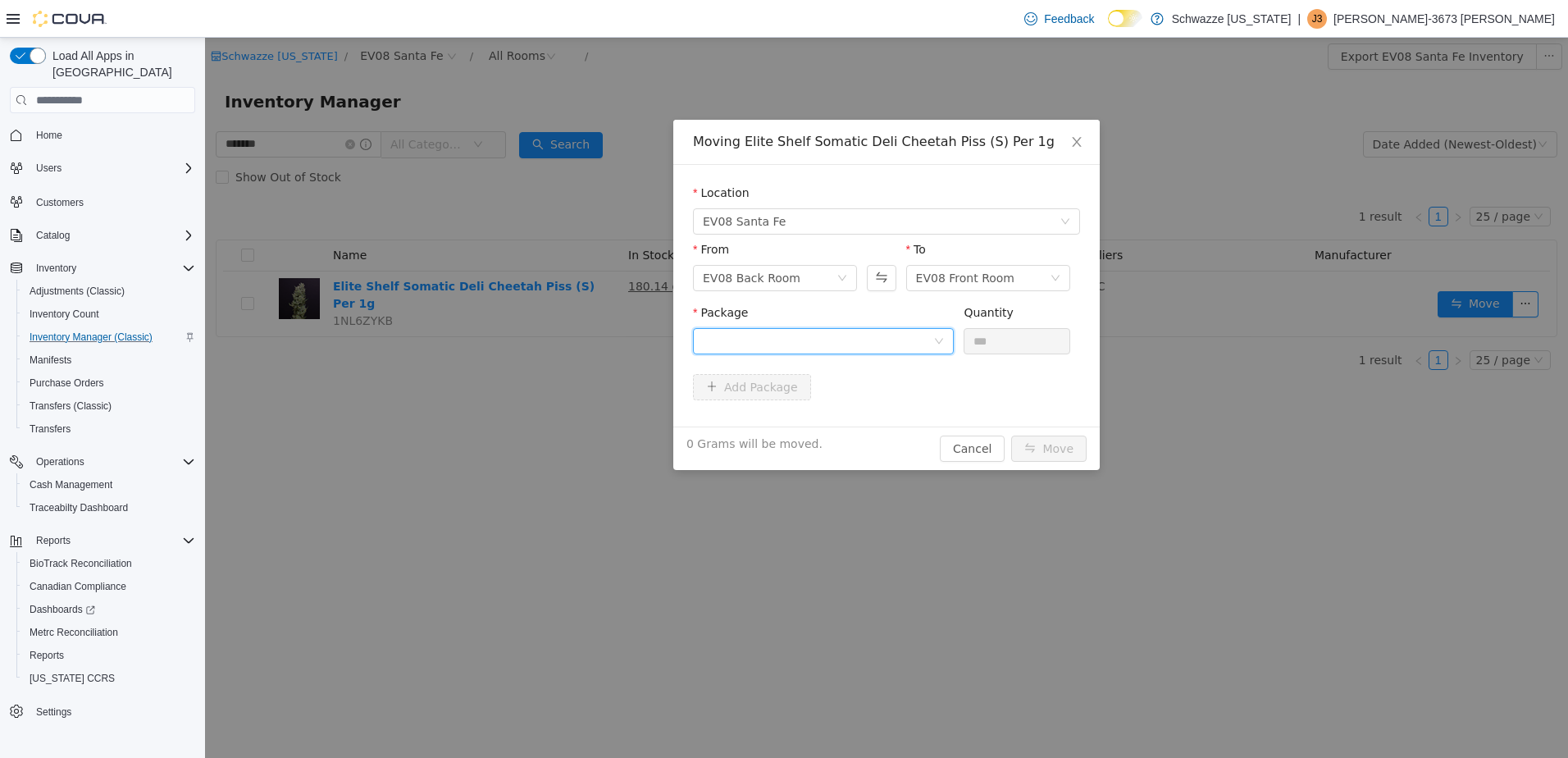
click at [941, 329] on div at bounding box center [823, 342] width 261 height 27
click at [877, 309] on div "Package" at bounding box center [823, 316] width 261 height 24
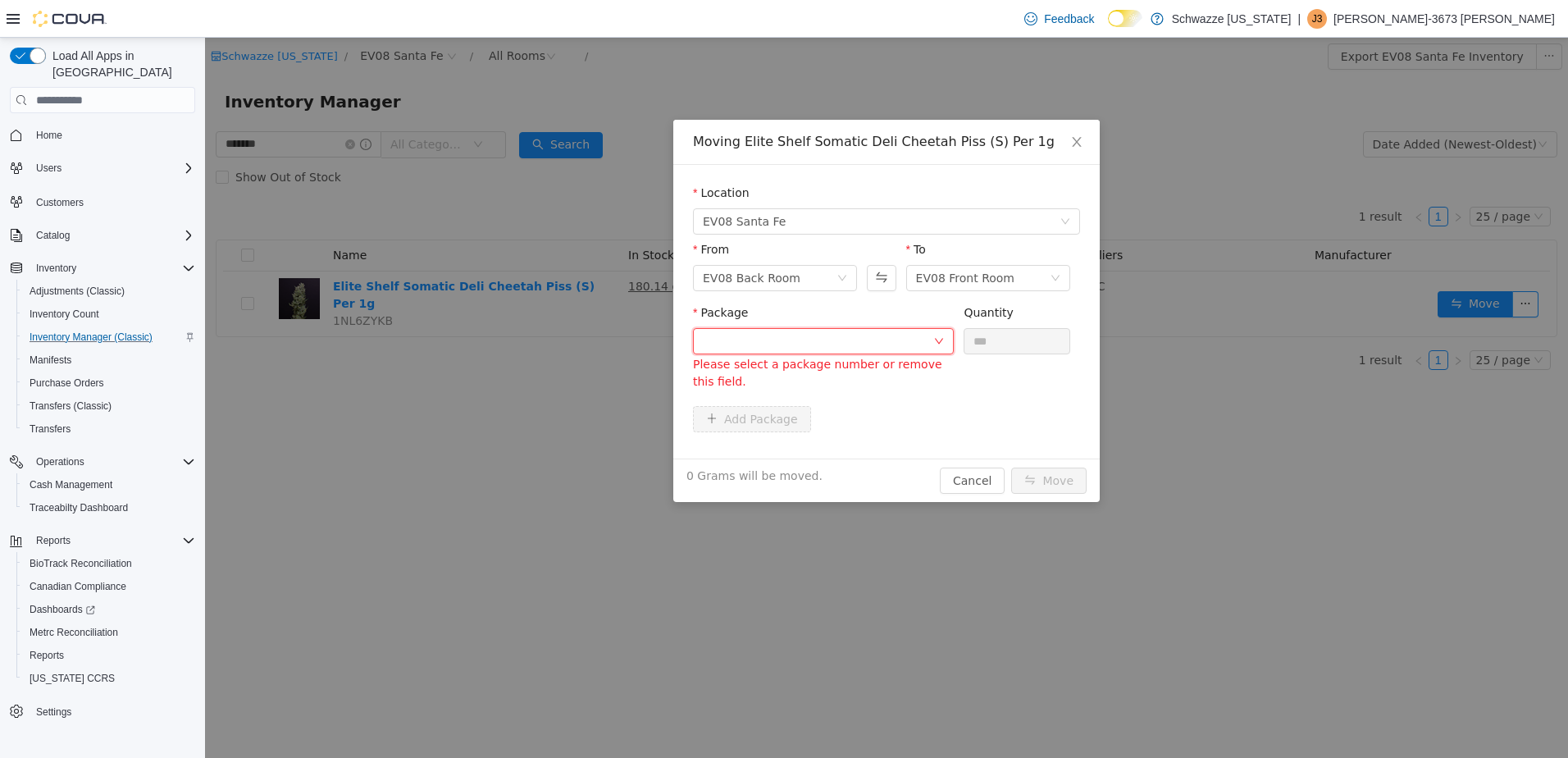
click at [940, 334] on div at bounding box center [823, 342] width 261 height 27
click at [994, 379] on div "Package Please select a package number or remove this field. Quantity ***" at bounding box center [886, 349] width 387 height 89
click at [881, 339] on div at bounding box center [817, 342] width 230 height 25
click at [879, 274] on button "Swap" at bounding box center [881, 278] width 28 height 27
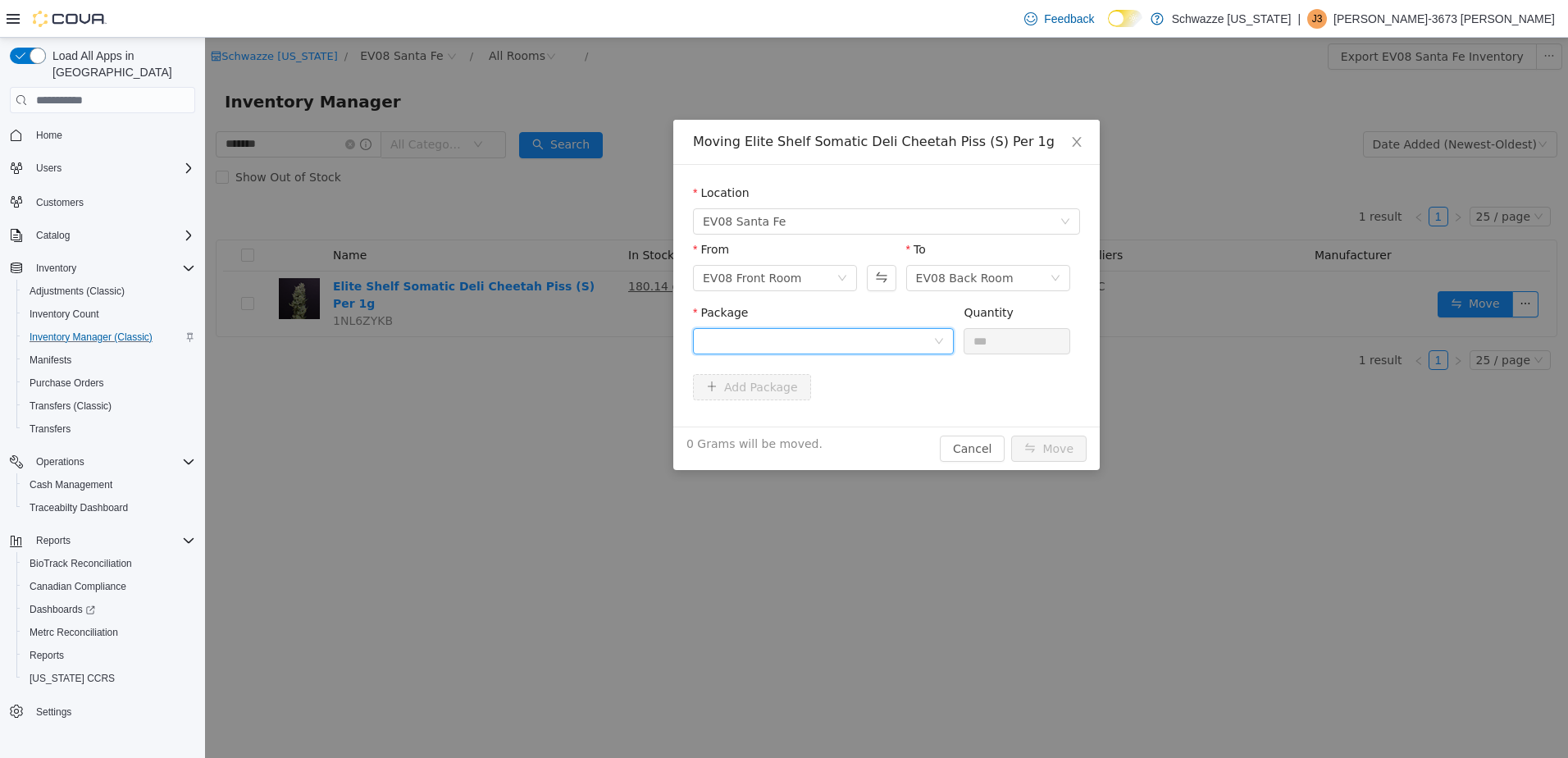
click at [876, 344] on div at bounding box center [817, 342] width 230 height 25
click at [840, 575] on div "Moving Elite Shelf Somatic Deli Cheetah Piss (S) Per 1g Location EV08 Santa Fe …" at bounding box center [887, 398] width 1363 height 721
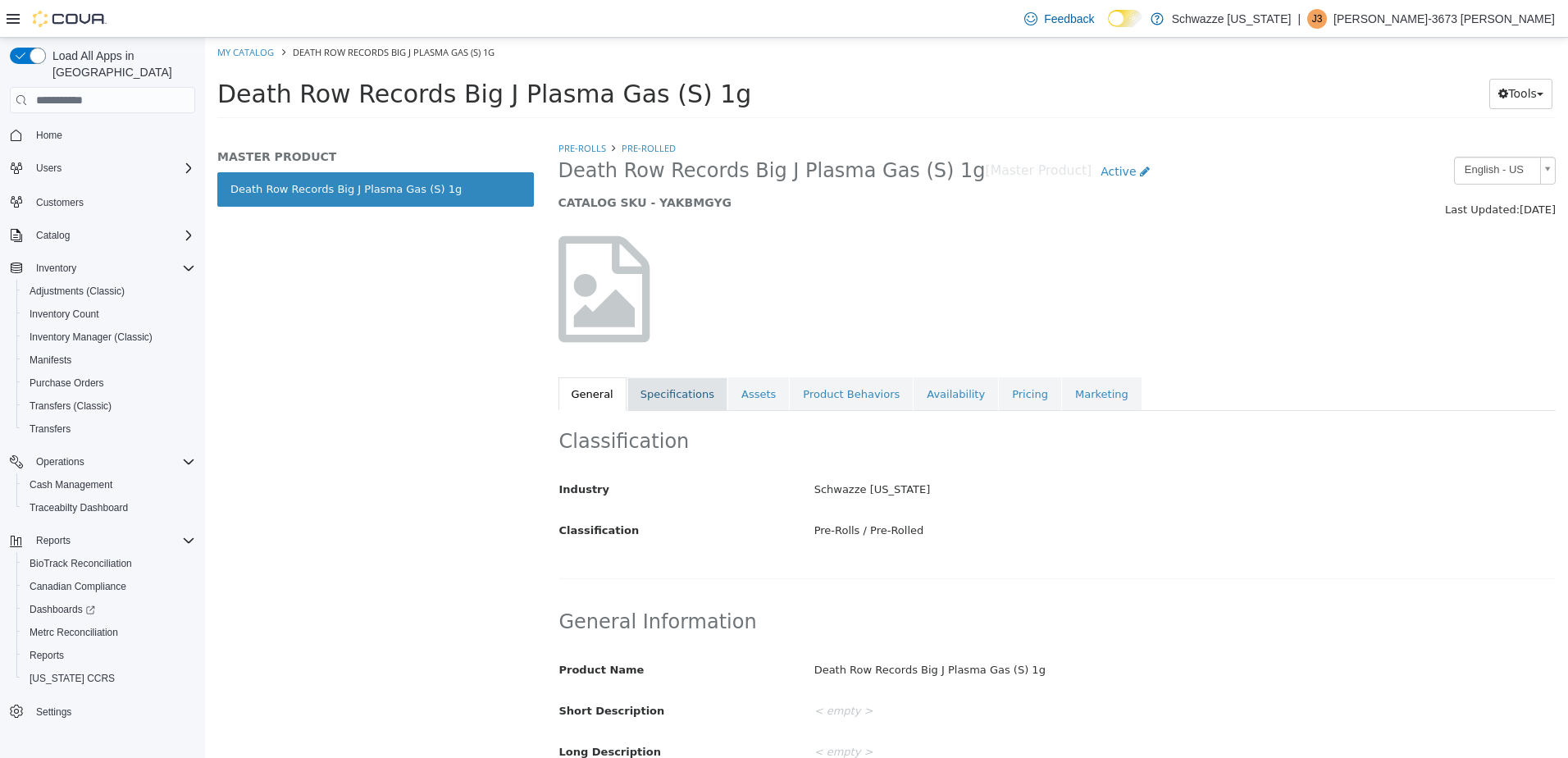
click at [660, 383] on link "Specifications" at bounding box center [677, 394] width 100 height 35
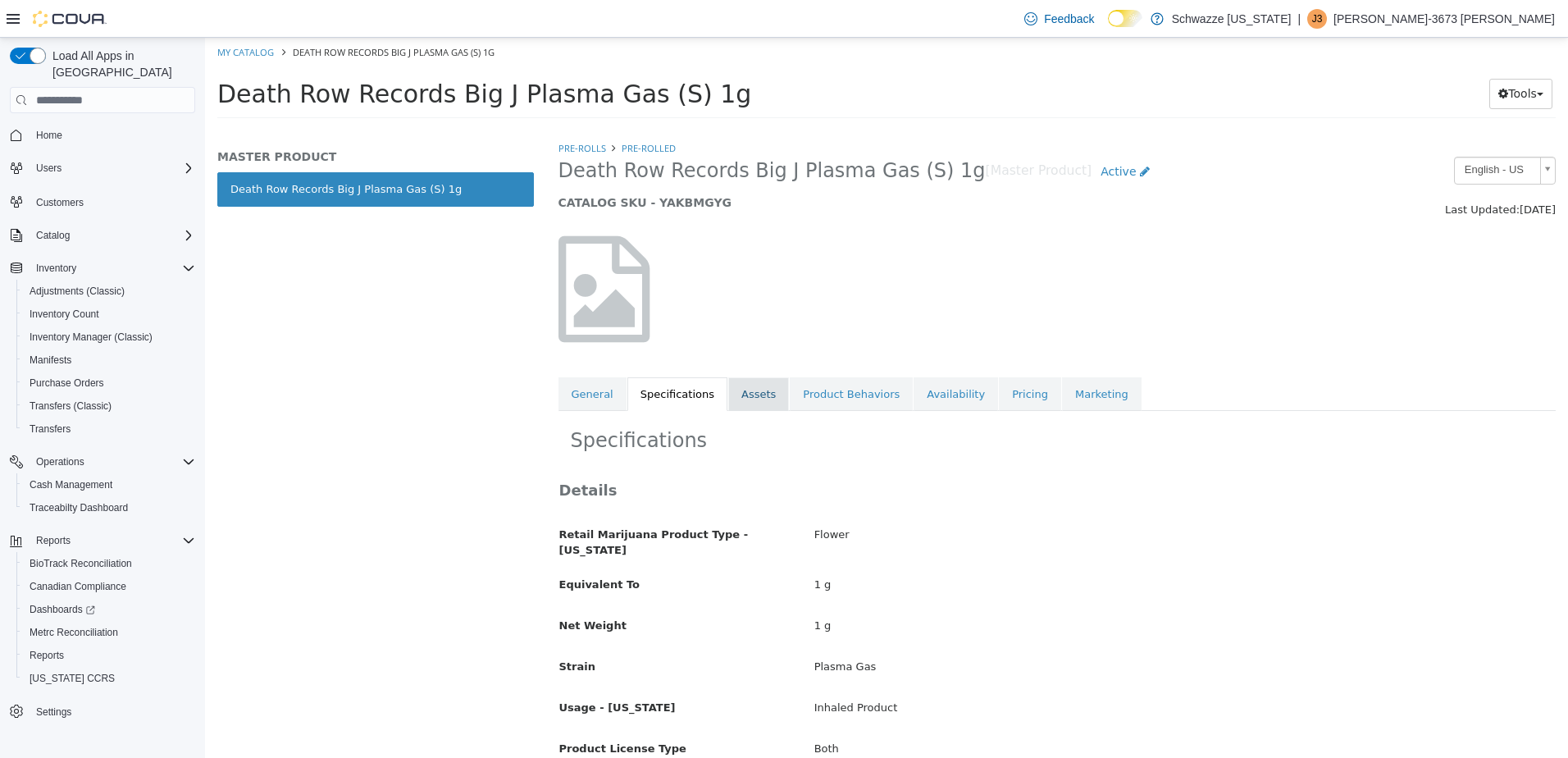
click at [754, 391] on link "Assets" at bounding box center [759, 394] width 60 height 35
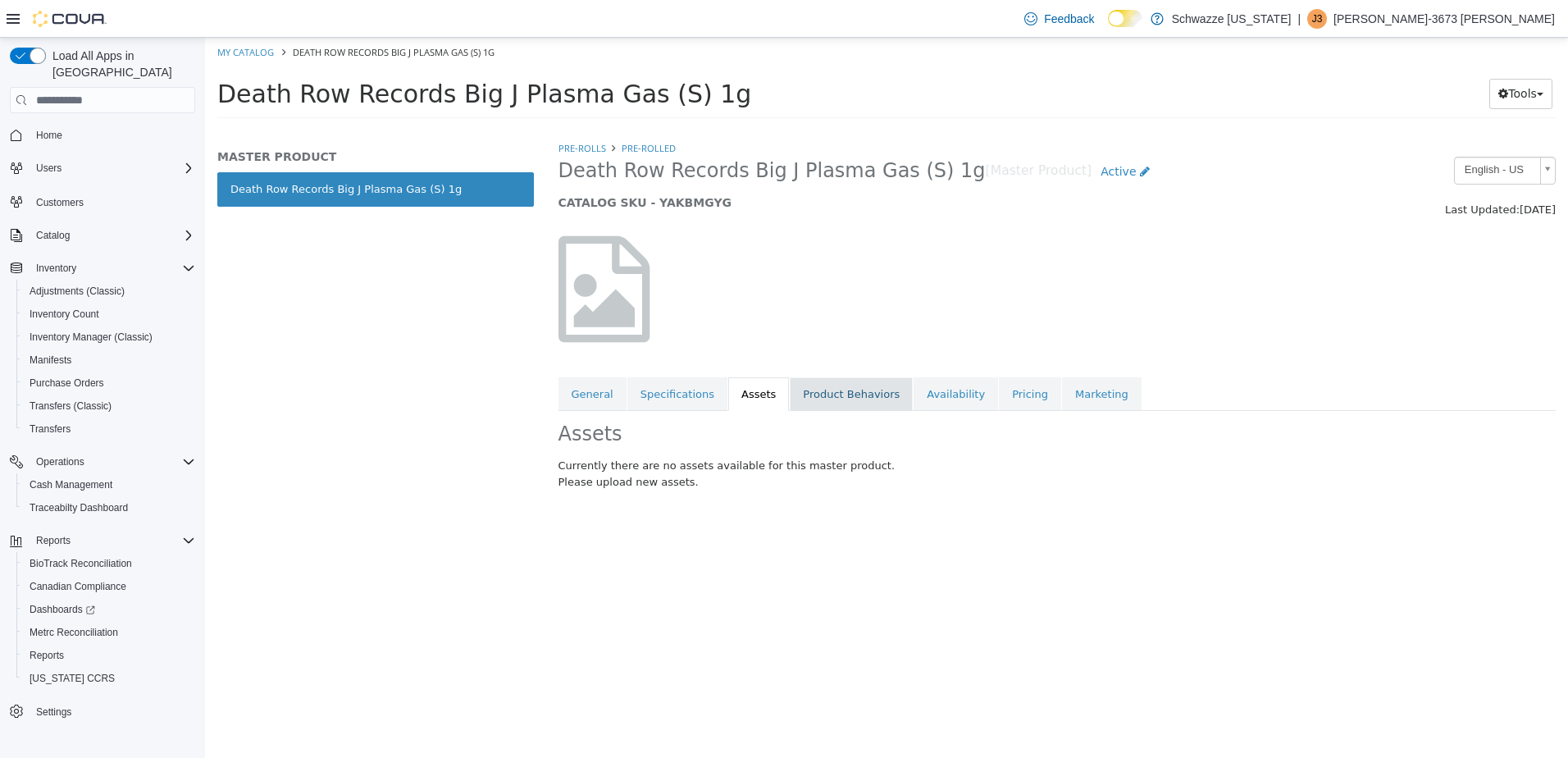
click at [809, 392] on link "Product Behaviors" at bounding box center [851, 394] width 123 height 35
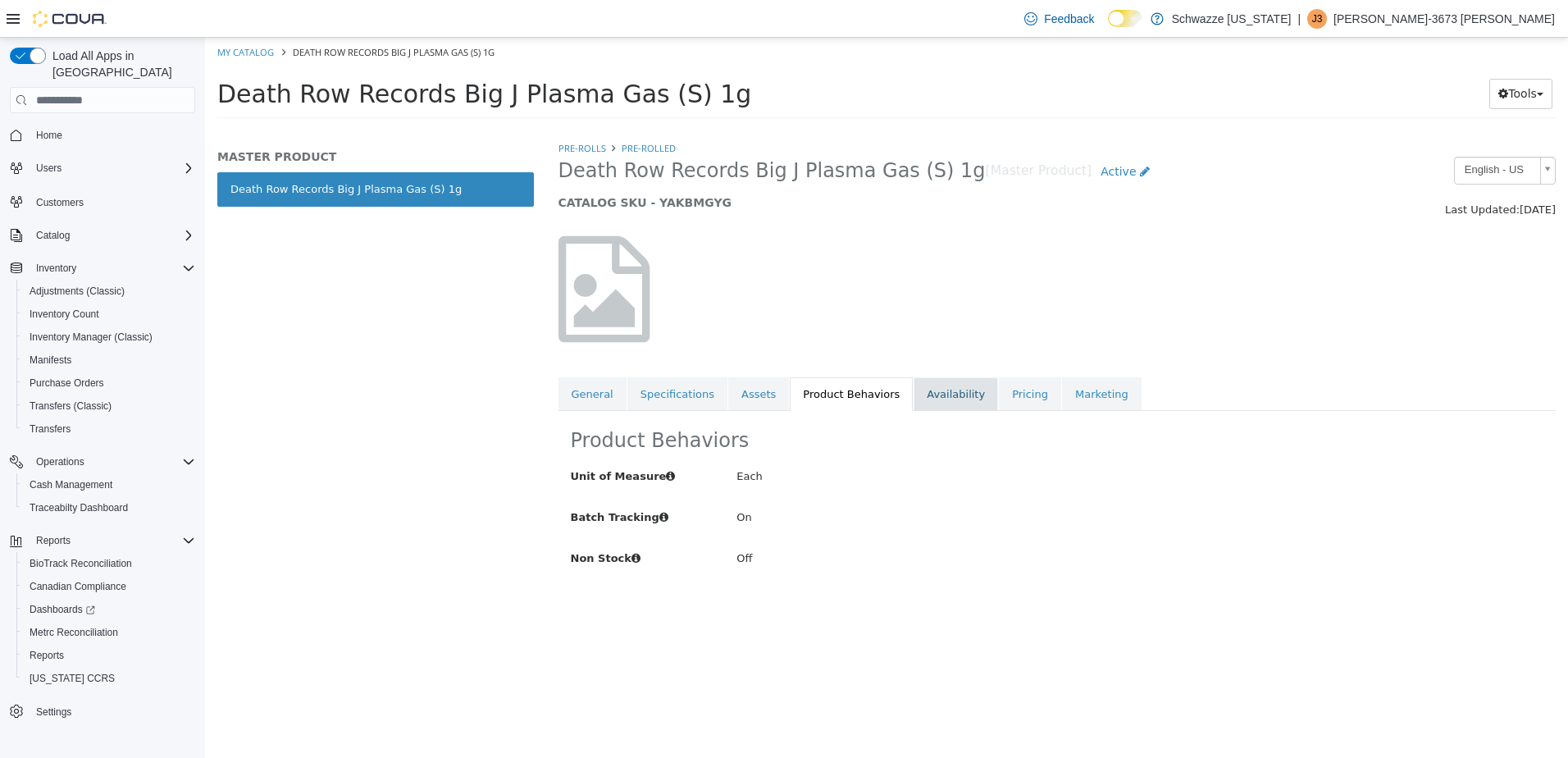
click at [913, 385] on link "Availability" at bounding box center [955, 394] width 84 height 35
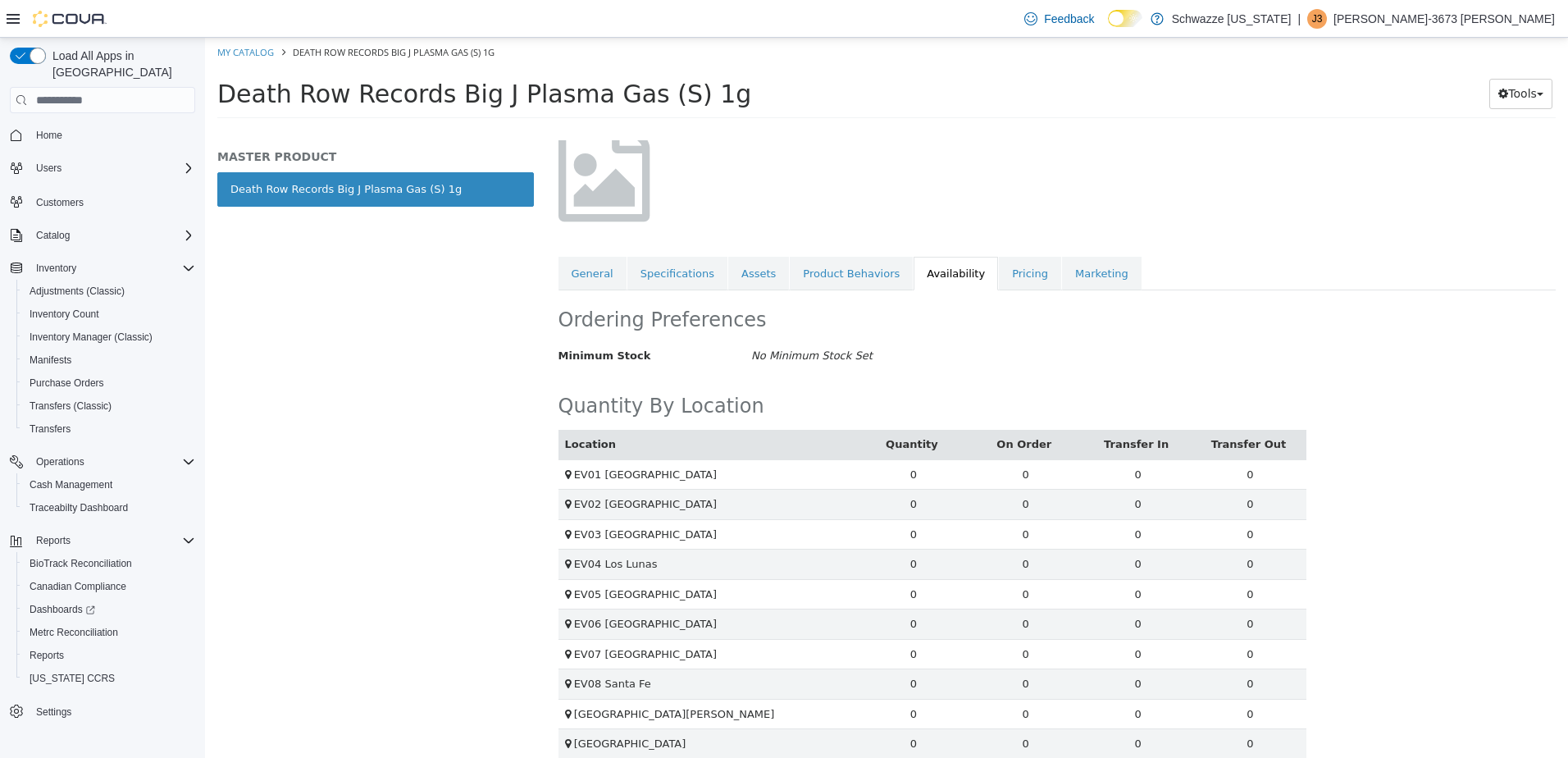
scroll to position [98, 0]
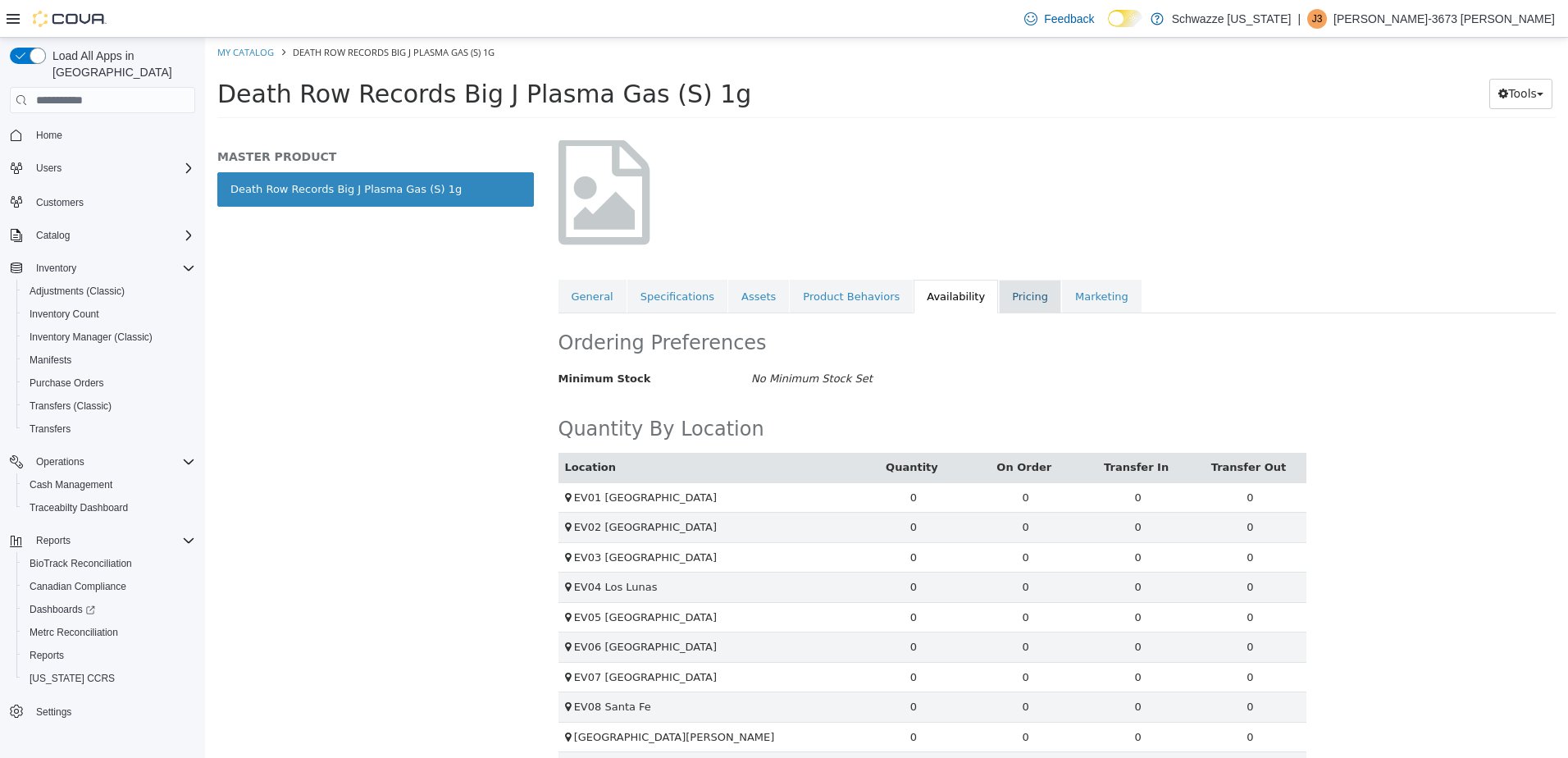
click at [999, 293] on link "Pricing" at bounding box center [1030, 296] width 62 height 35
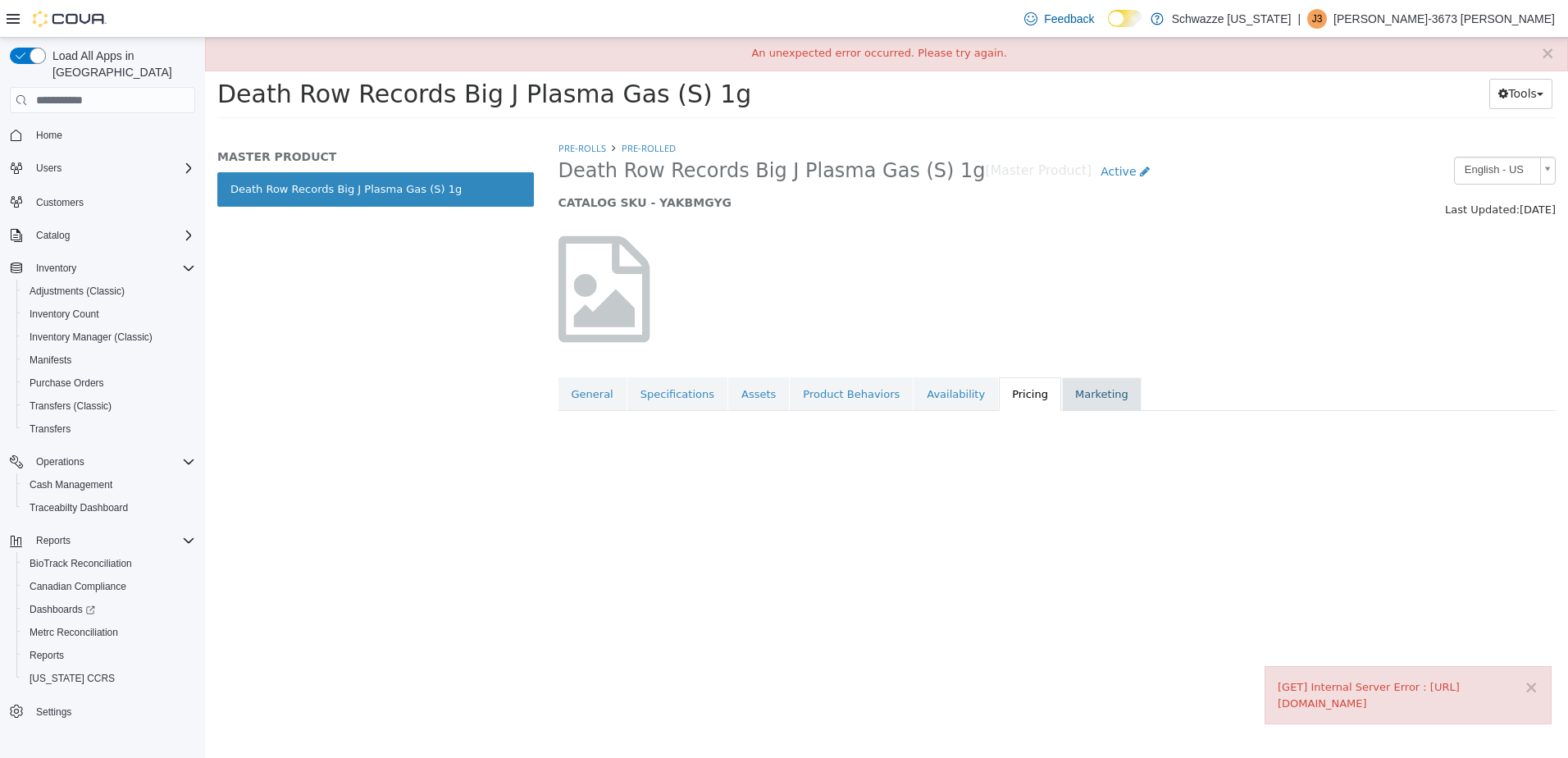
click at [1062, 395] on link "Marketing" at bounding box center [1101, 394] width 79 height 35
click at [407, 185] on link "Death Row Records Big J Plasma Gas (S) 1g" at bounding box center [375, 190] width 317 height 35
click at [50, 129] on span "Home" at bounding box center [50, 135] width 27 height 13
